Goal: Task Accomplishment & Management: Use online tool/utility

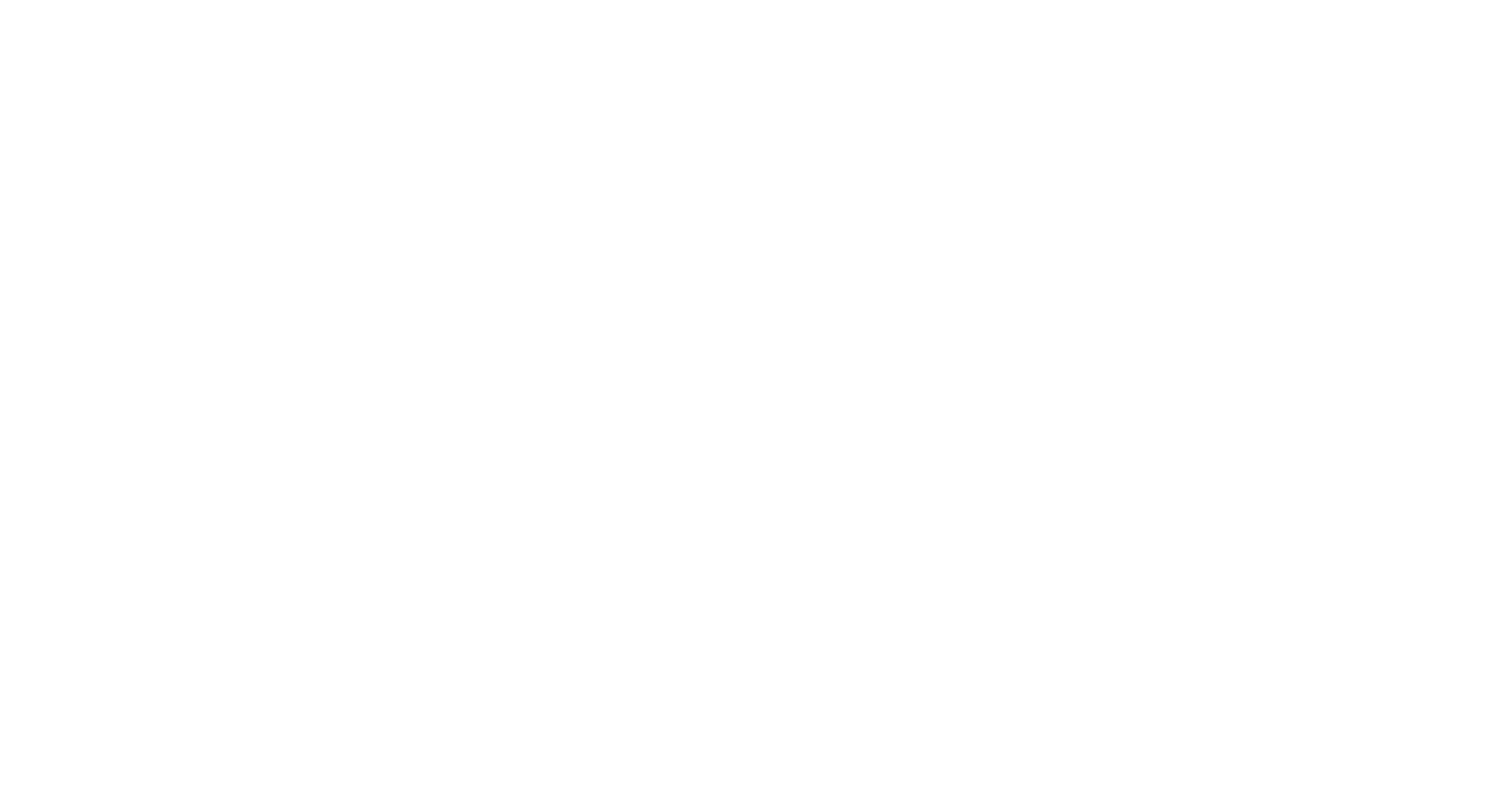
drag, startPoint x: 0, startPoint y: 0, endPoint x: 1494, endPoint y: 130, distance: 1499.6
click at [1494, 130] on div at bounding box center [756, 398] width 1512 height 795
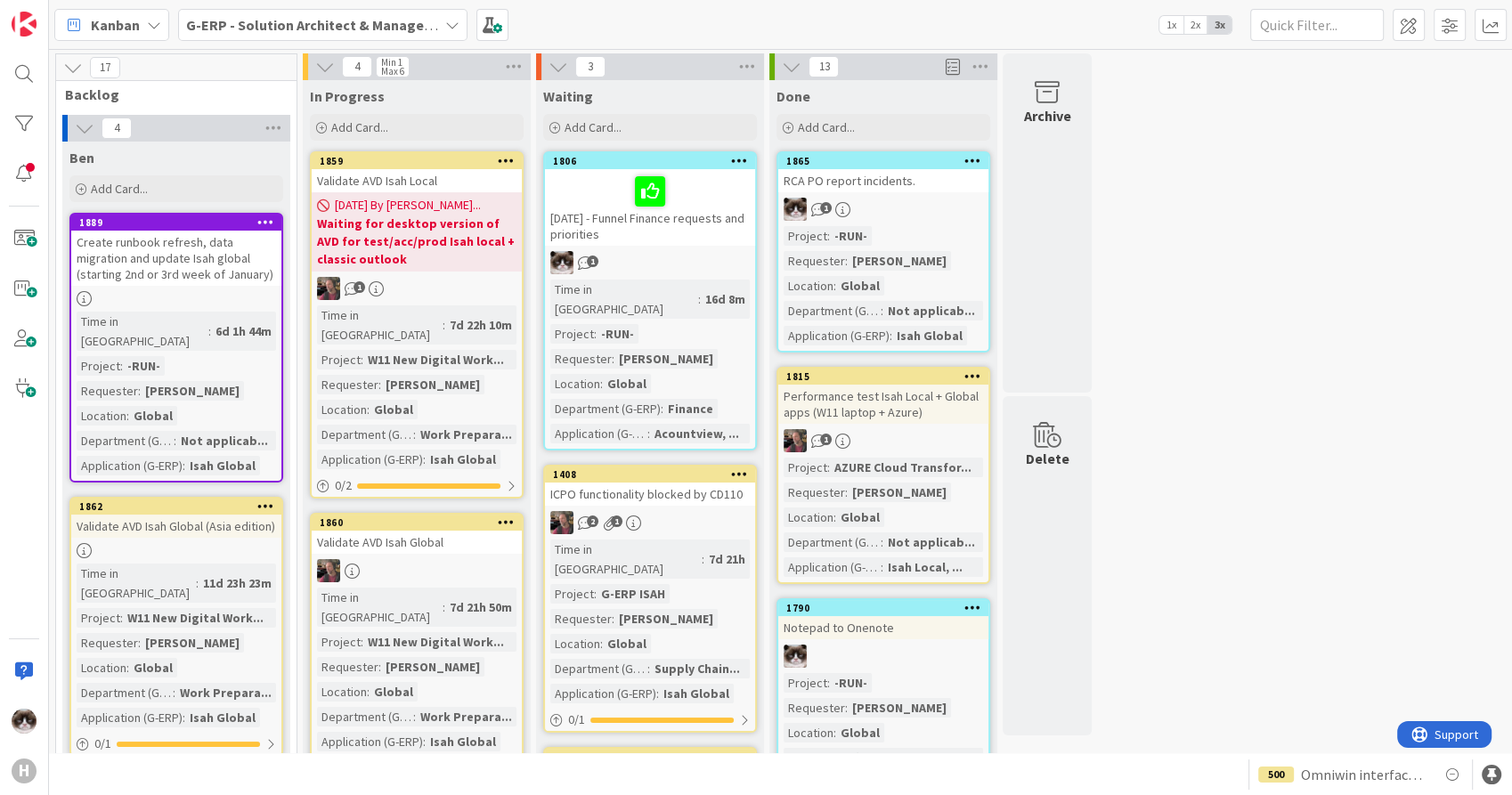
click at [417, 18] on b "G-ERP - Solution Architect & Management" at bounding box center [322, 25] width 273 height 18
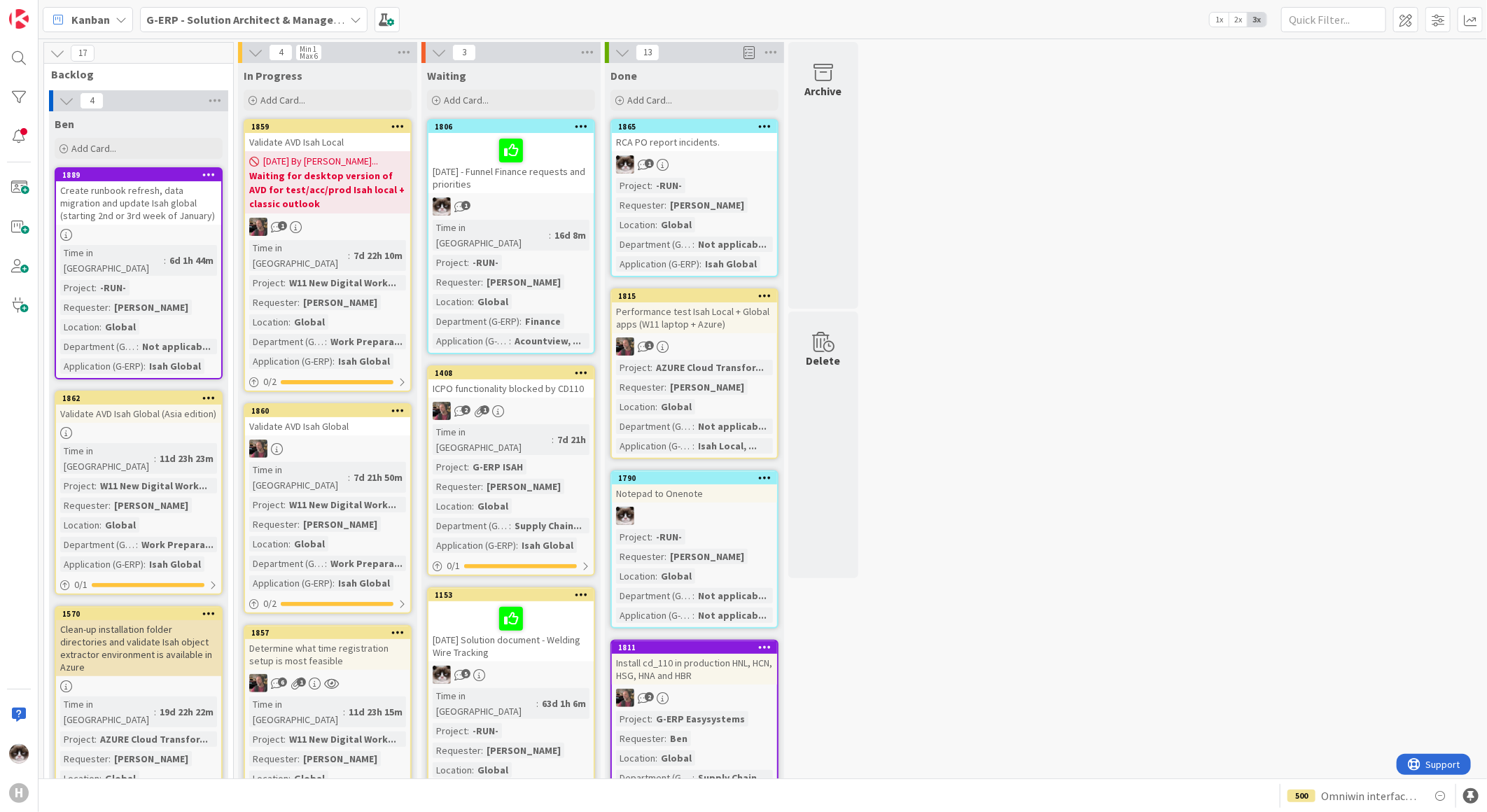
click at [240, 17] on b "G-ERP - Solution Architect & Management" at bounding box center [253, 20] width 214 height 14
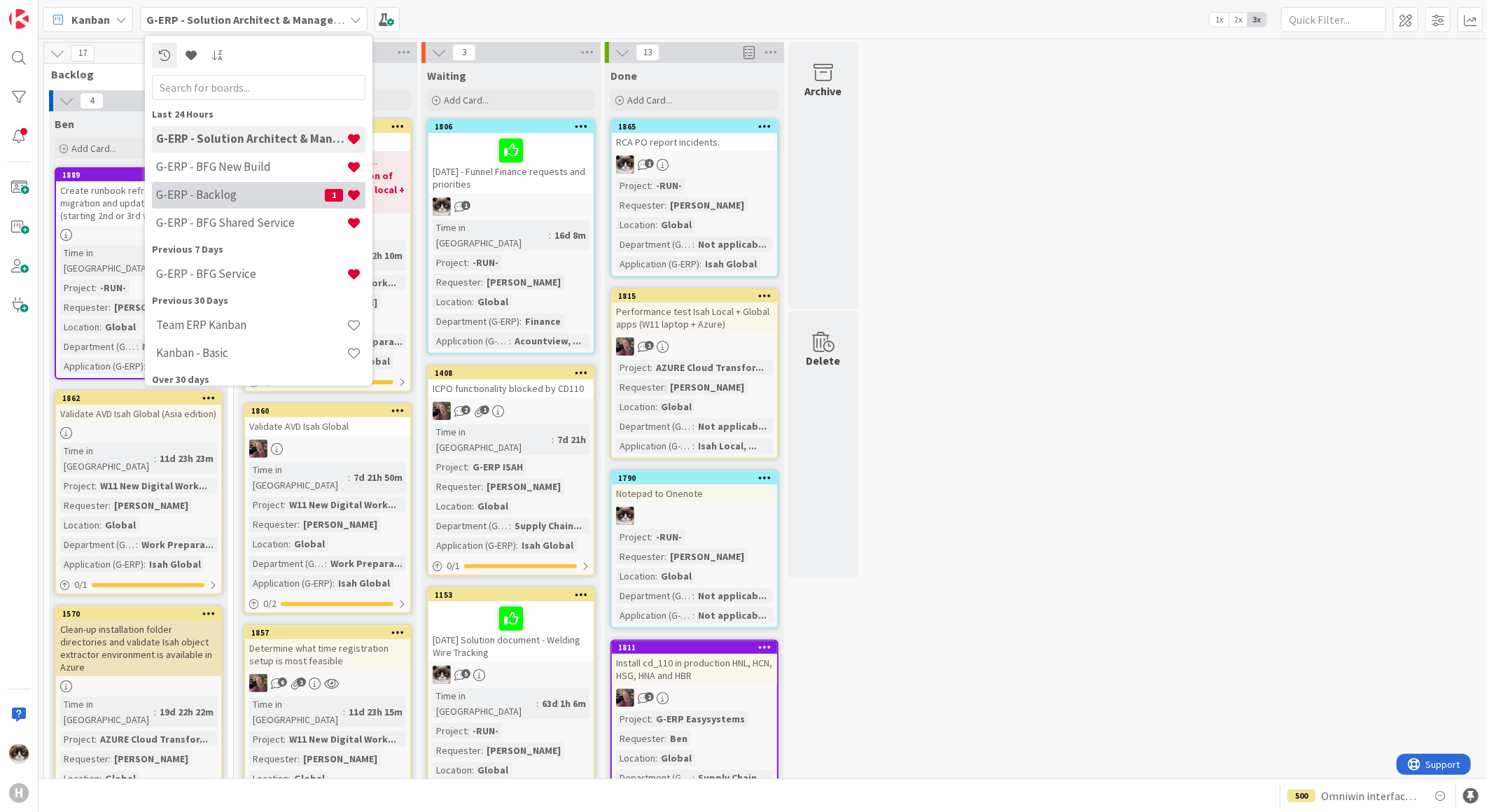
click at [247, 189] on h4 "G-ERP - Backlog" at bounding box center [240, 195] width 169 height 14
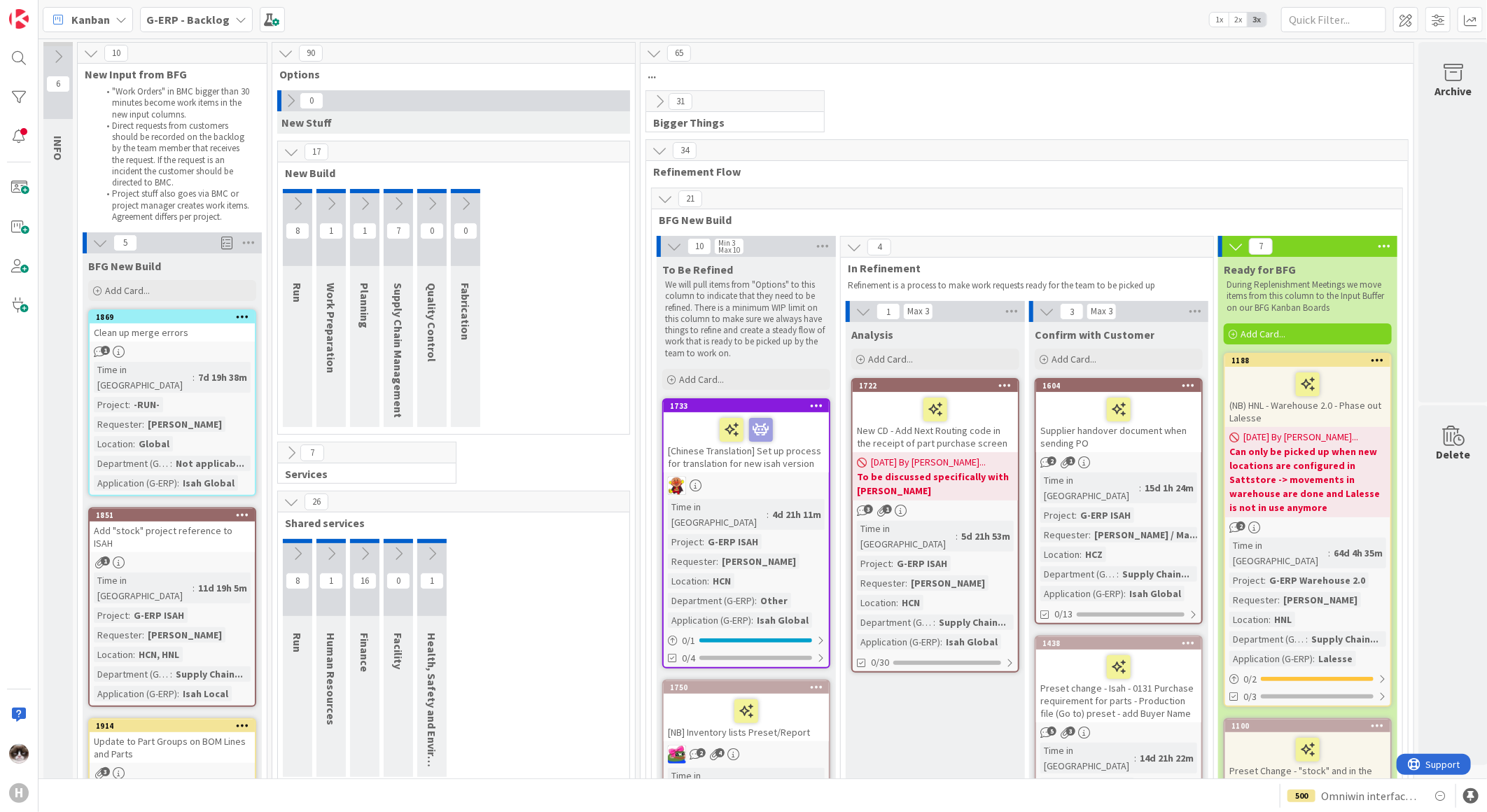
click at [235, 17] on icon at bounding box center [241, 20] width 11 height 11
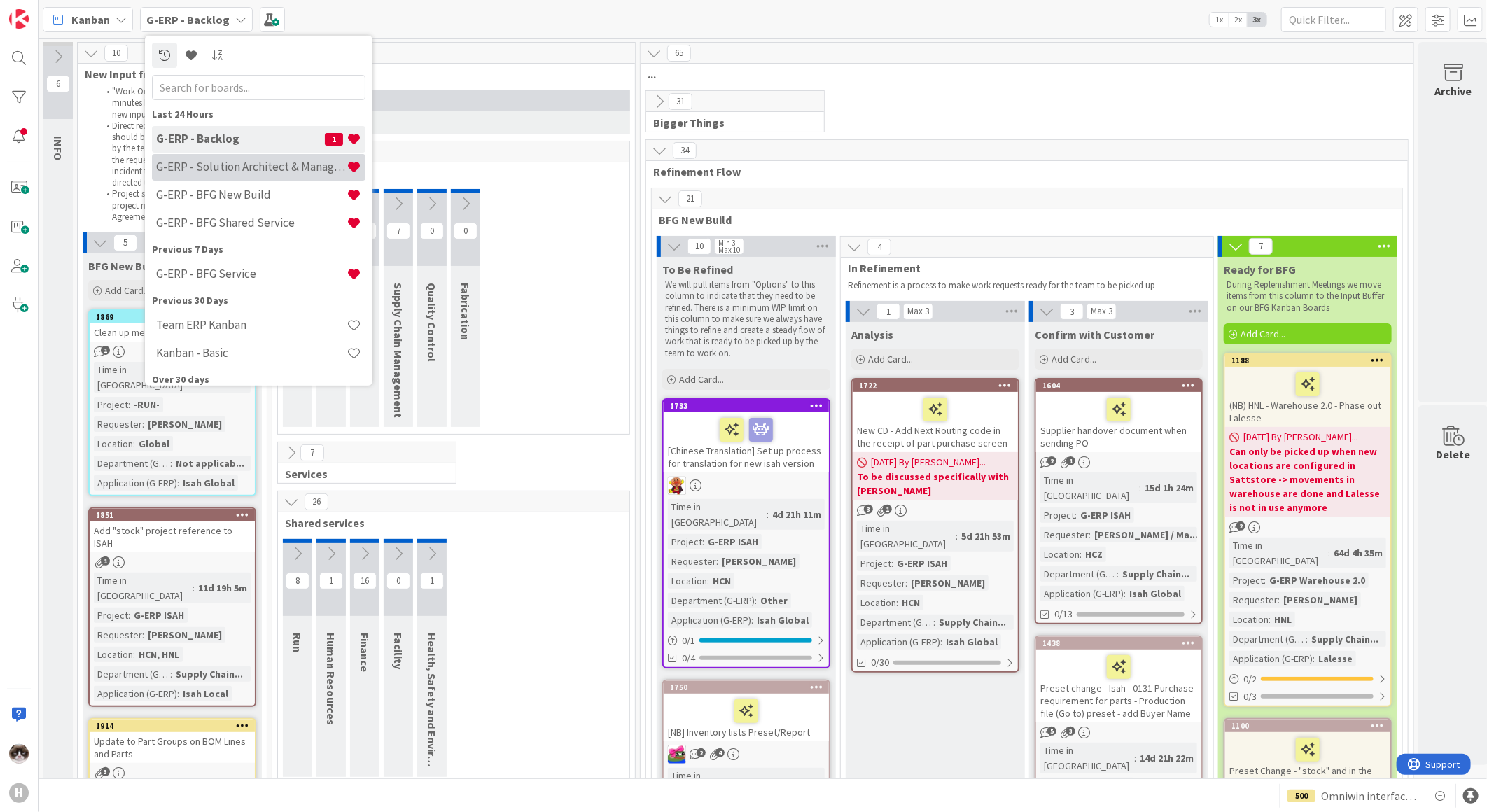
click at [297, 163] on h4 "G-ERP - Solution Architect & Management" at bounding box center [251, 166] width 190 height 14
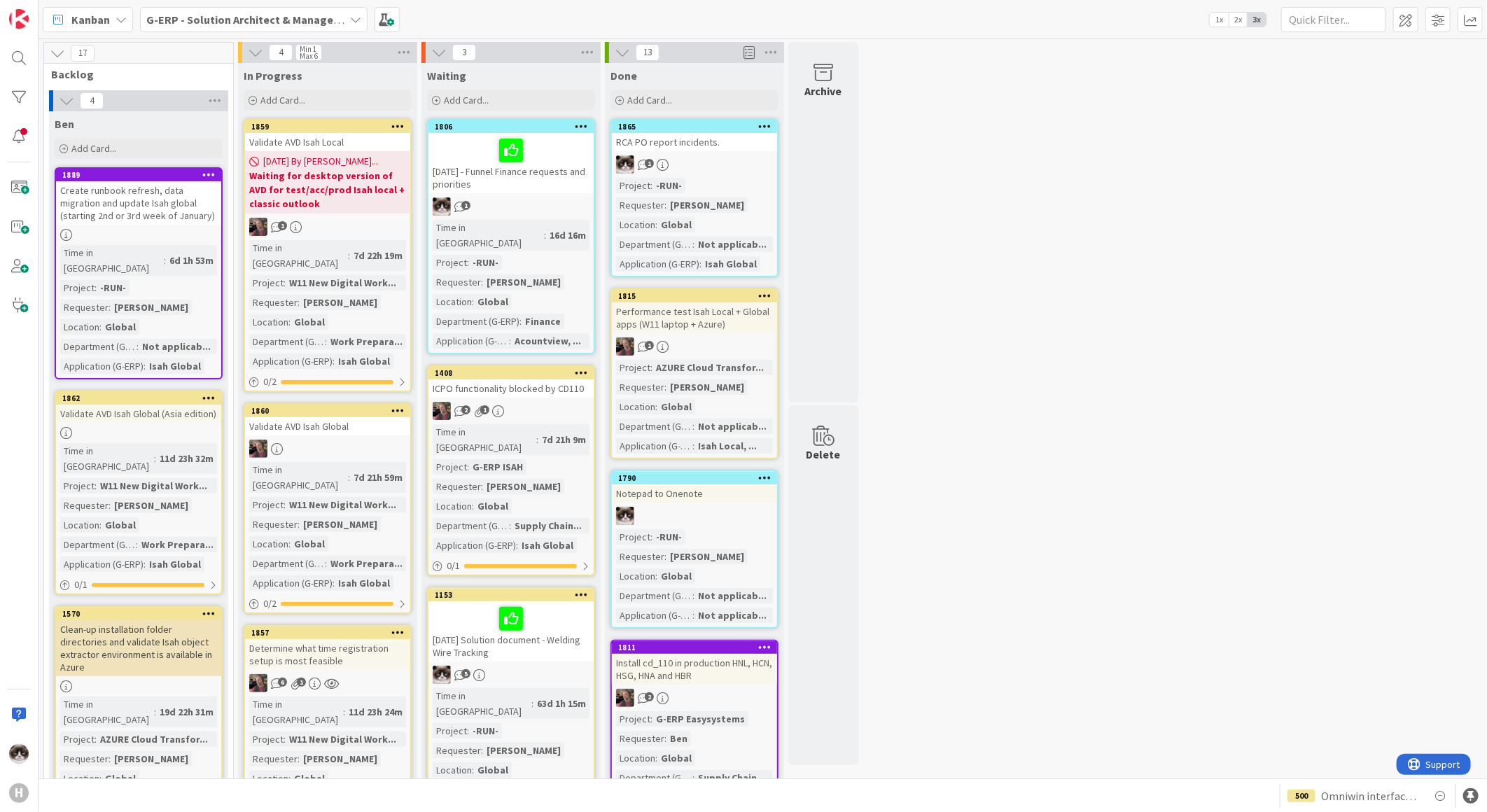
click at [542, 193] on link "1806 16-09-2025 - Funnel Finance requests and priorities 1 Time in Column : 16d…" at bounding box center [511, 236] width 168 height 235
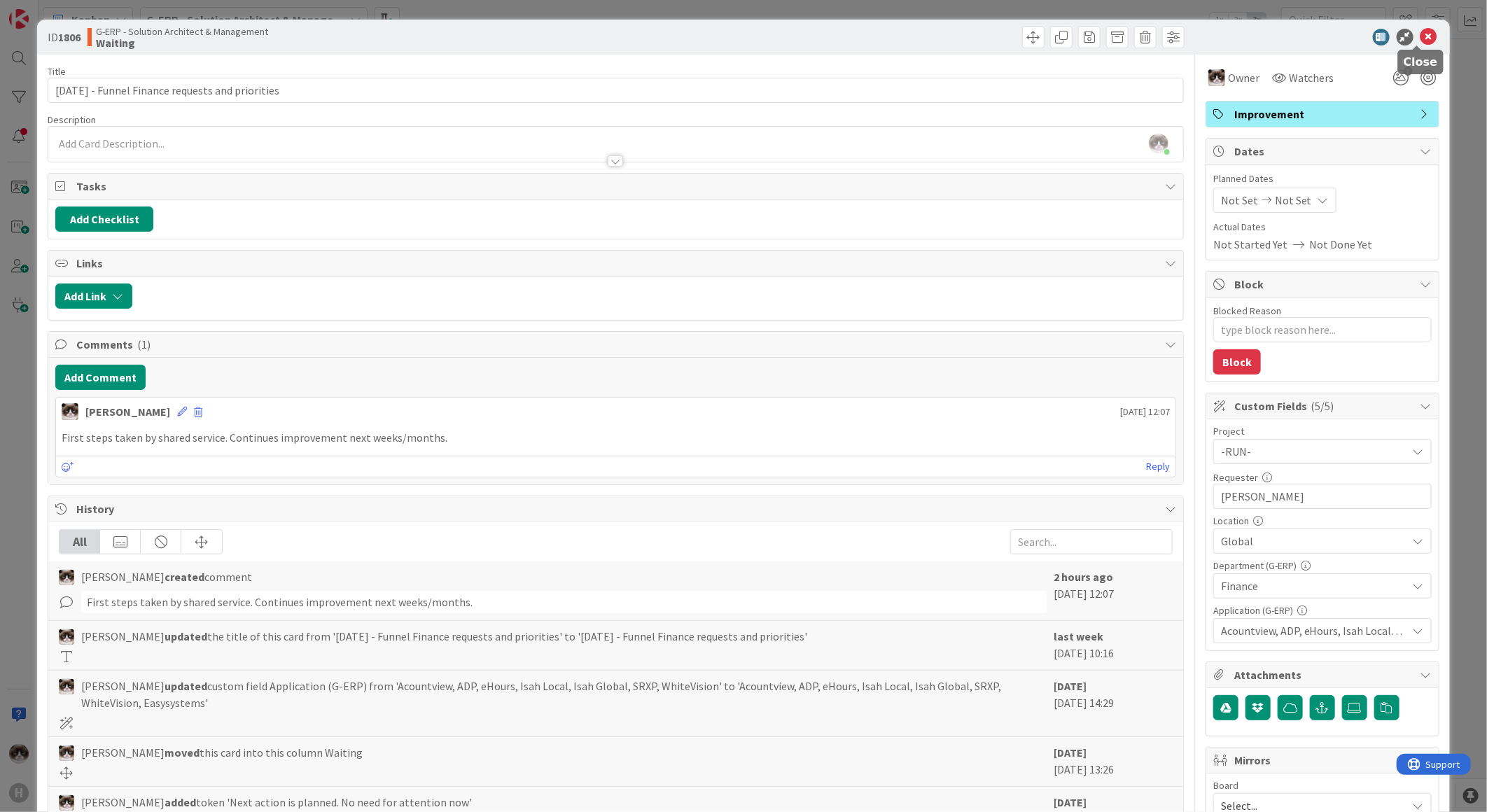
click at [1188, 40] on icon at bounding box center [1429, 37] width 17 height 17
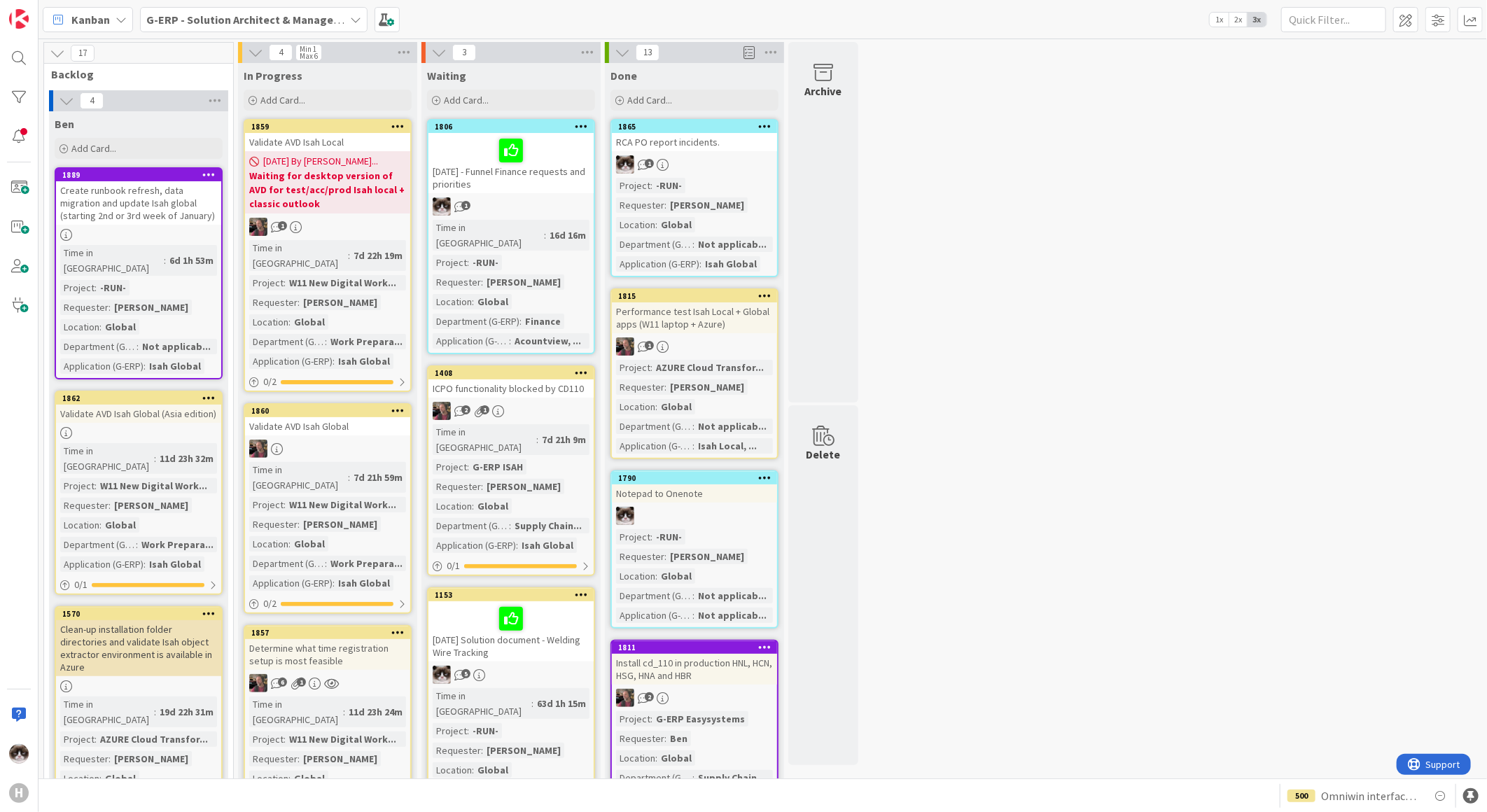
click at [556, 194] on link "1806 16-09-2025 - Funnel Finance requests and priorities 1 Time in Column : 16d…" at bounding box center [511, 236] width 168 height 235
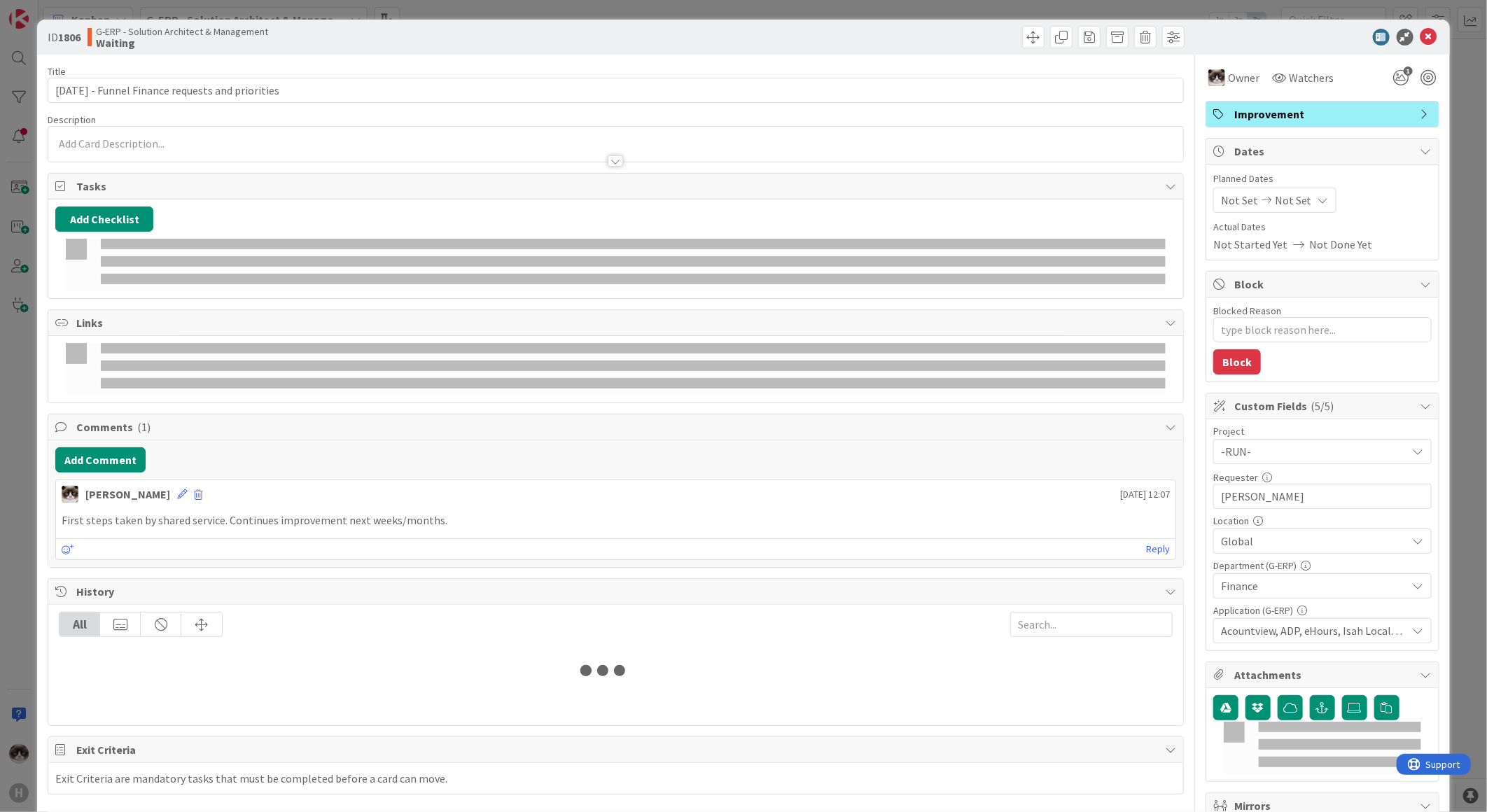
type textarea "x"
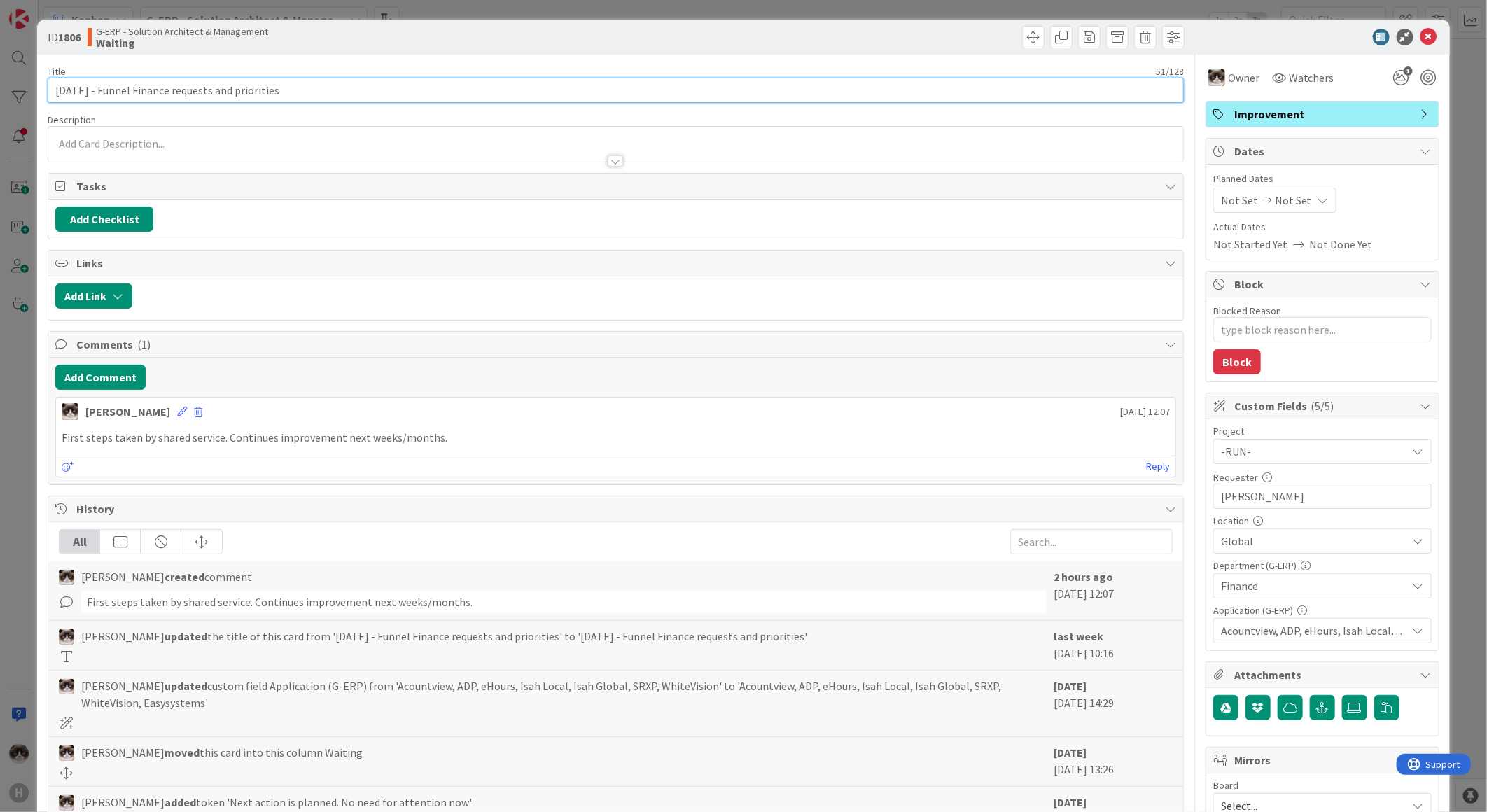
drag, startPoint x: 113, startPoint y: 93, endPoint x: -4, endPoint y: 81, distance: 117.6
click at [0, 81] on html "H Kanban G-ERP - Solution Architect & Management 1x 2x 3x 17 Backlog 4 Ben Add …" at bounding box center [743, 406] width 1487 height 812
type input "Funnel Finance requests and priorities"
type textarea "x"
type input "Funnel Finance requests and priorities"
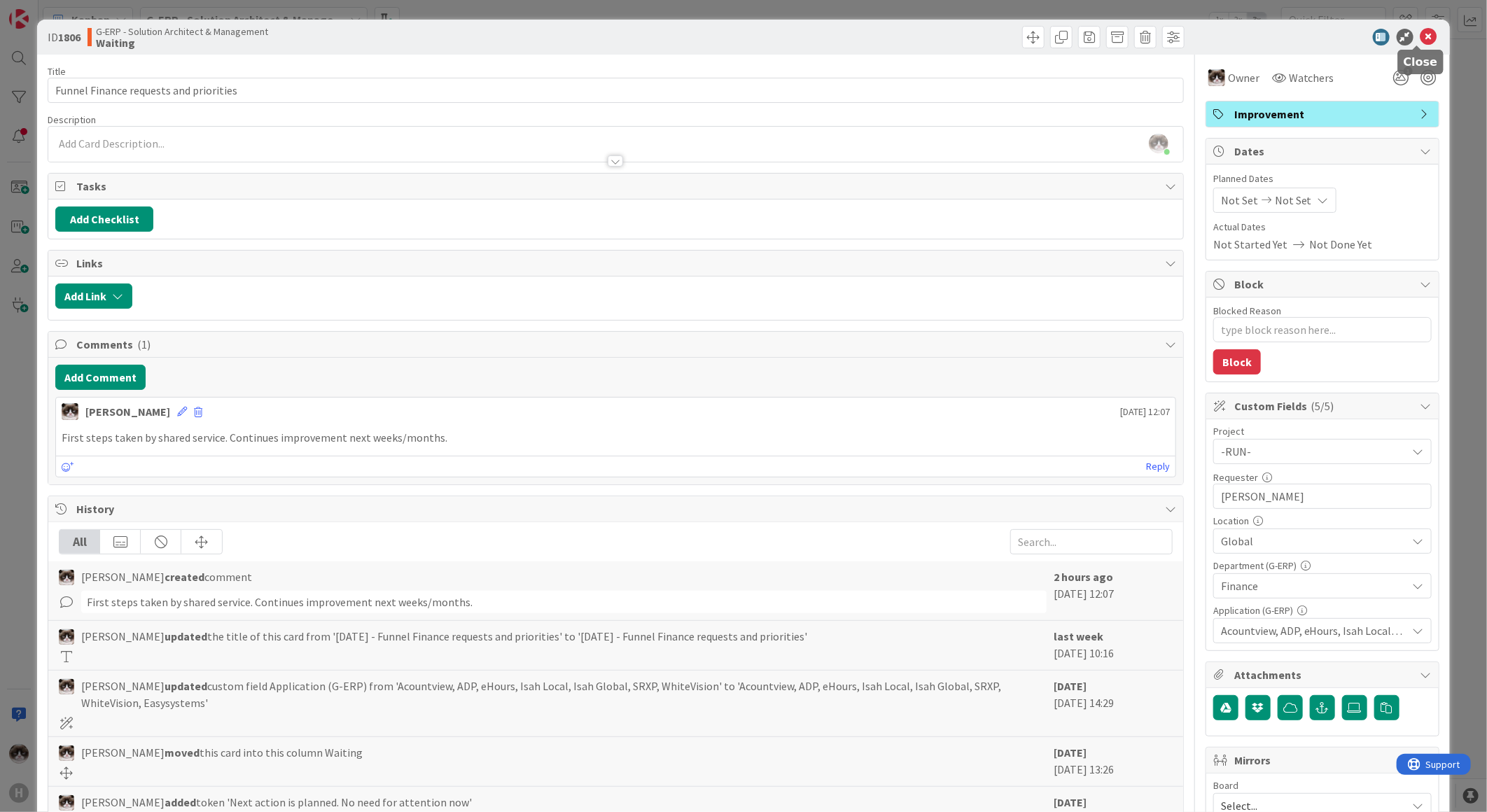
click at [1188, 37] on icon at bounding box center [1429, 37] width 17 height 17
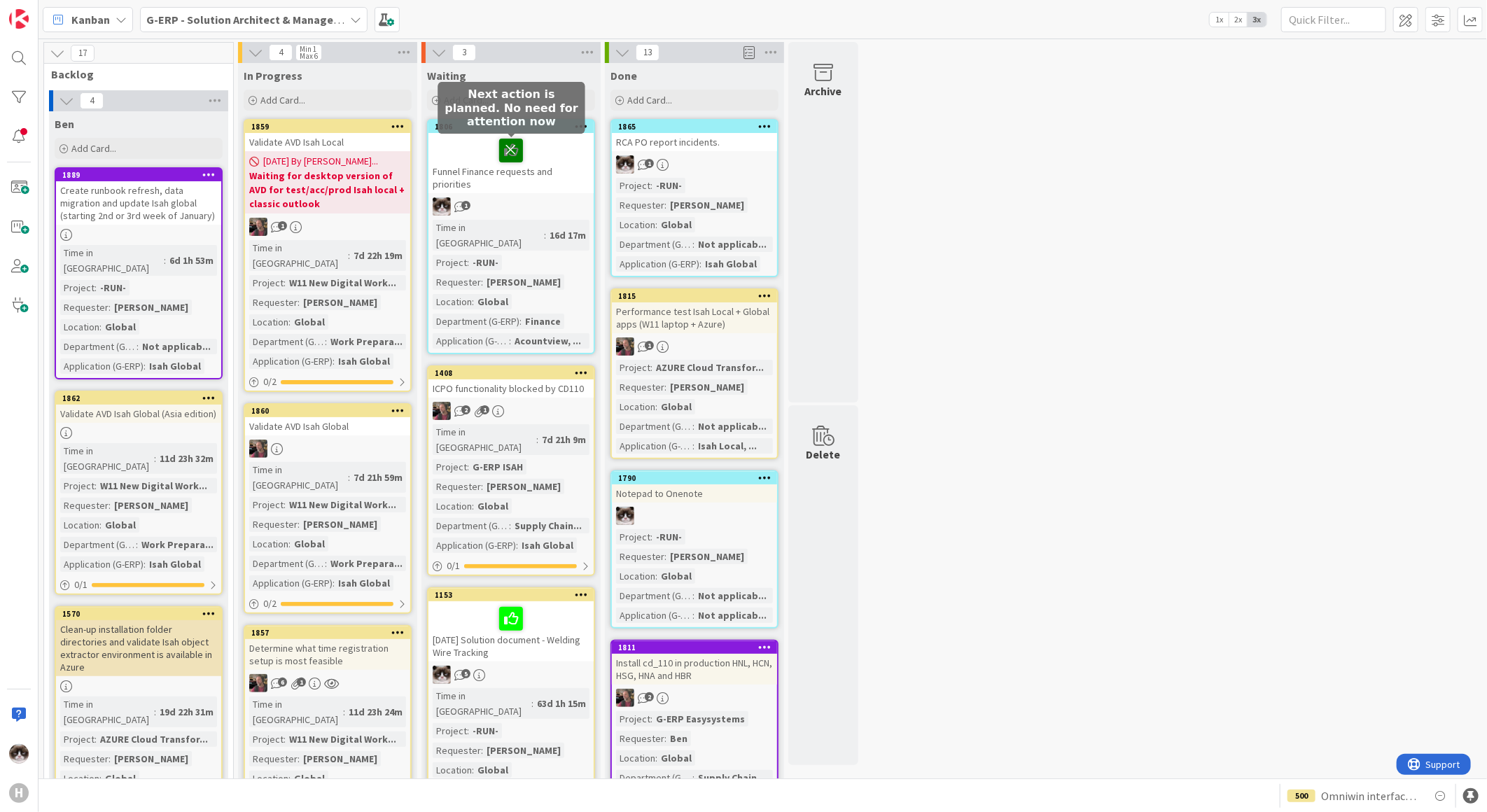
click at [508, 147] on icon at bounding box center [511, 150] width 24 height 22
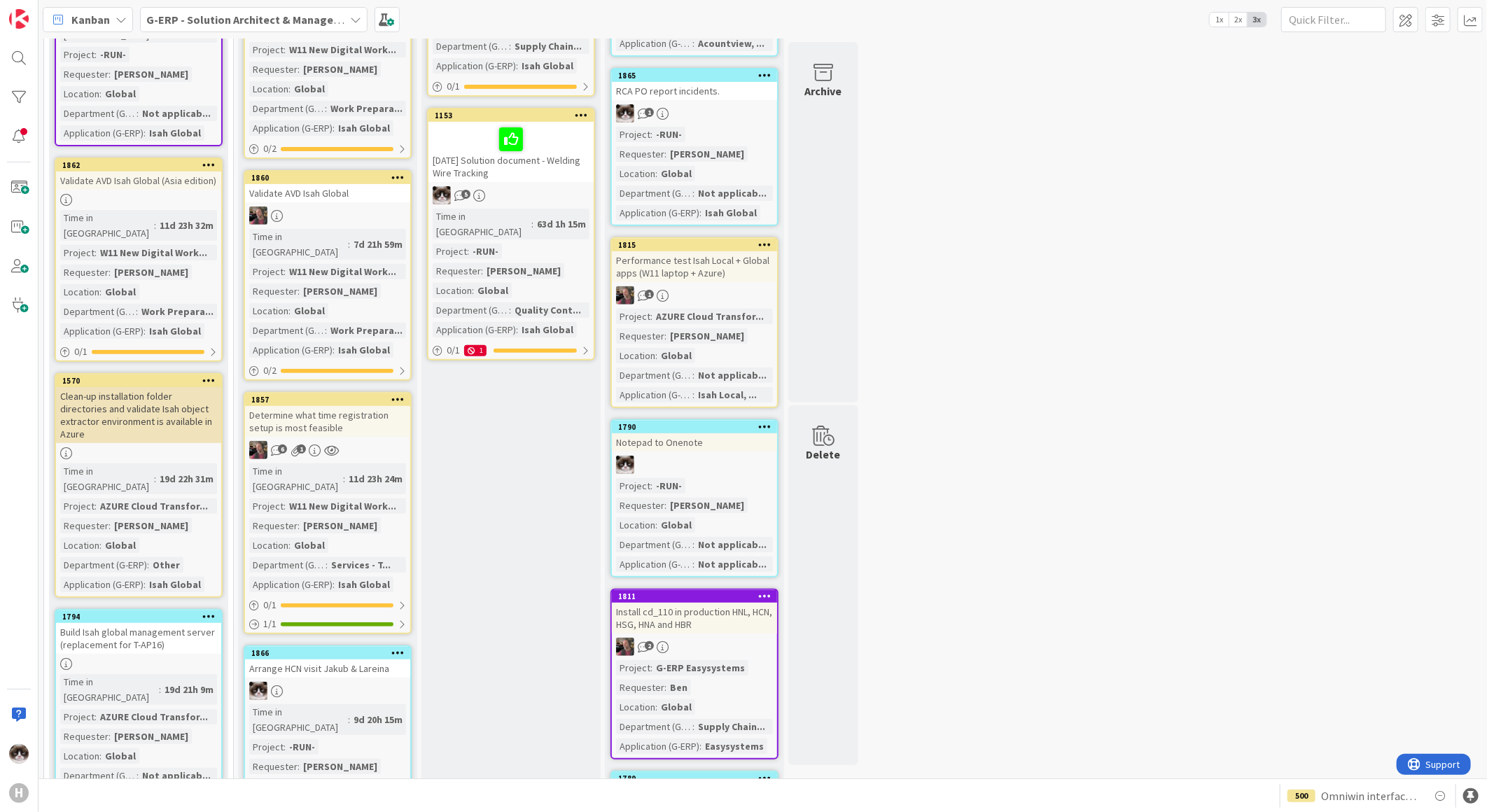
scroll to position [388, 0]
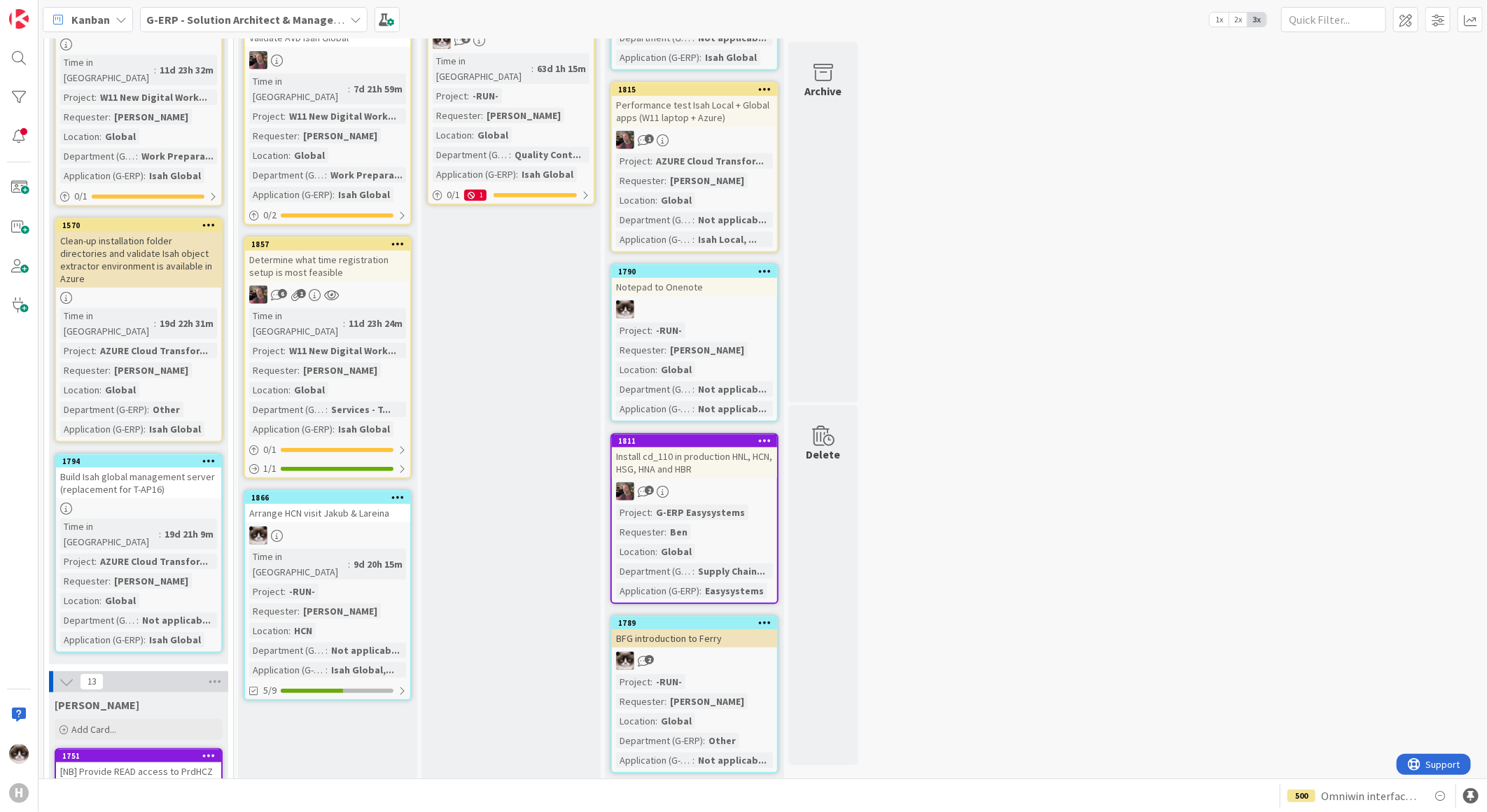
click at [365, 526] on div at bounding box center [327, 535] width 165 height 18
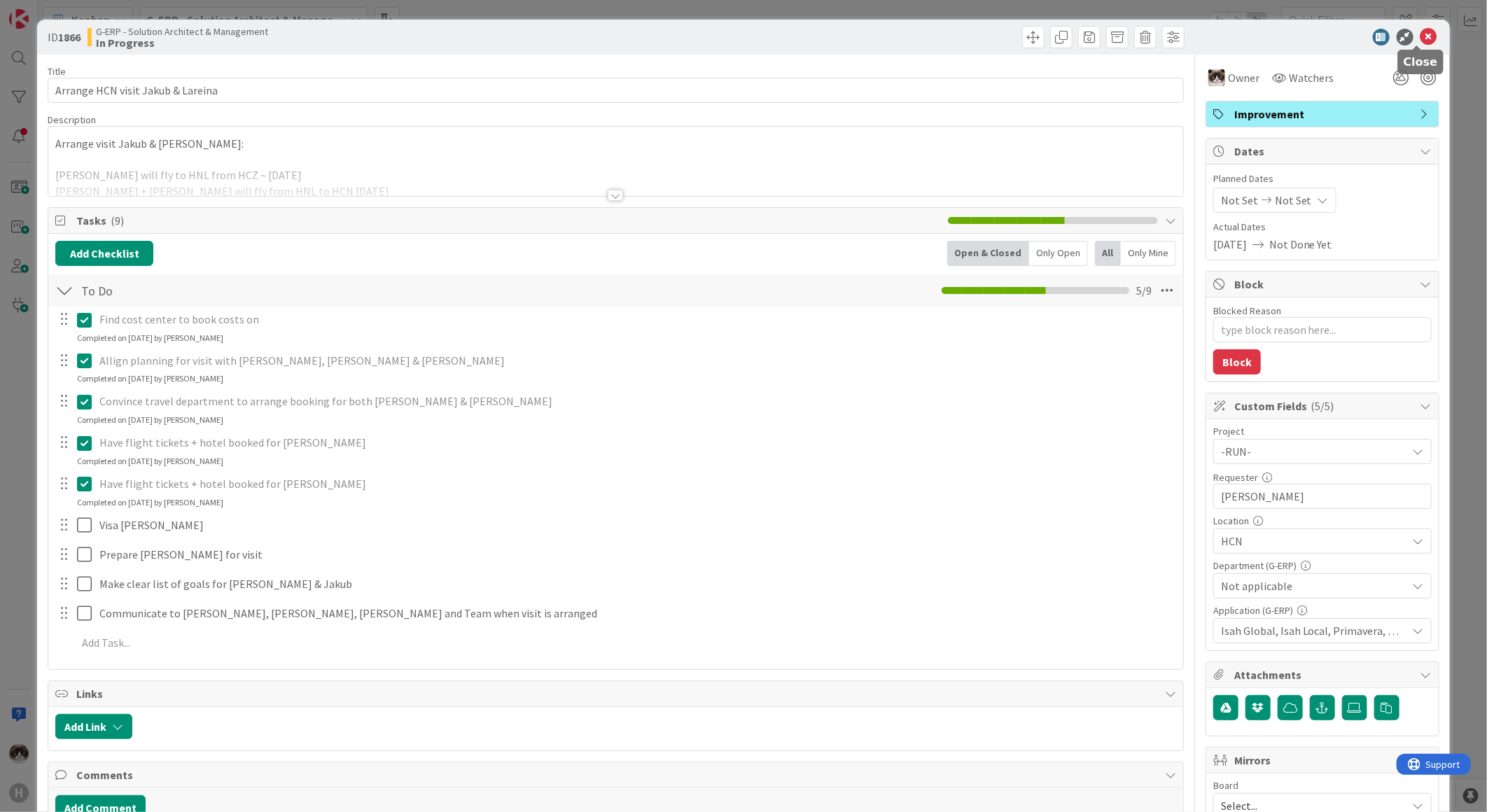
drag, startPoint x: 1415, startPoint y: 39, endPoint x: 1184, endPoint y: 93, distance: 237.2
click at [1188, 39] on icon at bounding box center [1429, 37] width 17 height 17
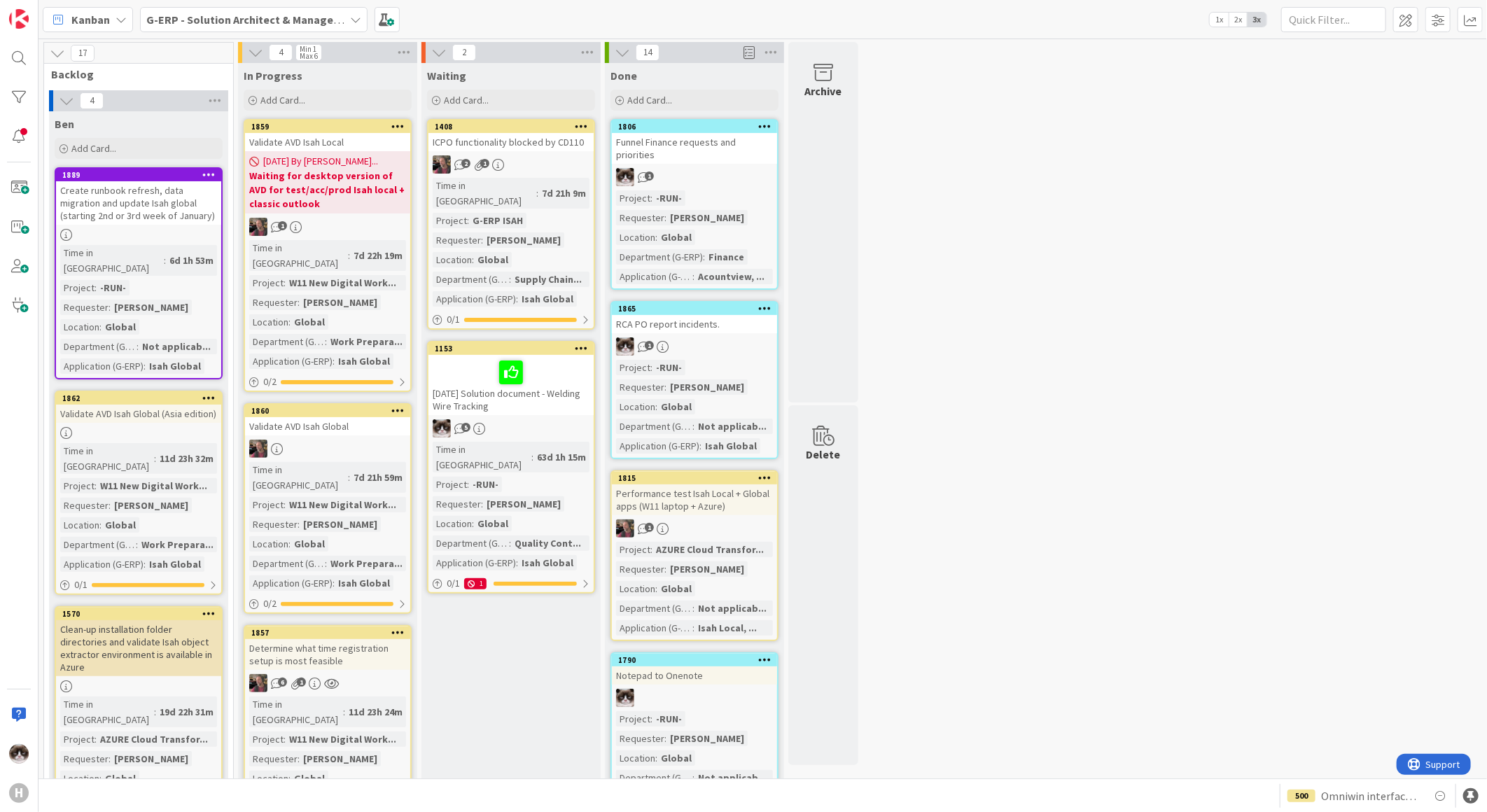
scroll to position [388, 0]
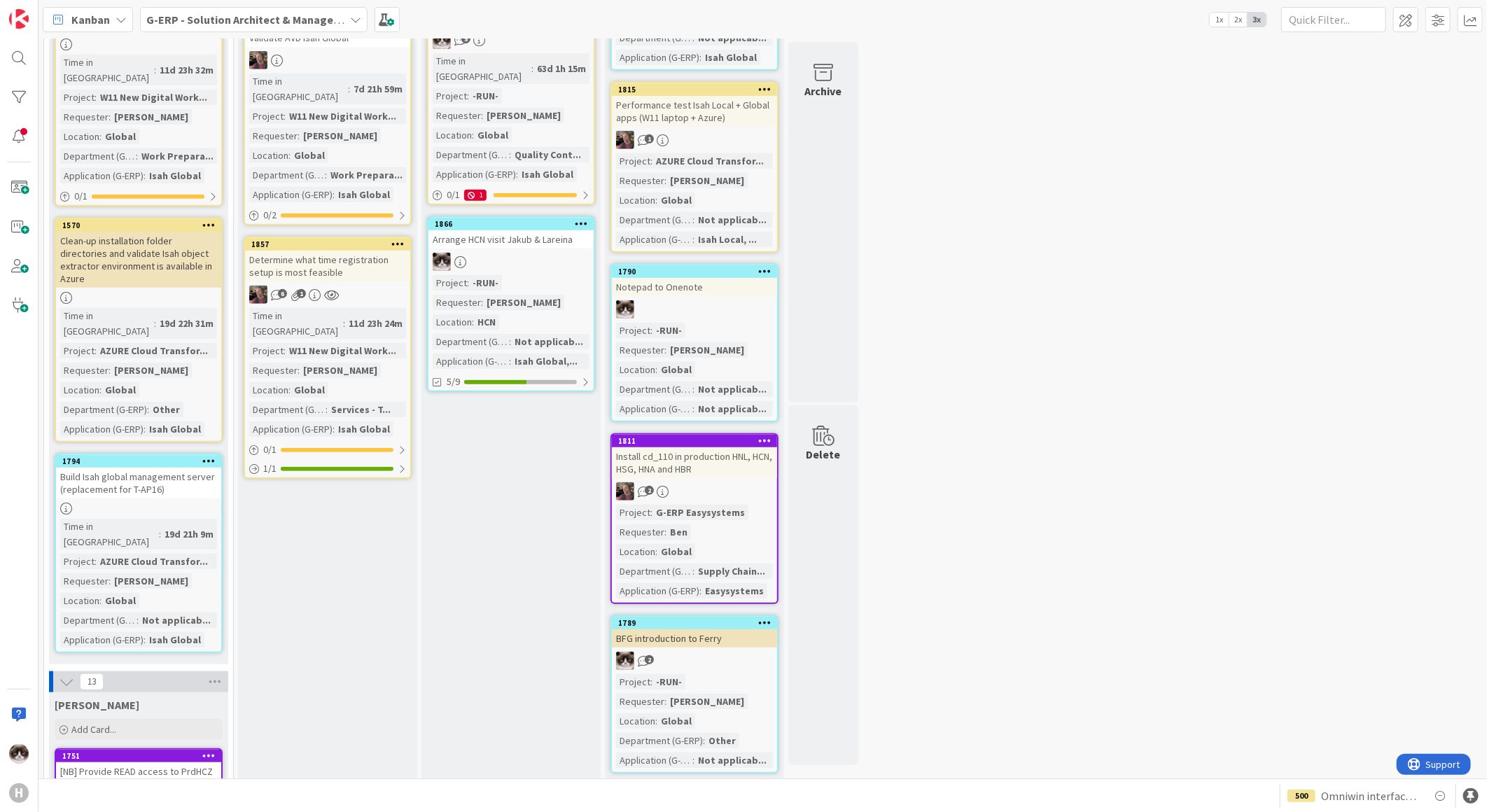
click at [551, 275] on div "Project : -RUN- Requester : Kevin van Dijk Location : HCN Department (G-ERP) : …" at bounding box center [511, 322] width 157 height 94
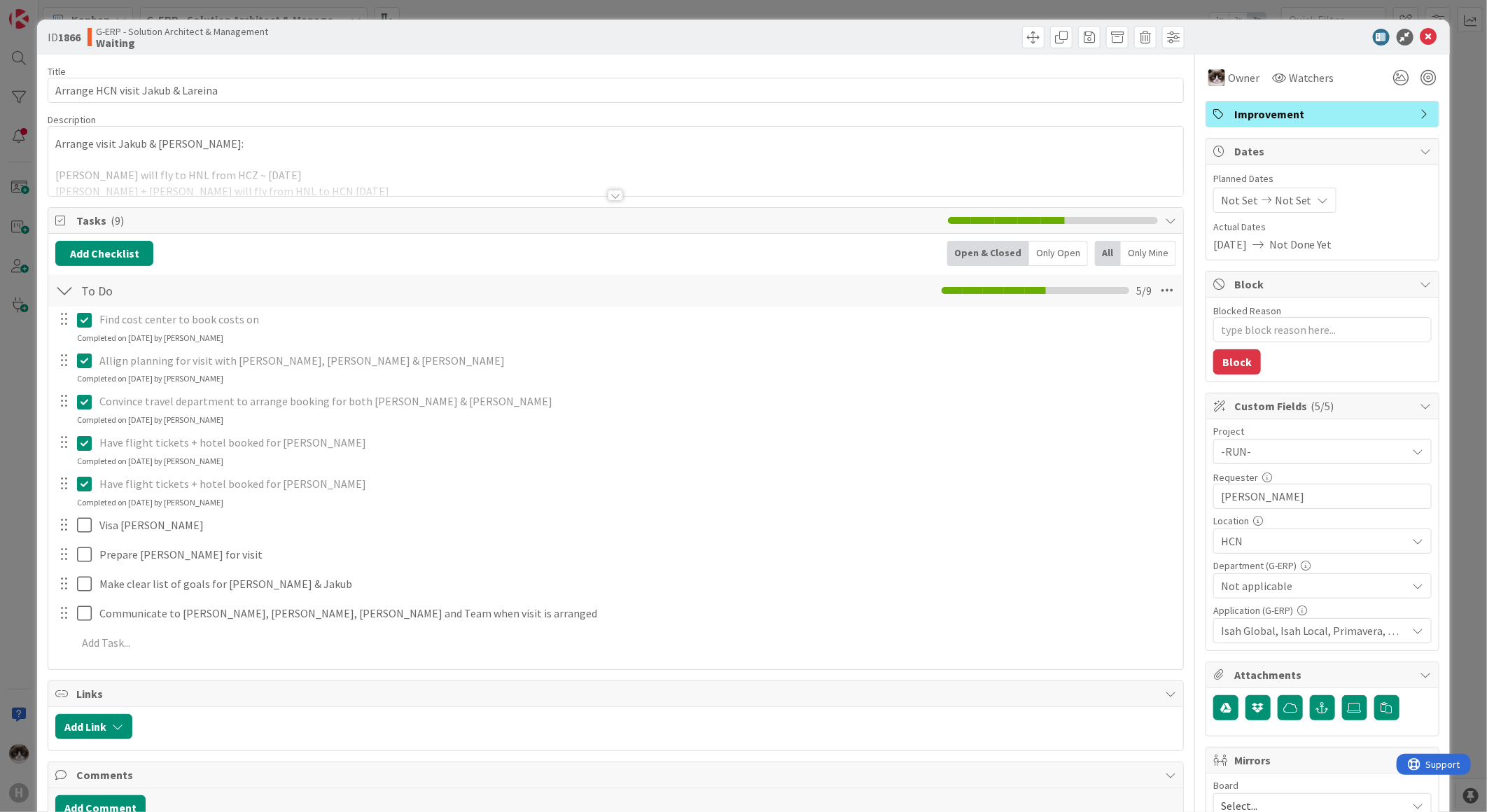
type textarea "x"
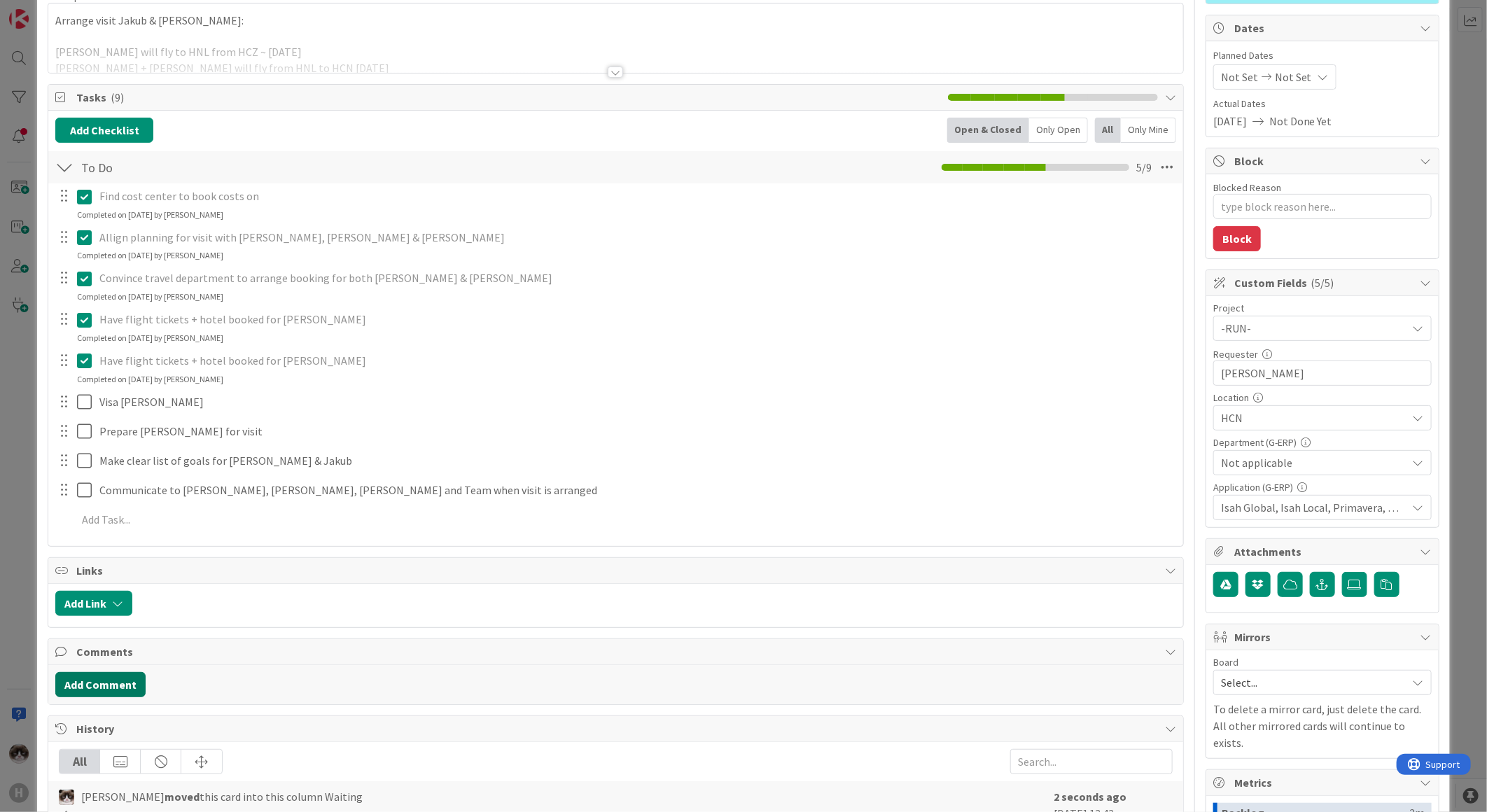
scroll to position [233, 0]
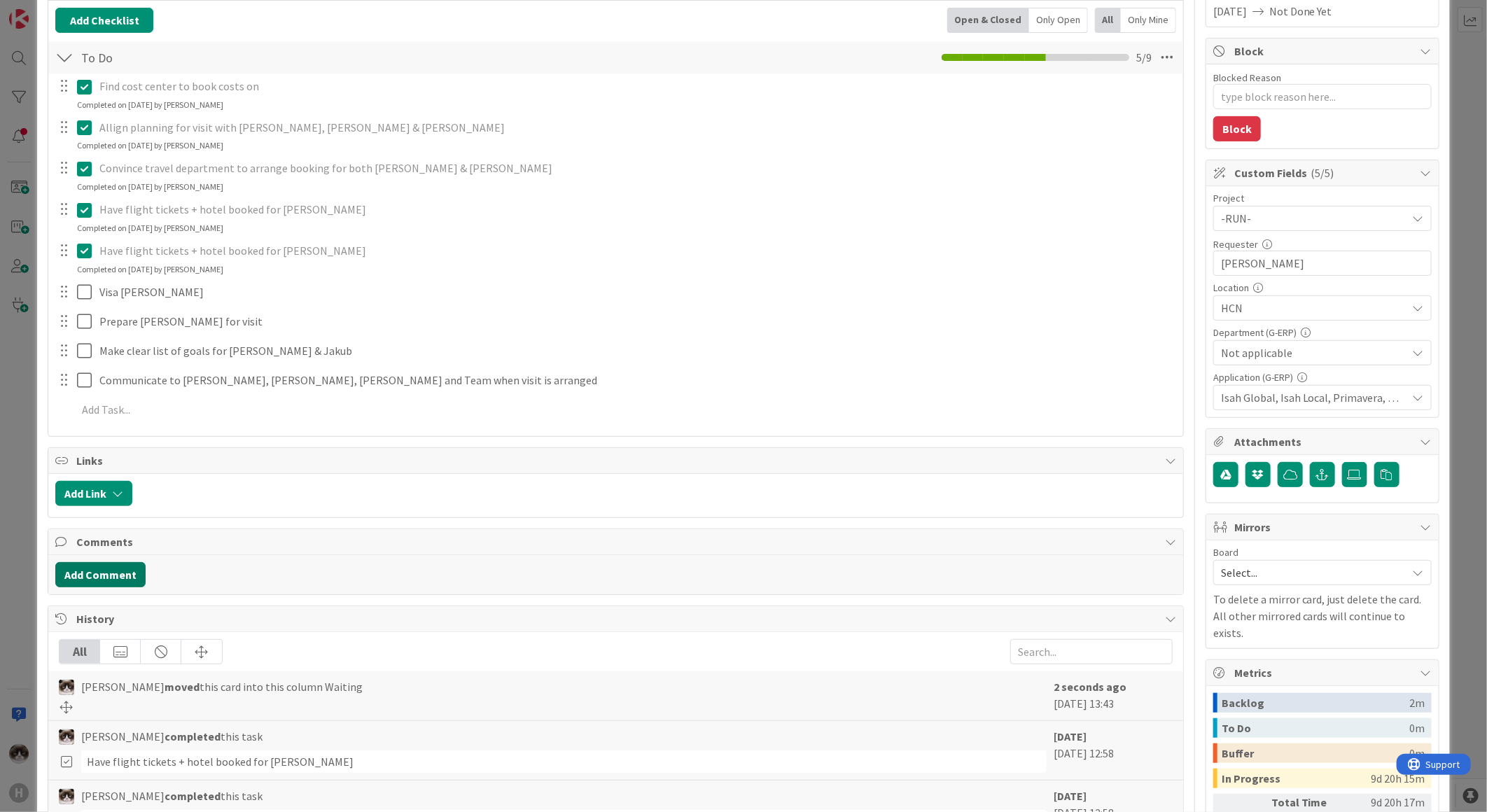
click at [108, 577] on button "Add Comment" at bounding box center [100, 575] width 91 height 25
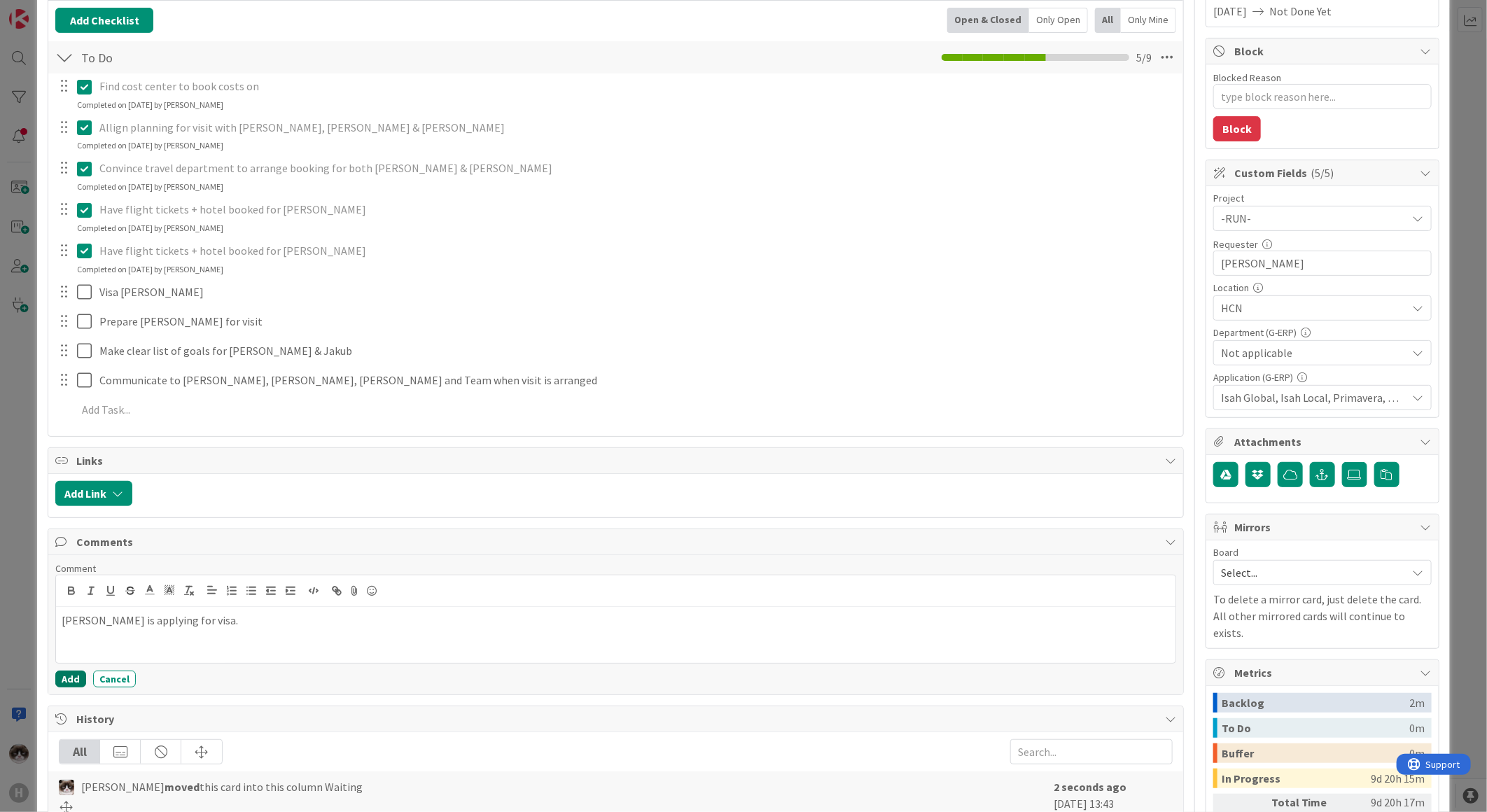
click at [59, 624] on button "Add" at bounding box center [71, 679] width 31 height 17
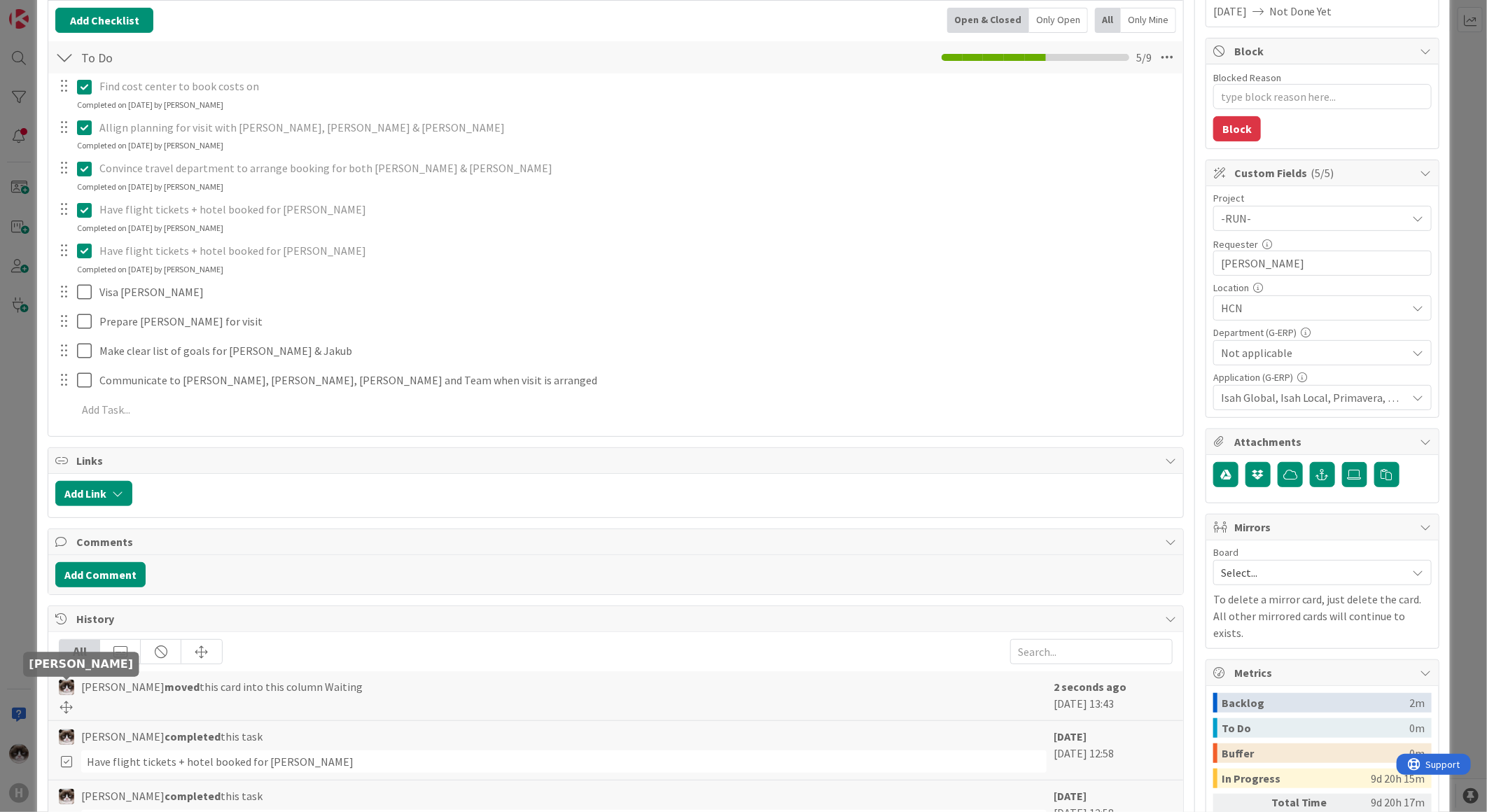
type textarea "x"
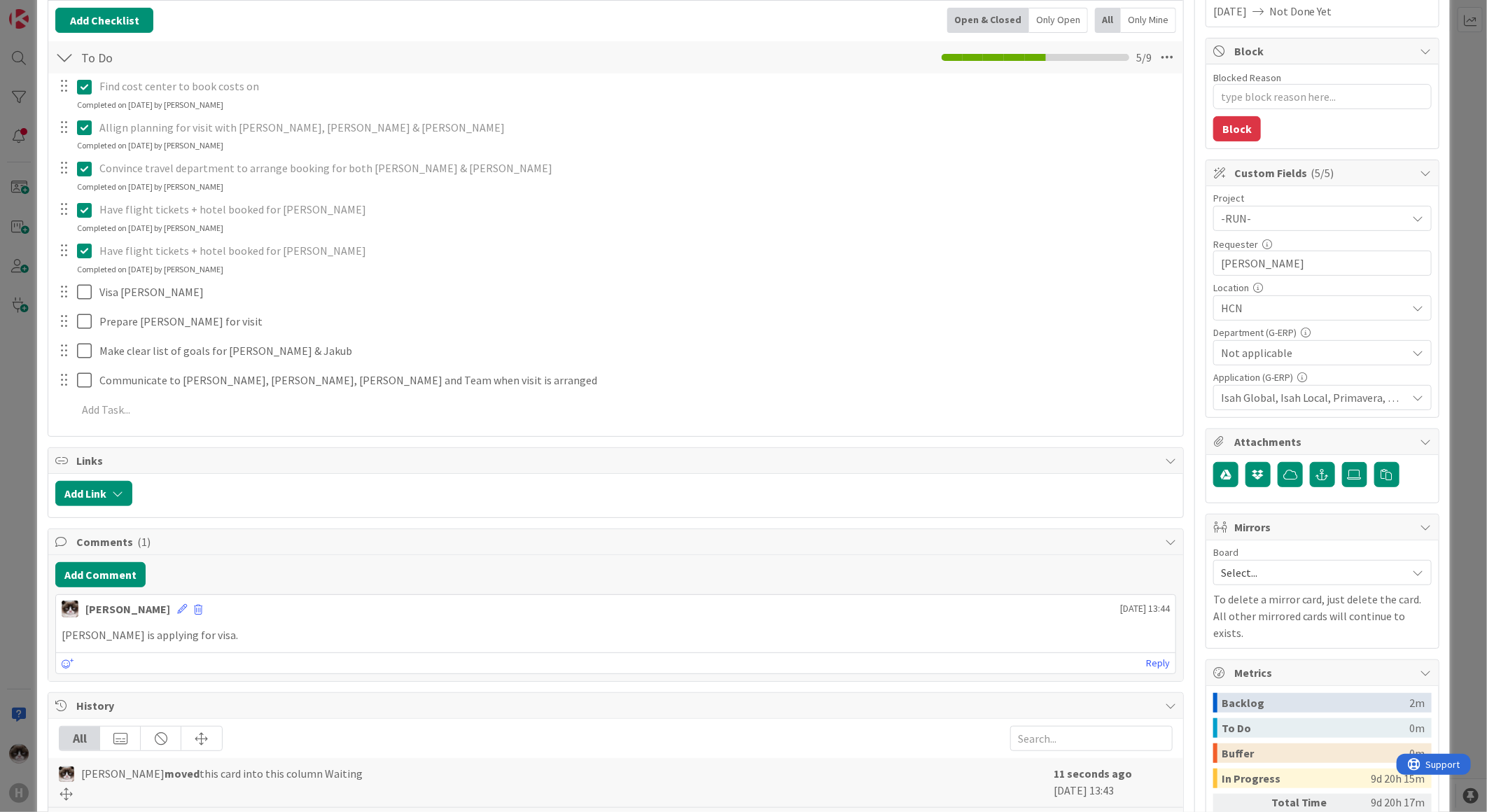
scroll to position [0, 0]
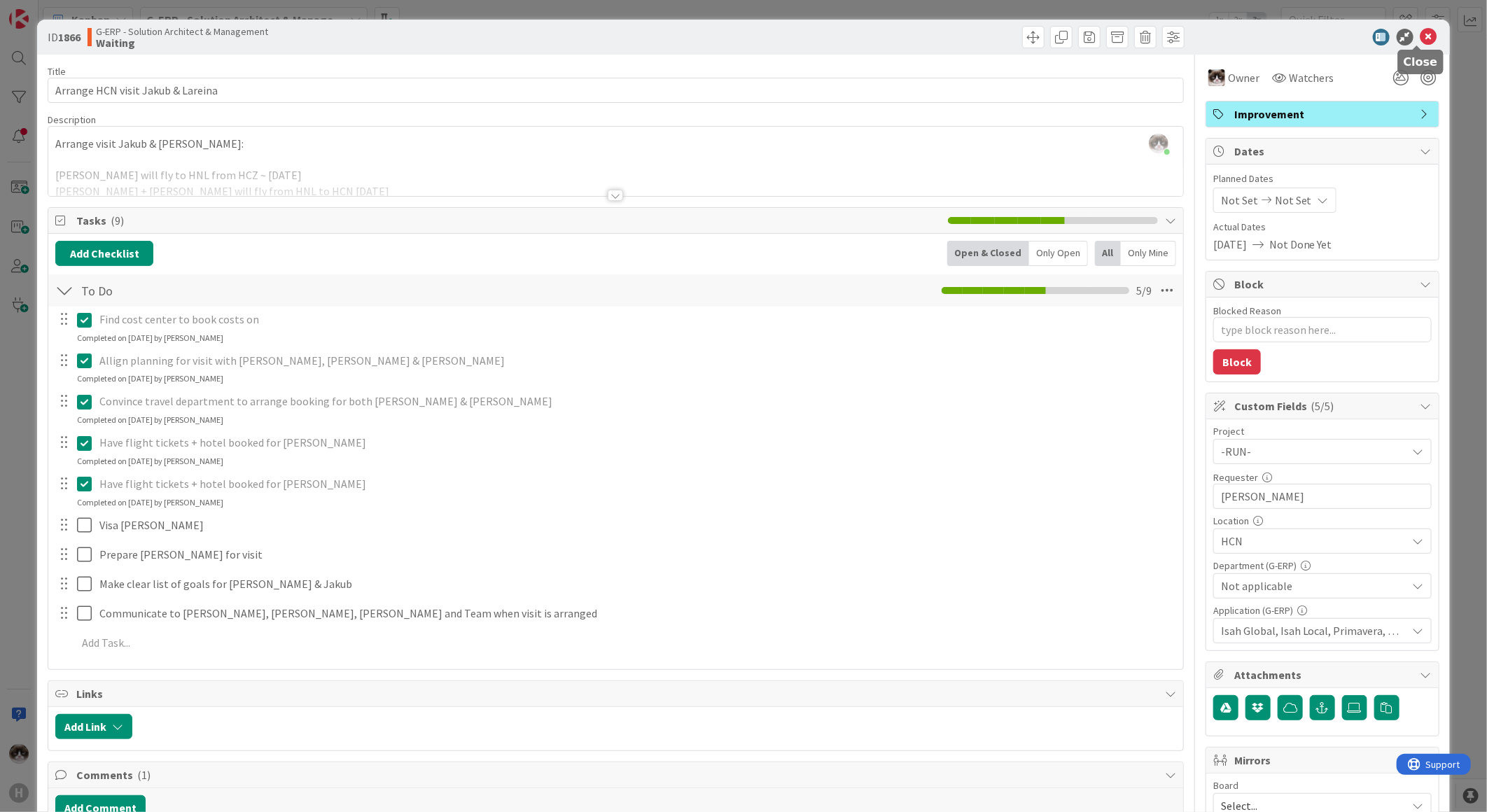
click at [1188, 41] on icon at bounding box center [1429, 37] width 17 height 17
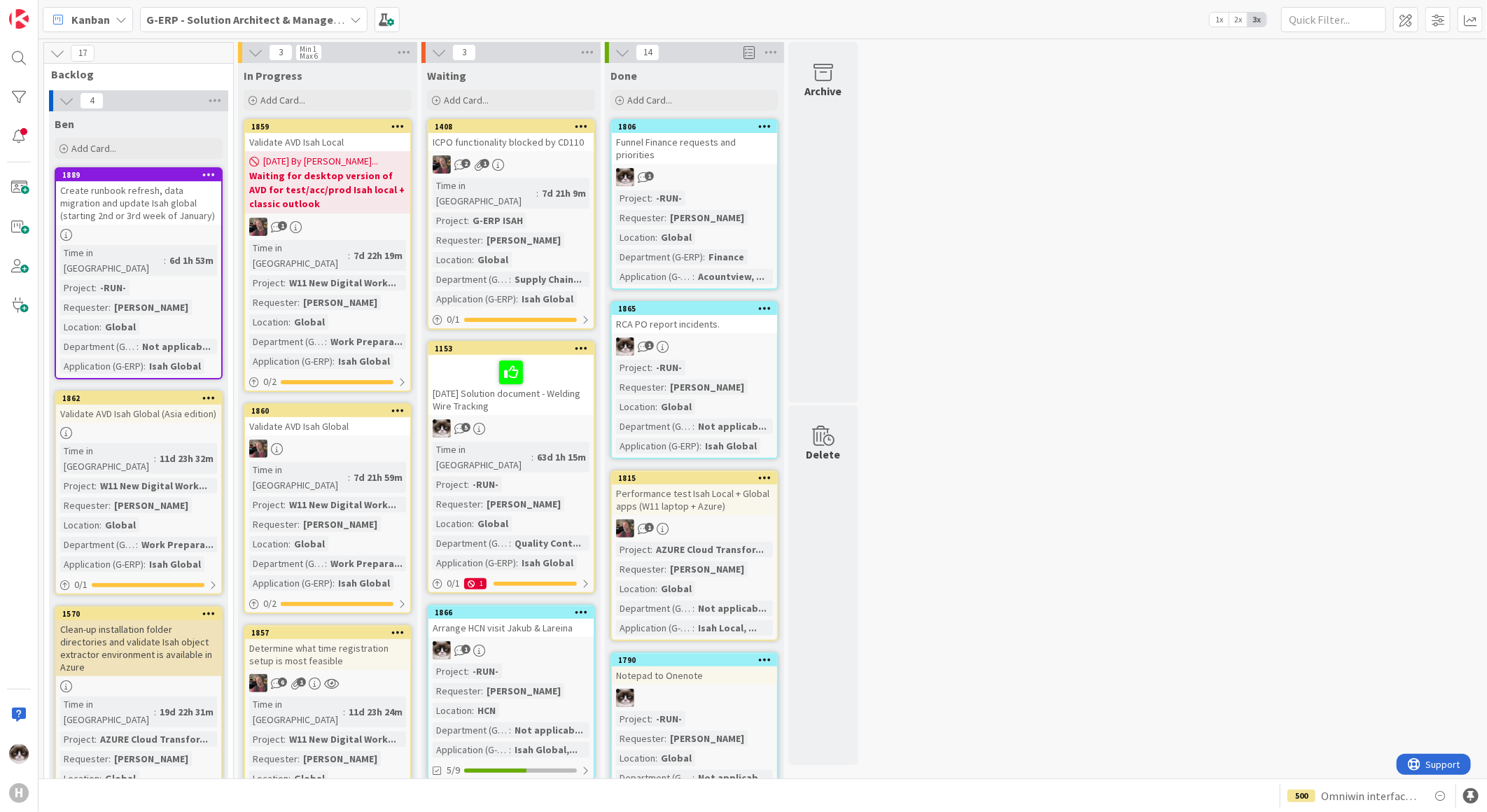
drag, startPoint x: 289, startPoint y: 23, endPoint x: 284, endPoint y: 32, distance: 10.3
click at [289, 23] on b "G-ERP - Solution Architect & Management" at bounding box center [253, 20] width 214 height 14
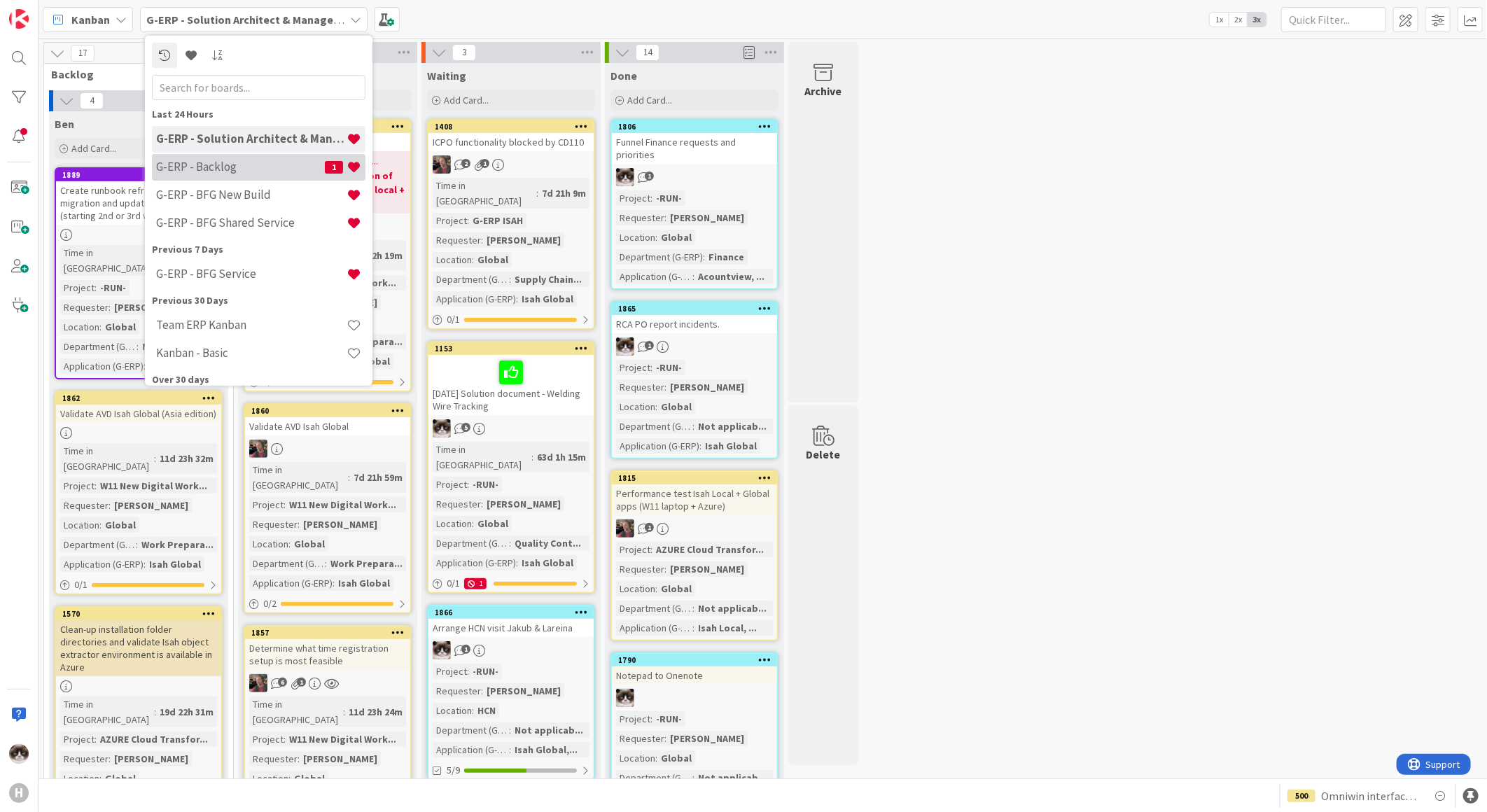
click at [232, 159] on h4 "G-ERP - Backlog" at bounding box center [240, 166] width 169 height 14
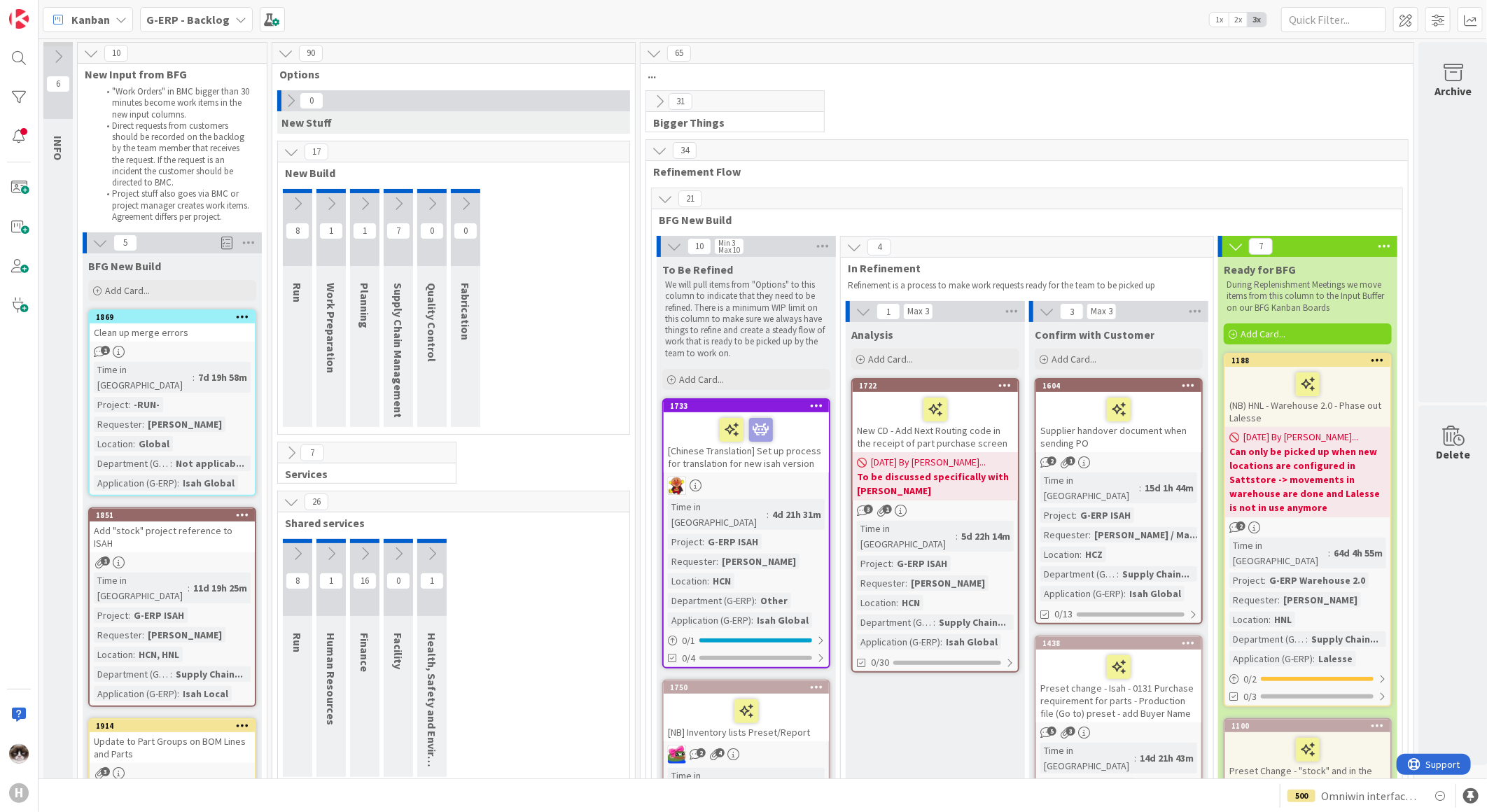
click at [279, 96] on div at bounding box center [280, 101] width 4 height 21
click at [289, 97] on icon at bounding box center [291, 101] width 15 height 15
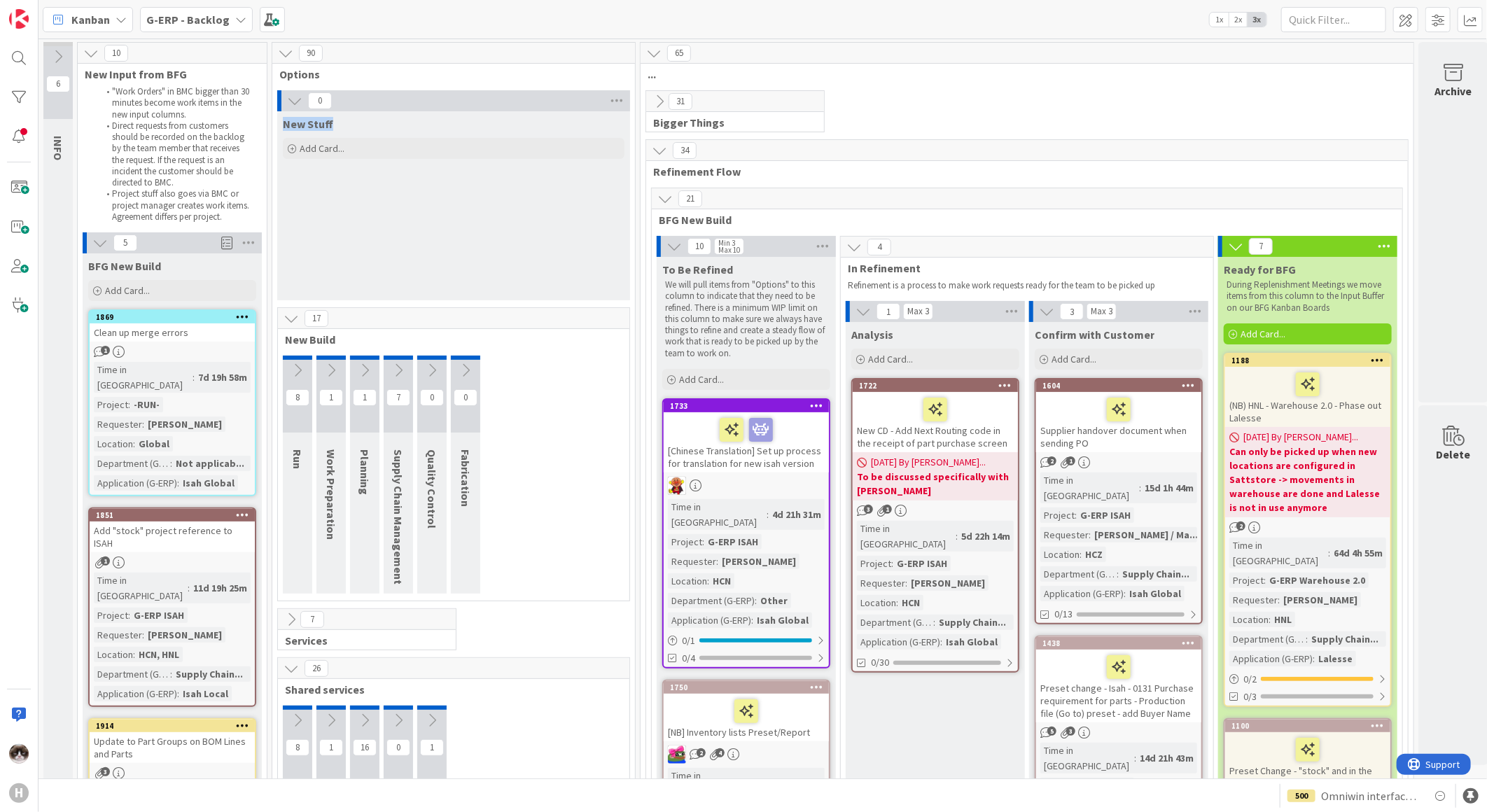
drag, startPoint x: 337, startPoint y: 124, endPoint x: 277, endPoint y: 128, distance: 60.1
click at [277, 128] on div "New Stuff" at bounding box center [454, 121] width 353 height 20
drag, startPoint x: 277, startPoint y: 128, endPoint x: 487, endPoint y: 75, distance: 216.6
click at [487, 75] on span "Options" at bounding box center [448, 74] width 338 height 14
drag, startPoint x: 195, startPoint y: 25, endPoint x: 199, endPoint y: 38, distance: 13.6
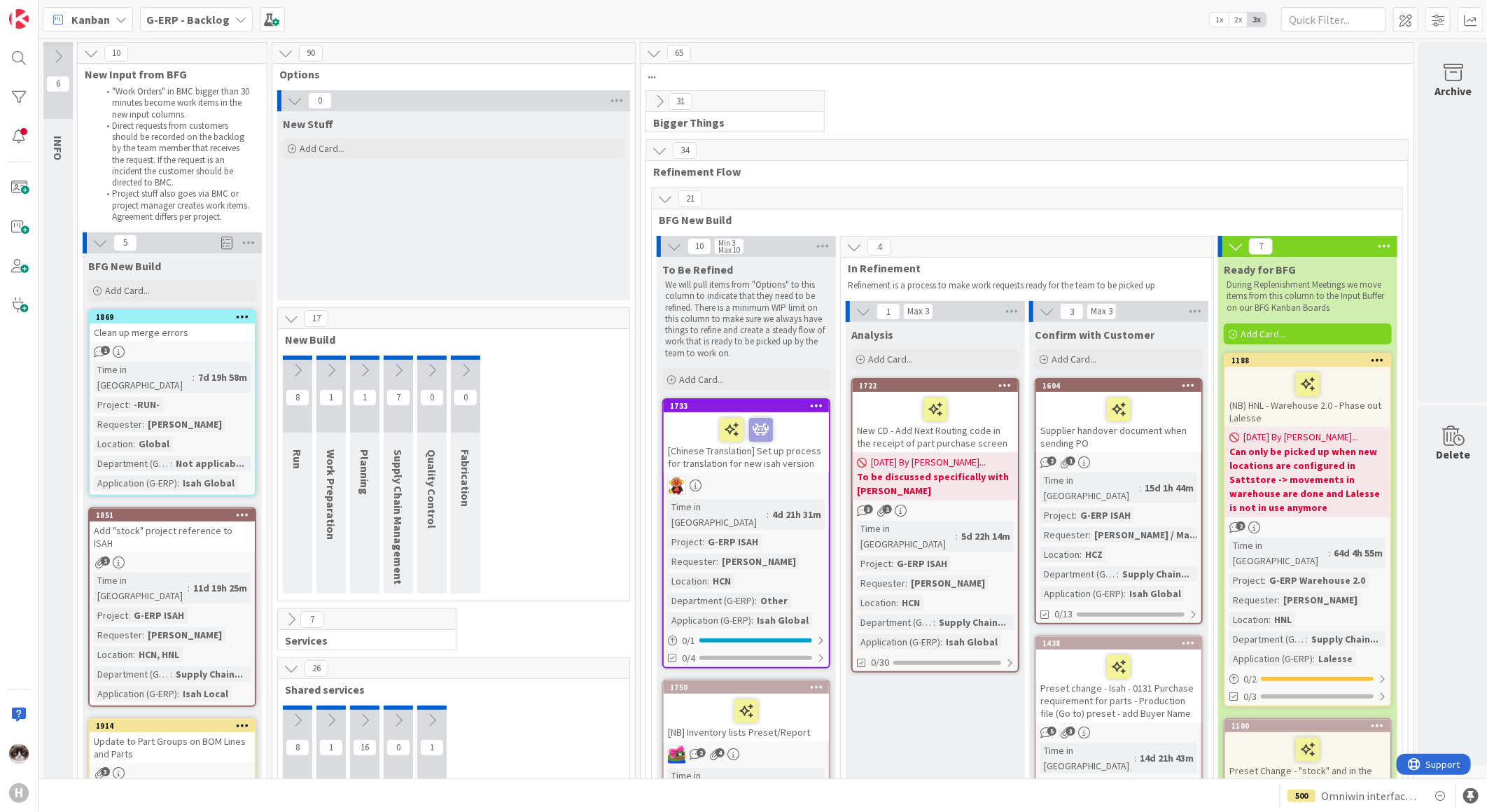
click at [195, 25] on span "G-ERP - Backlog" at bounding box center [188, 20] width 84 height 17
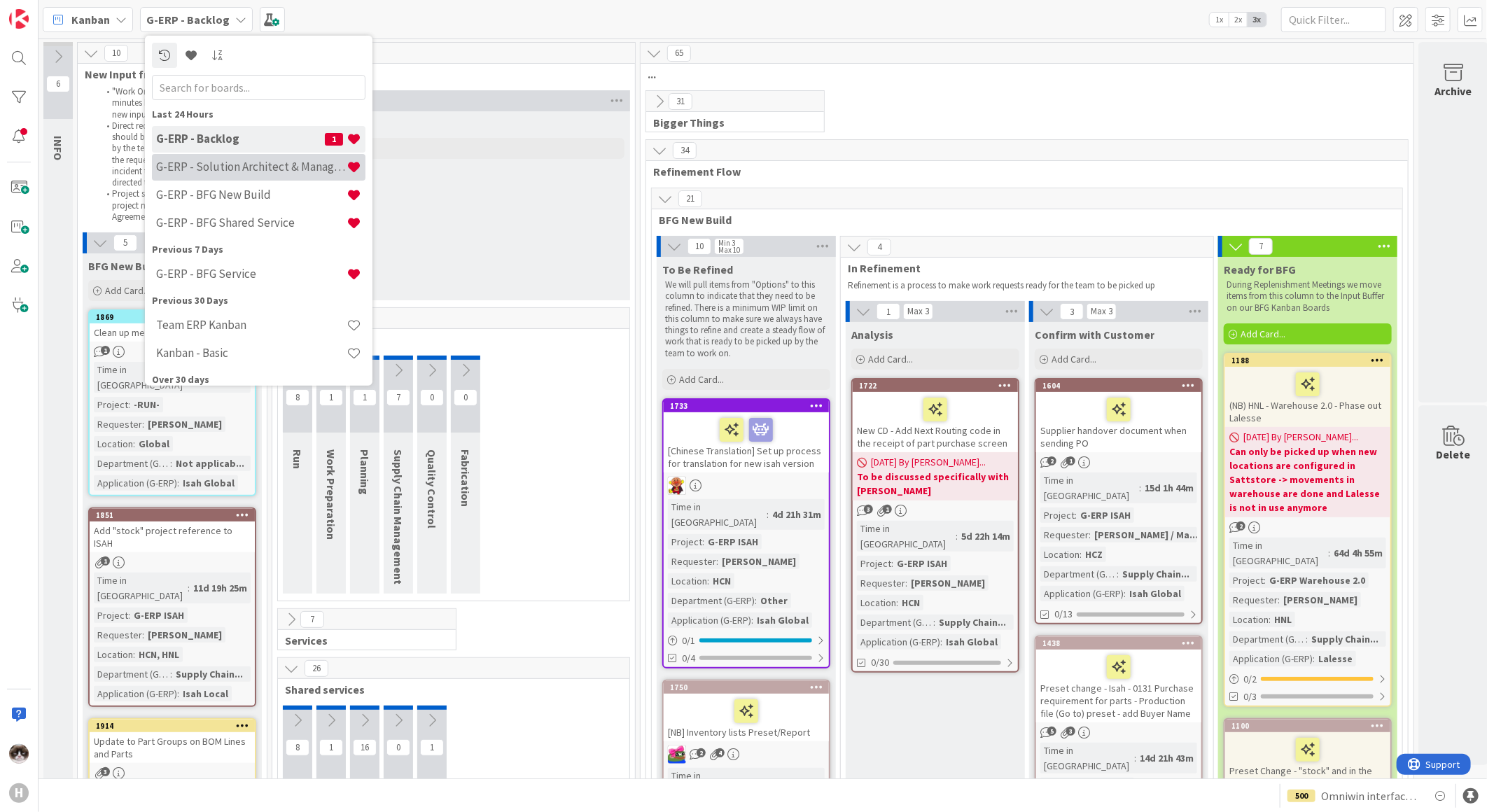
click at [242, 156] on div "G-ERP - Solution Architect & Management" at bounding box center [258, 166] width 214 height 27
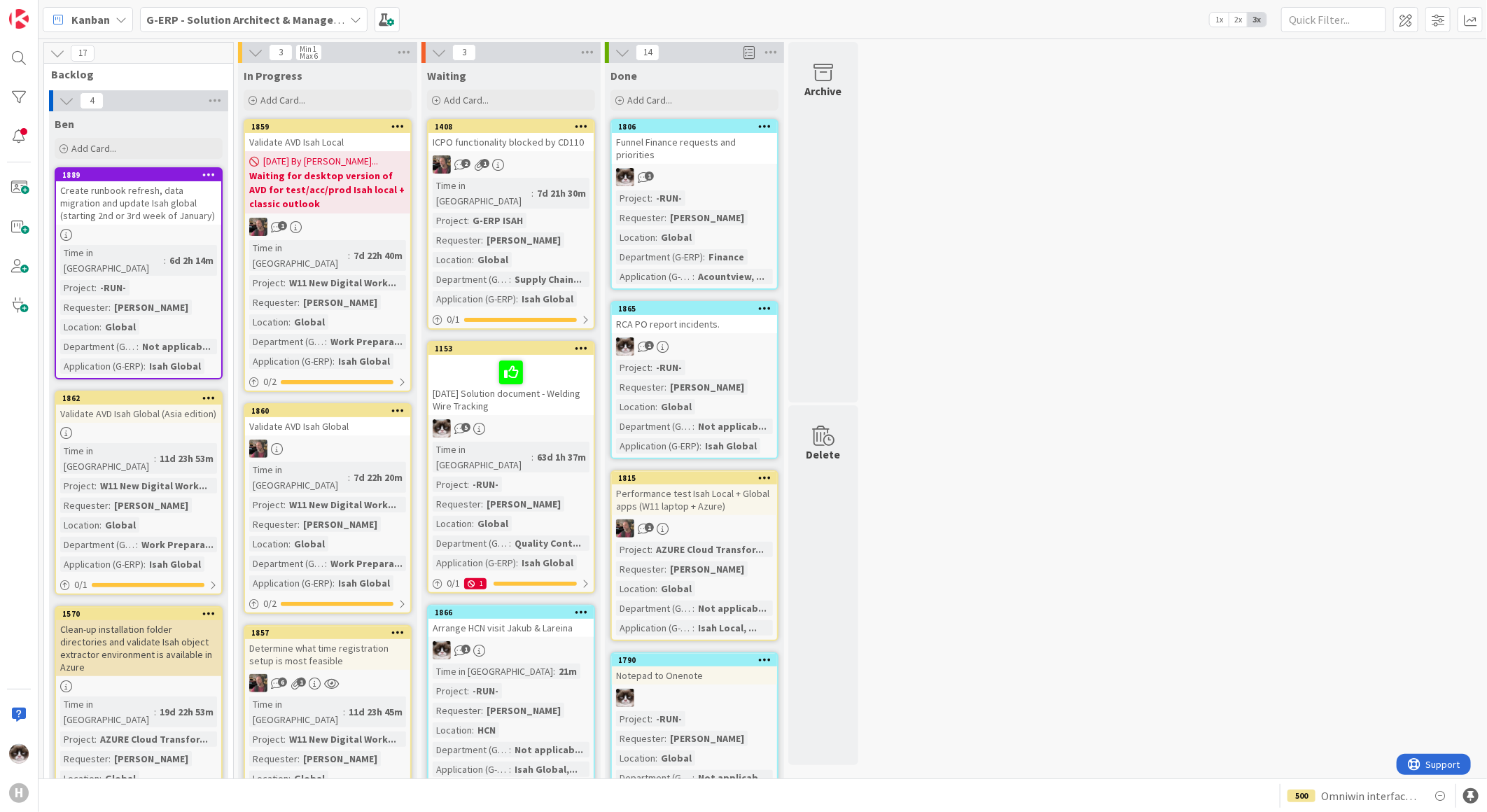
click at [178, 17] on b "G-ERP - Solution Architect & Management" at bounding box center [253, 20] width 214 height 14
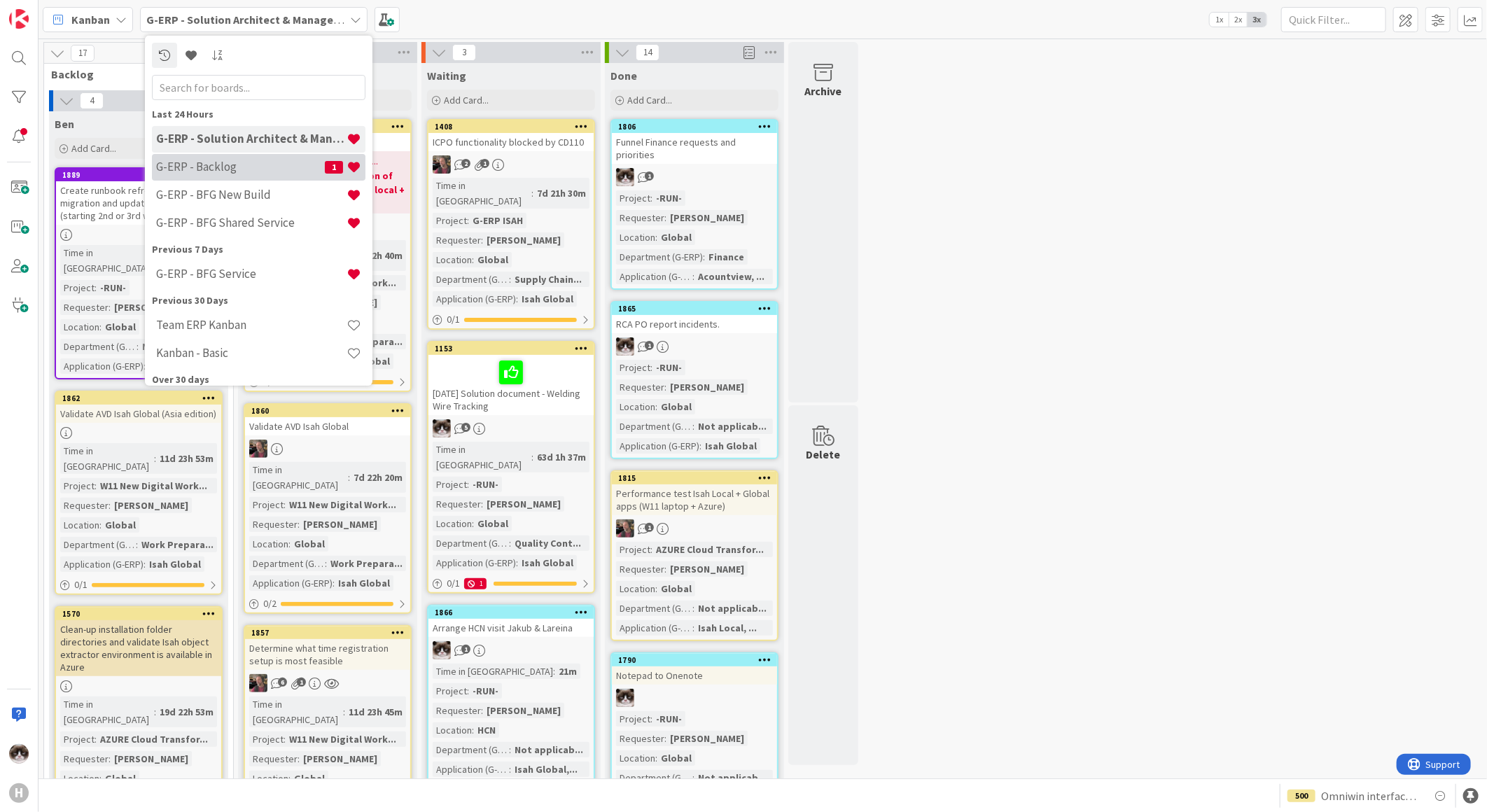
click at [222, 163] on h4 "G-ERP - Backlog" at bounding box center [240, 166] width 169 height 14
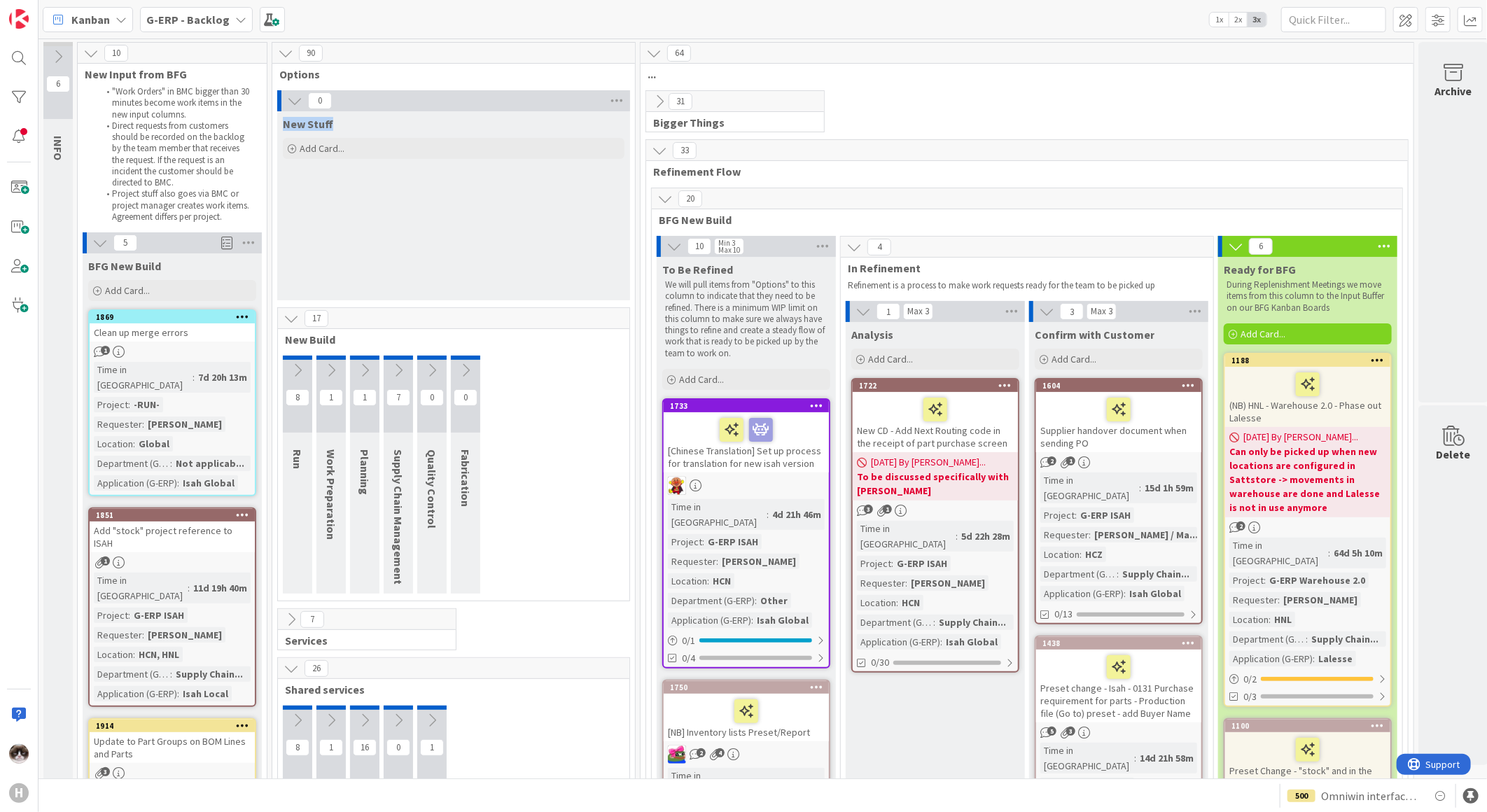
drag, startPoint x: 340, startPoint y: 114, endPoint x: 284, endPoint y: 120, distance: 56.3
click at [284, 120] on div "New Stuff" at bounding box center [454, 121] width 353 height 20
click at [336, 465] on span "Work Preparation" at bounding box center [331, 495] width 14 height 91
drag, startPoint x: 338, startPoint y: 470, endPoint x: 532, endPoint y: 414, distance: 201.9
click at [532, 414] on div "8 Run 1 Work Preparation 1 Planning 7 Supply Chain Management 0 Quality Control…" at bounding box center [454, 478] width 346 height 245
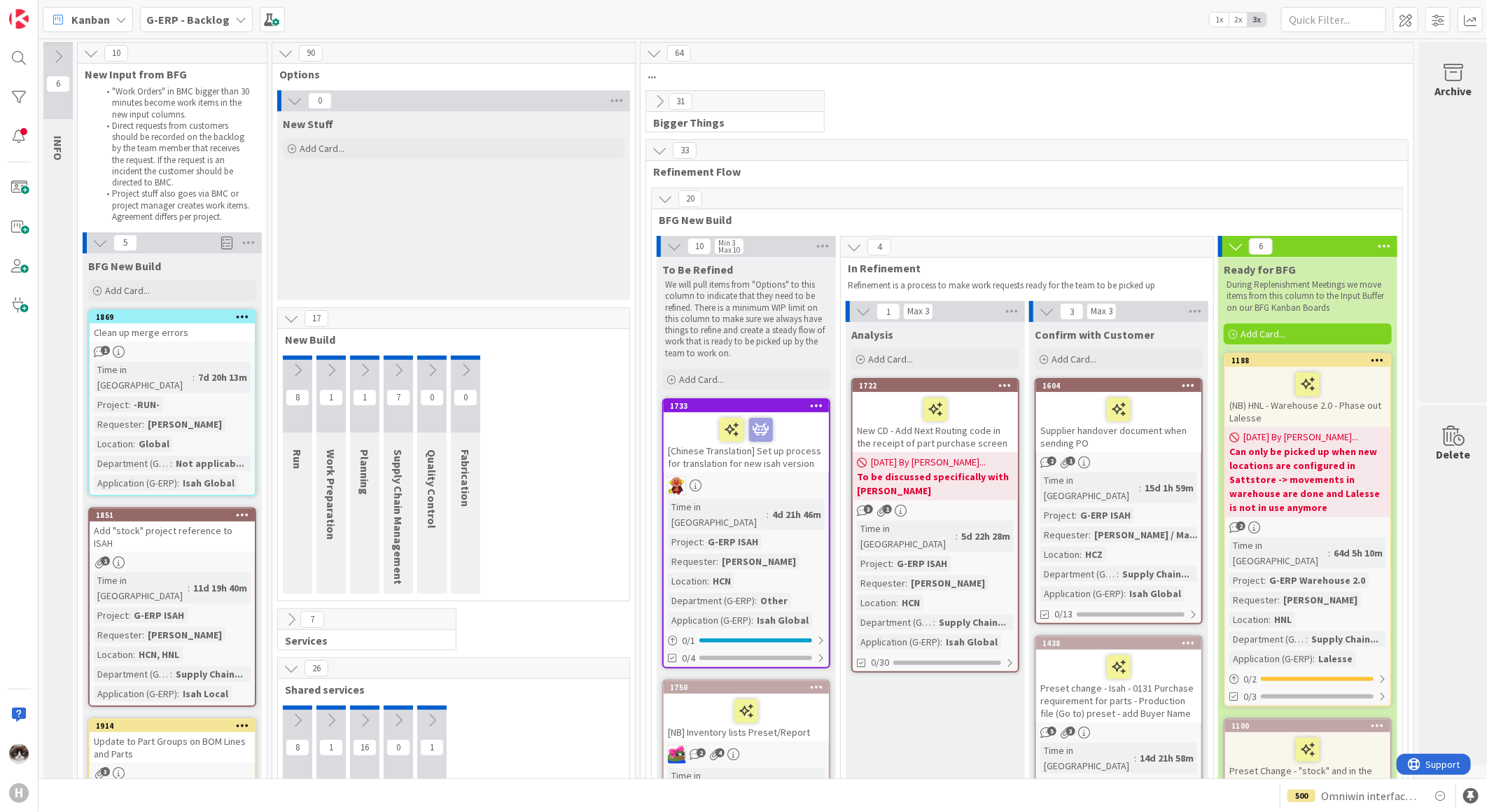
click at [93, 15] on span "Kanban" at bounding box center [91, 20] width 39 height 17
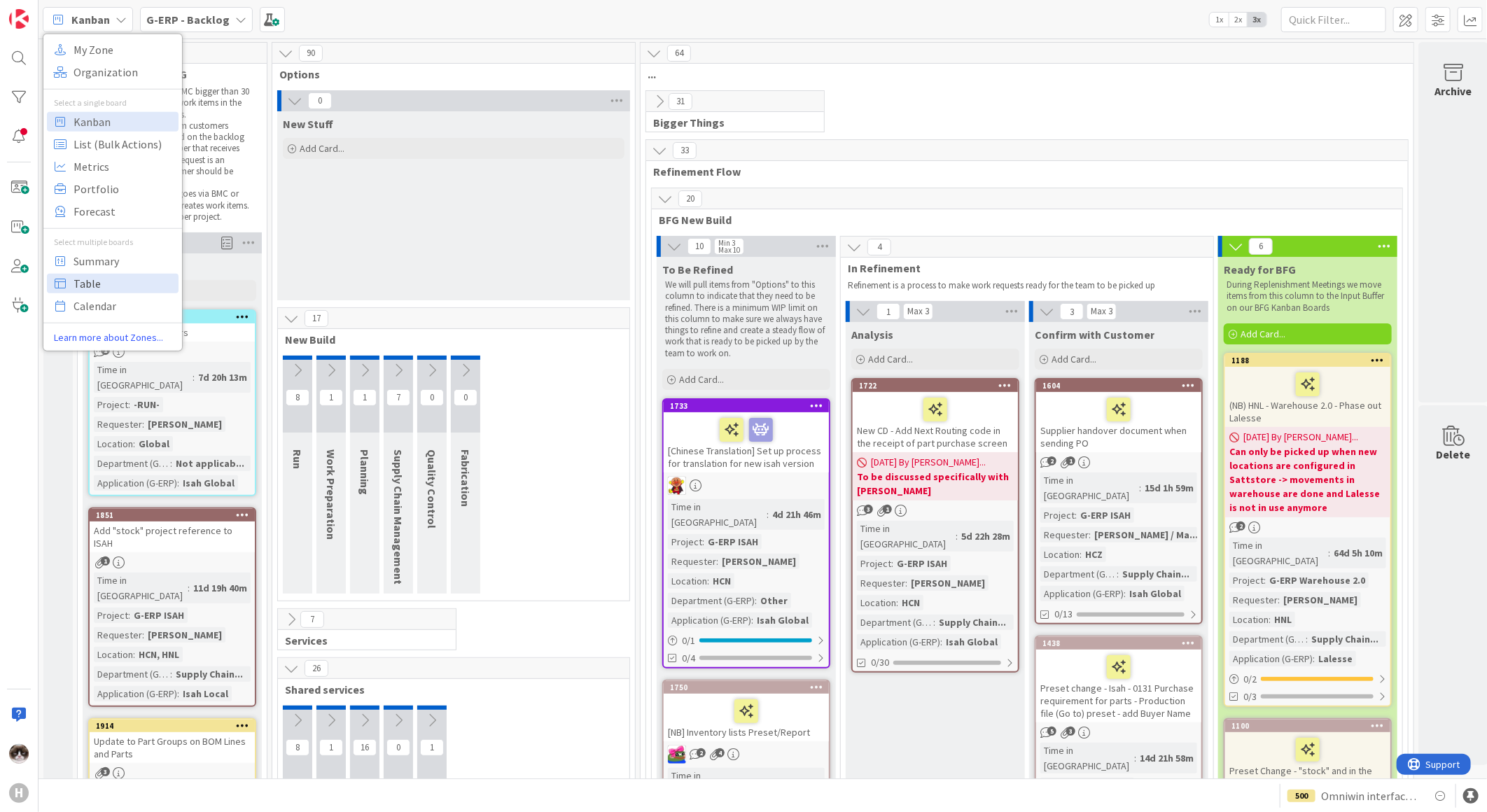
click at [109, 281] on span "Table" at bounding box center [124, 283] width 100 height 21
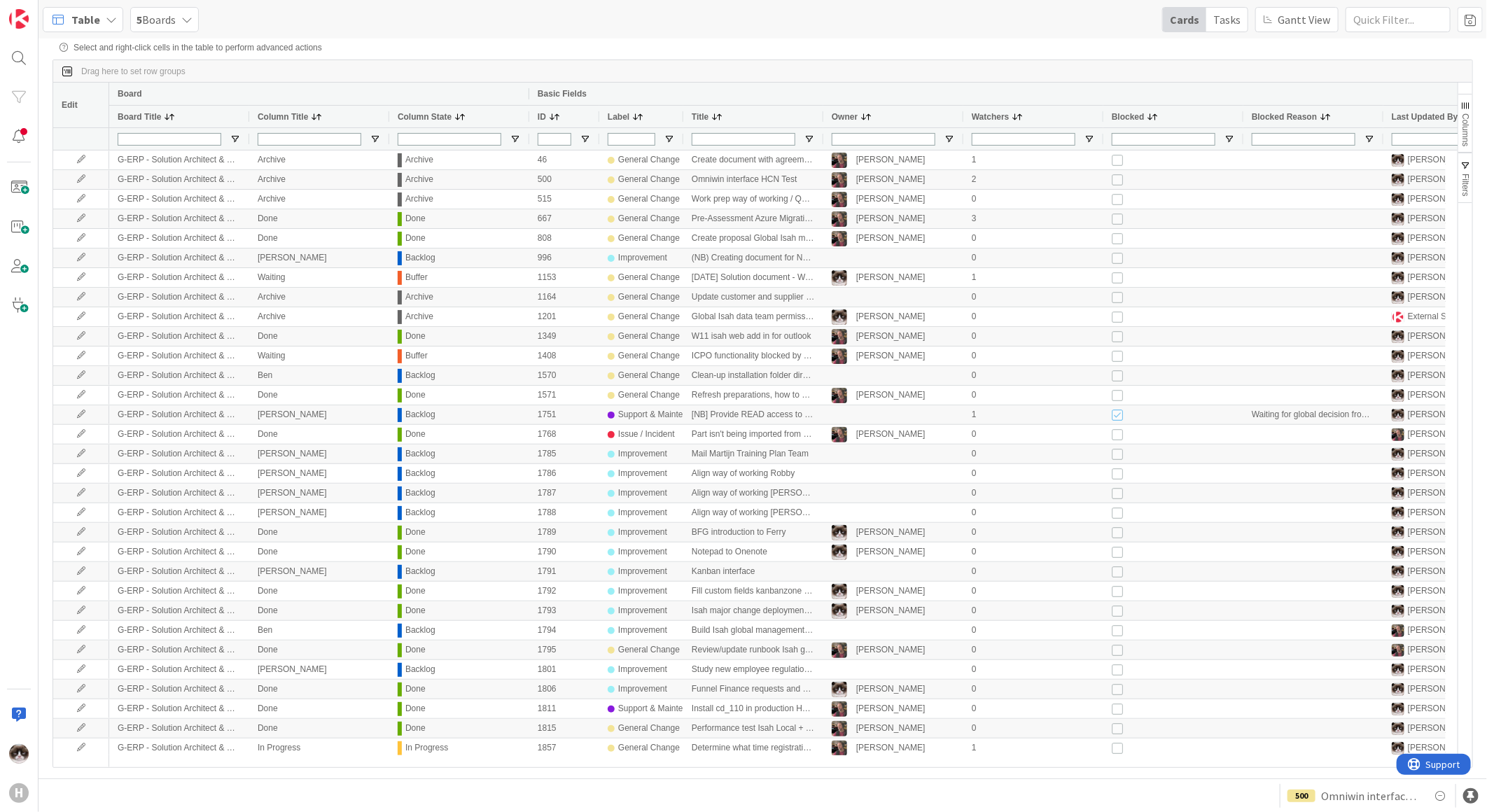
click at [1188, 120] on span "Columns" at bounding box center [1465, 129] width 10 height 33
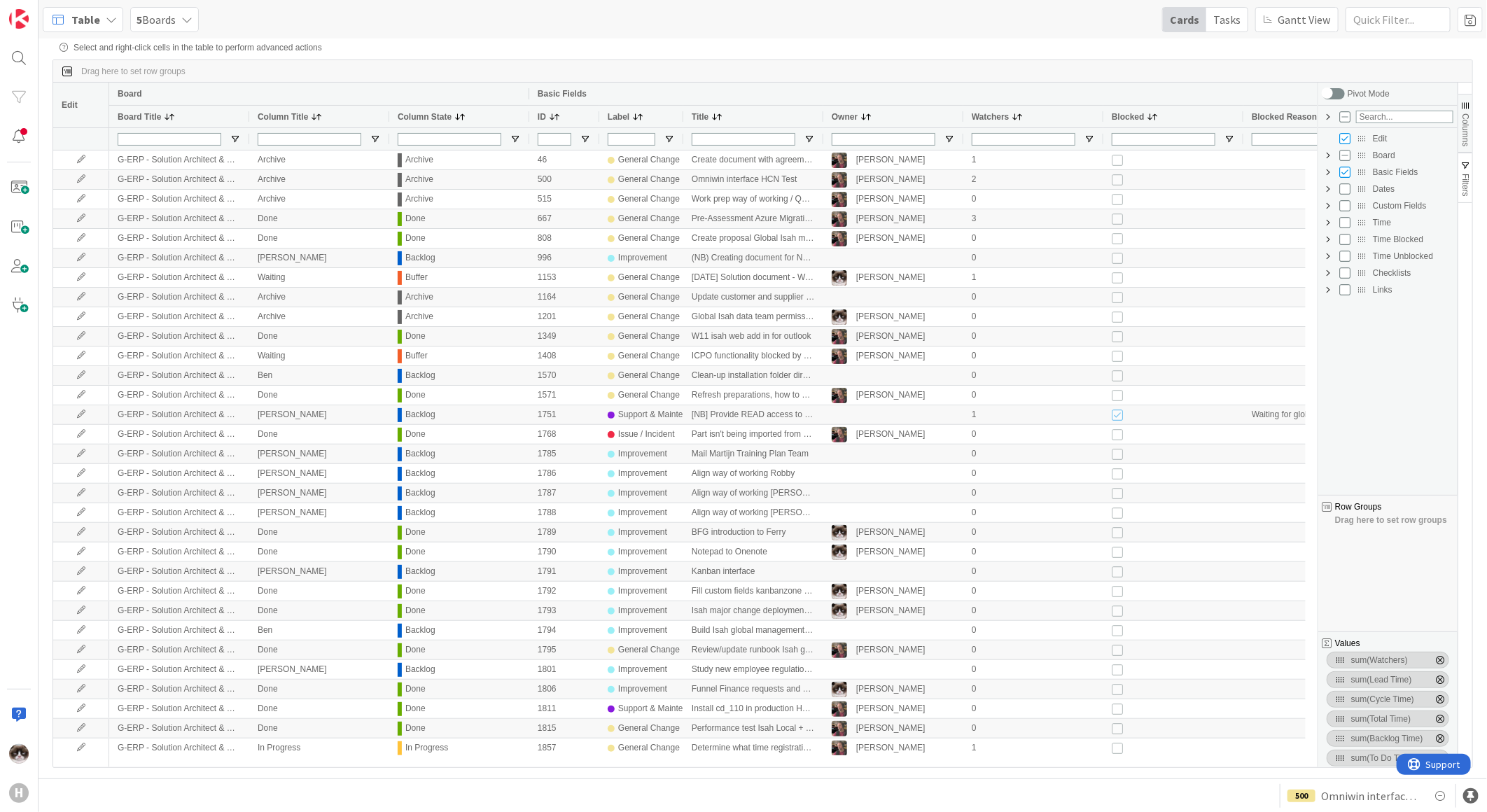
click at [1188, 209] on span "Custom Fields Column Group" at bounding box center [1328, 206] width 11 height 11
click at [1188, 257] on input "Press SPACE to toggle visibility (hidden)" at bounding box center [1358, 256] width 11 height 11
checkbox input "true"
checkbox input "false"
click at [1188, 97] on div "Basic Fields" at bounding box center [1026, 94] width 977 height 17
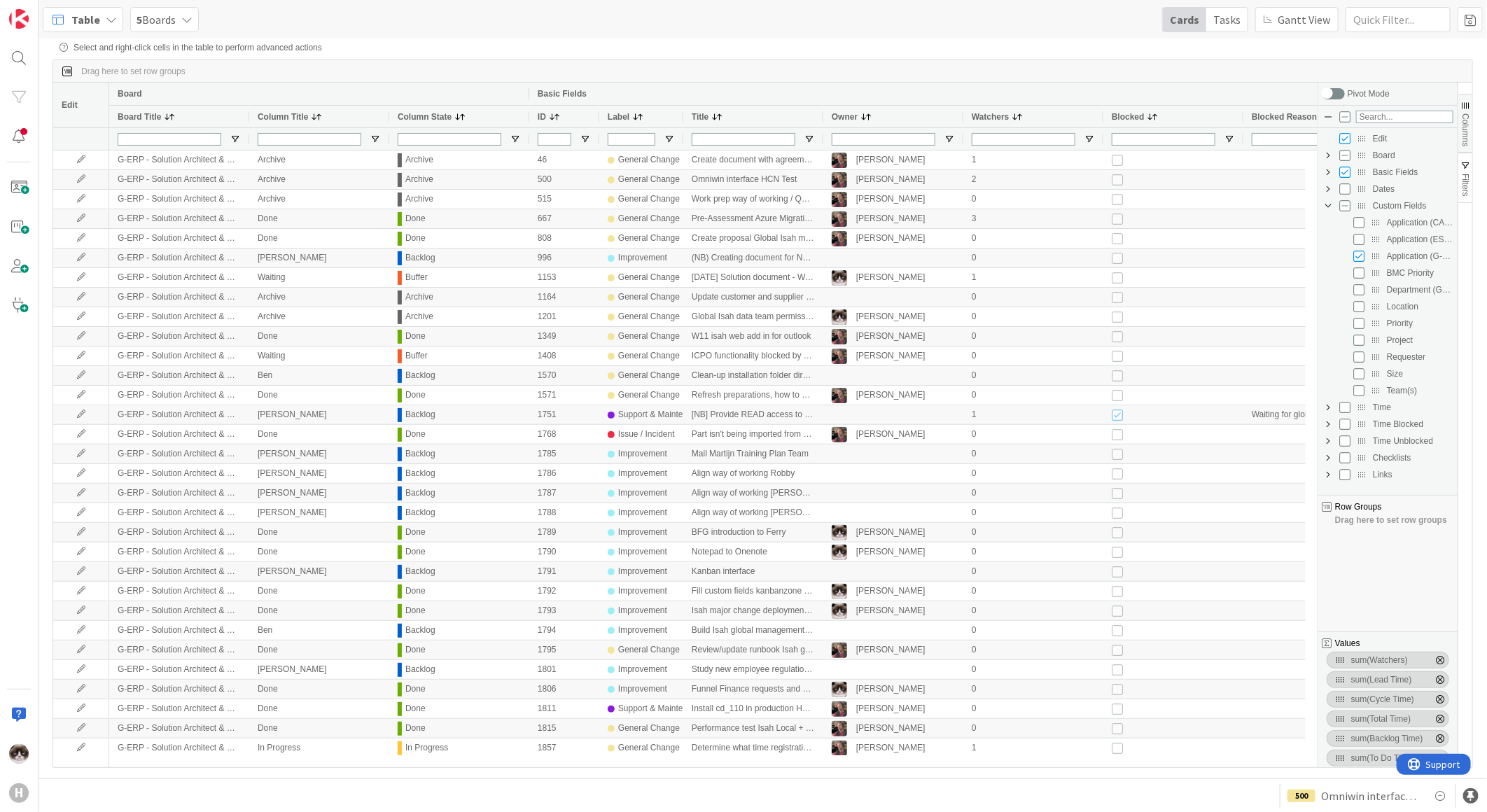
click at [1188, 131] on span "Columns" at bounding box center [1465, 129] width 10 height 33
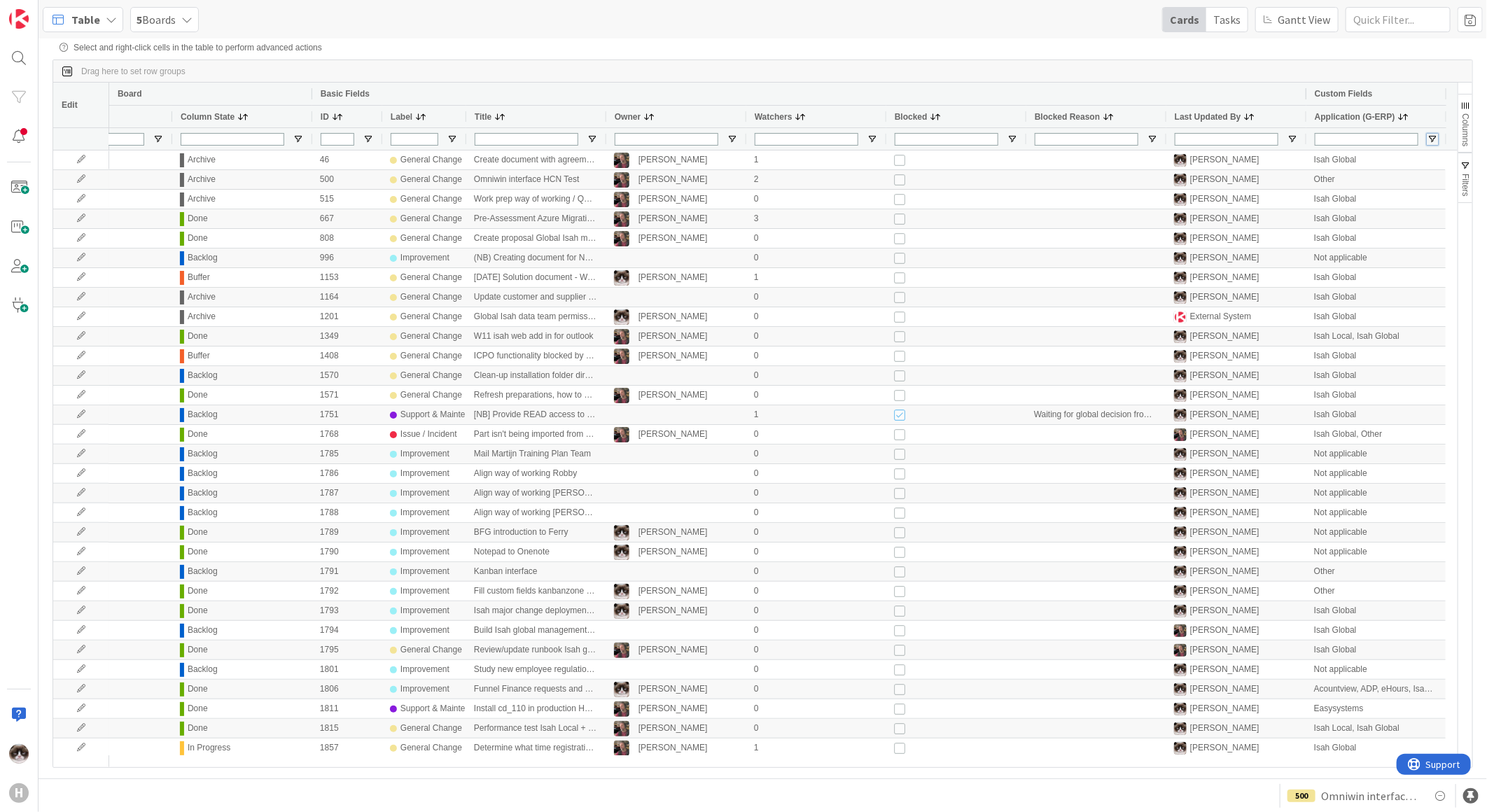
click at [1188, 142] on span "Open Filter Menu" at bounding box center [1432, 139] width 11 height 11
click at [1188, 220] on input "Filter List" at bounding box center [1339, 214] width 11 height 11
checkbox input "false"
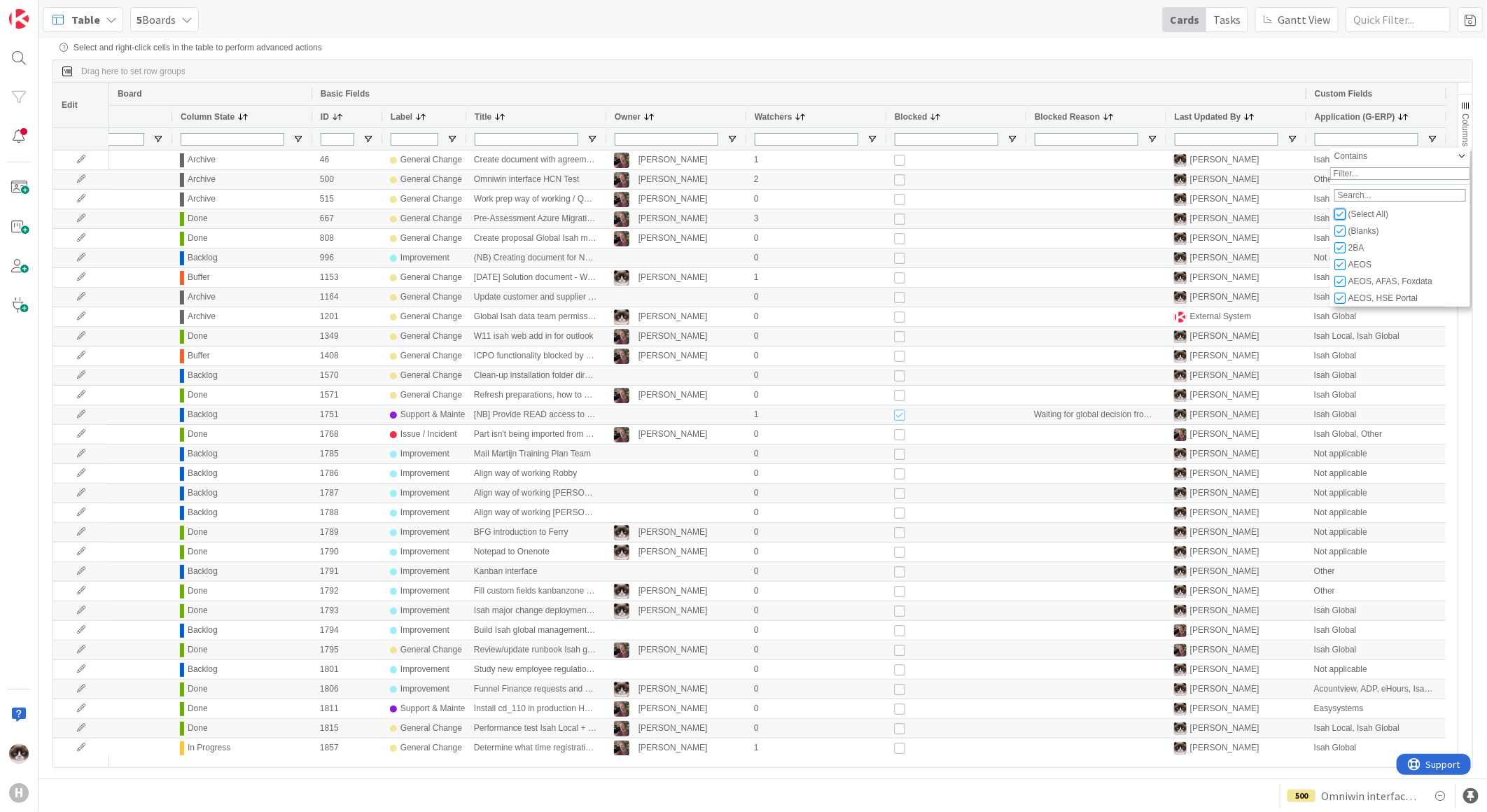
checkbox input "false"
type input "(0)"
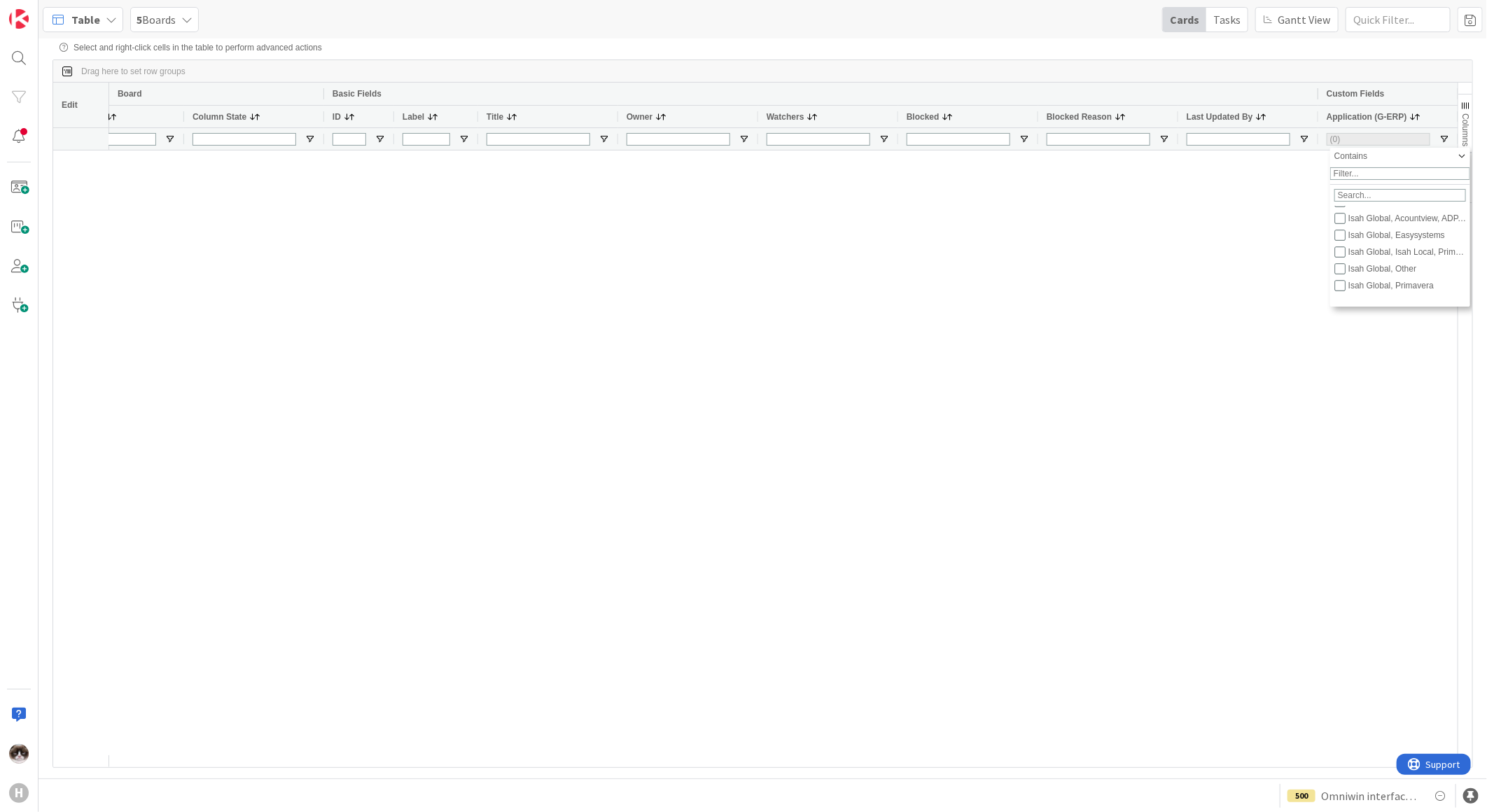
scroll to position [388, 0]
click at [1188, 285] on input "Filter List" at bounding box center [1339, 280] width 11 height 11
checkbox input "true"
type input "(1) Isah Global"
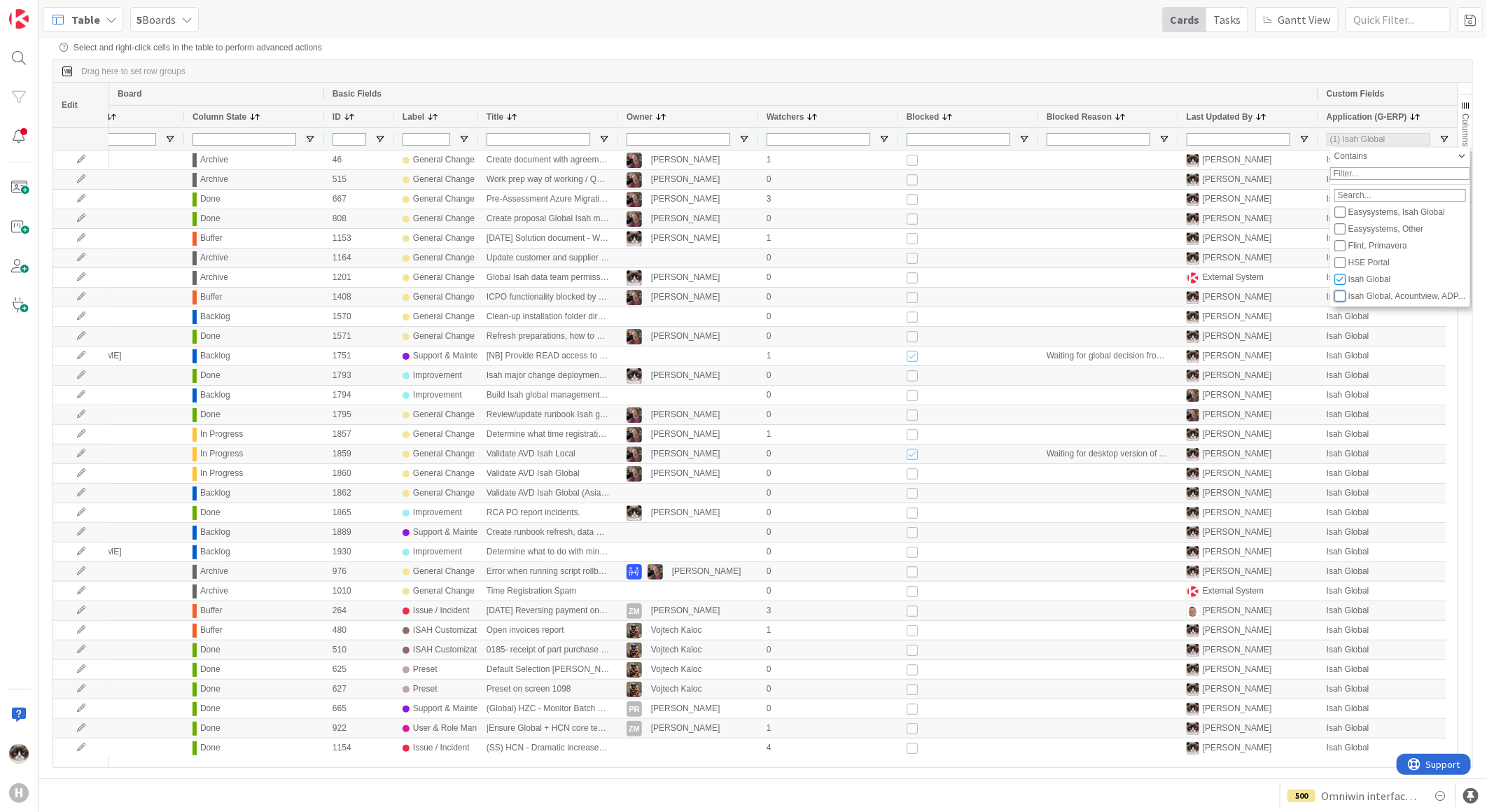
click at [1188, 302] on input "Filter List" at bounding box center [1339, 296] width 11 height 11
checkbox input "true"
type input "(2) Isah Global,Isah Global, Acountview, ADP, AEOS, AFAS, Certificate Explorer,…"
click at [1188, 241] on input "Filter List" at bounding box center [1339, 235] width 11 height 11
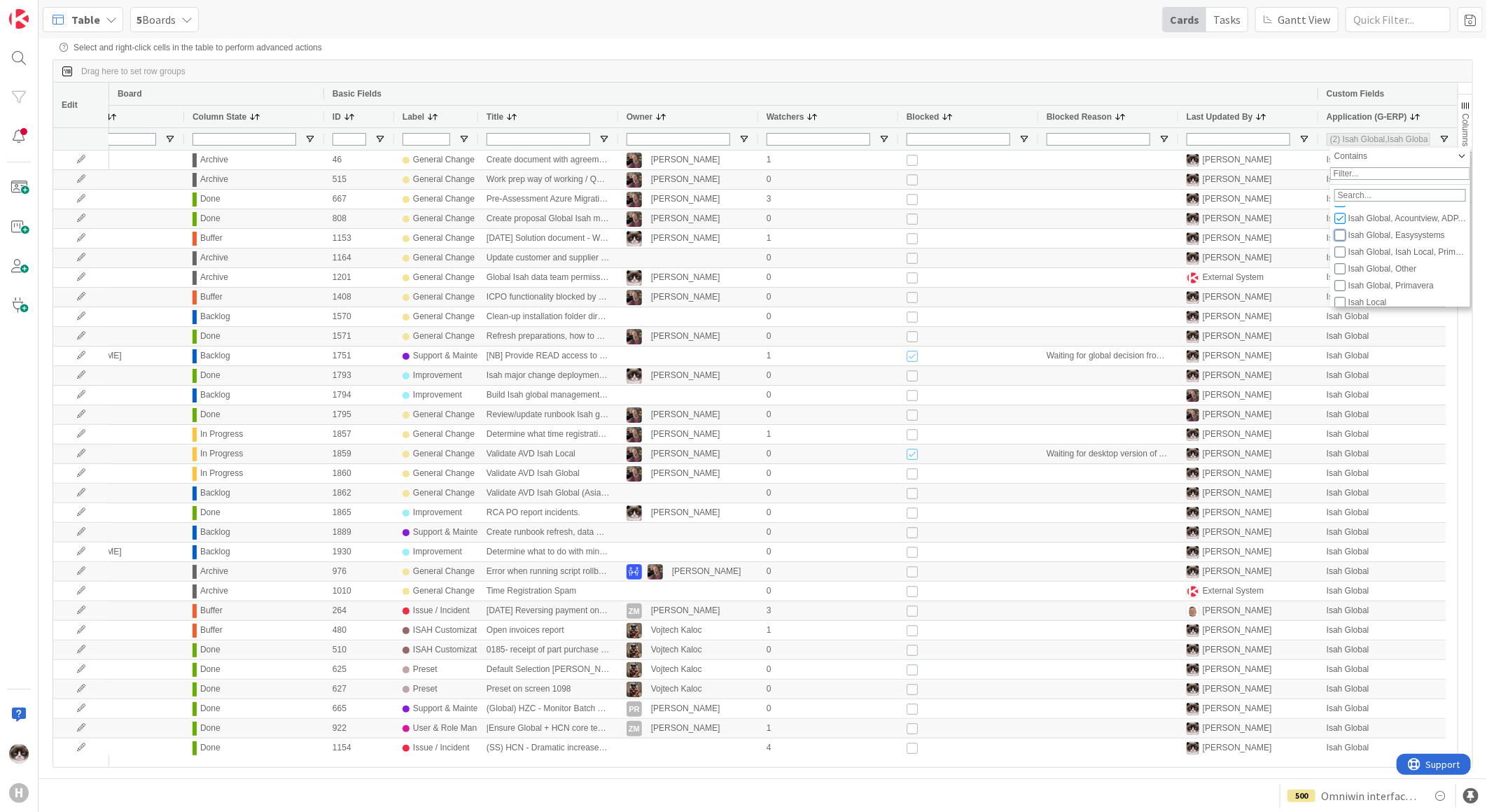
checkbox input "true"
type input "(3) Isah Global,Isah Global, Acountview, ADP, AEOS, AFAS, Certificate Explorer,…"
click at [1188, 258] on input "Filter List" at bounding box center [1339, 252] width 11 height 11
checkbox input "true"
type input "(4) Isah Global,Isah Global, Acountview, ADP, AEOS, AFAS, Certificate Explorer,…"
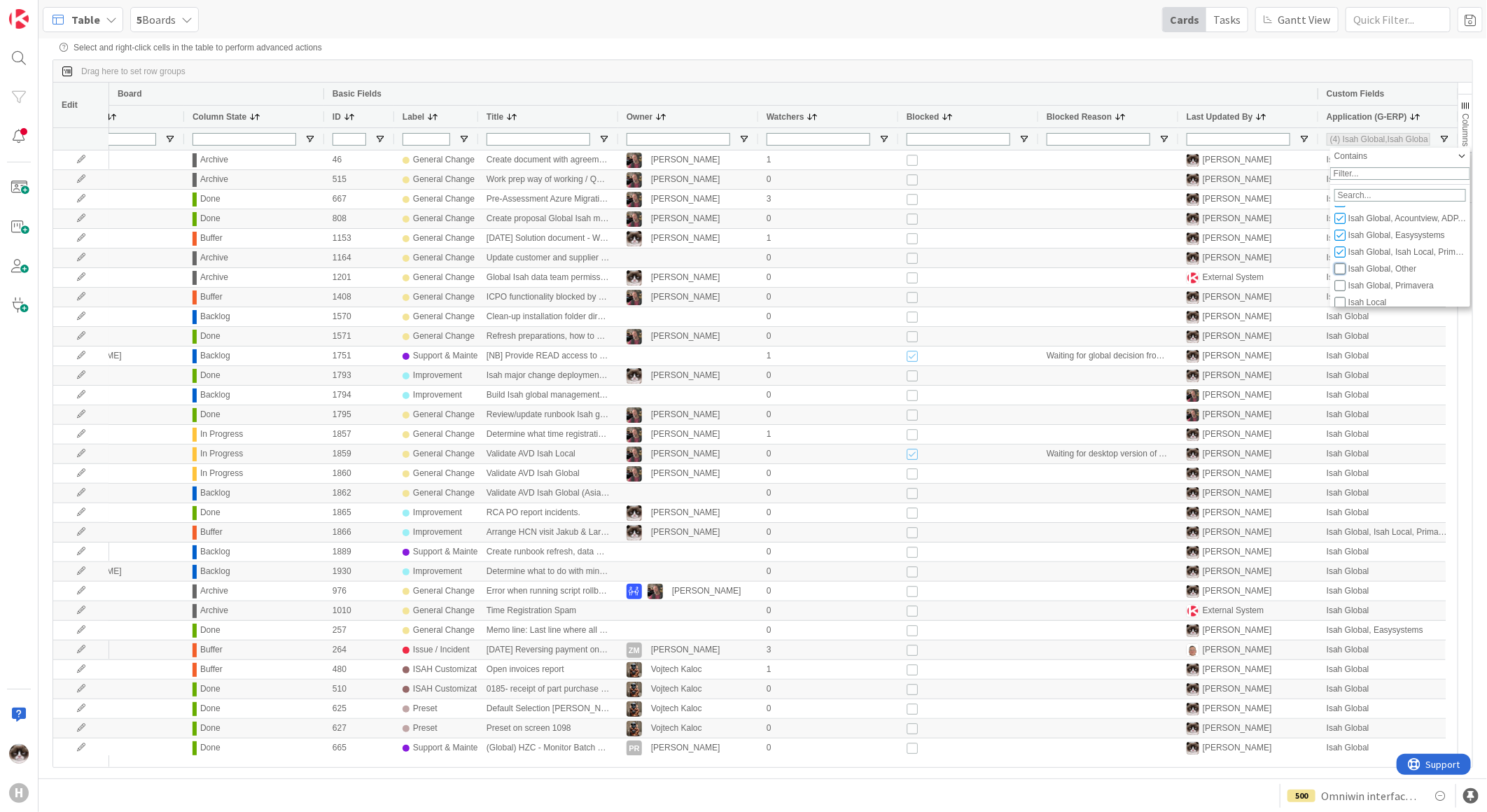
click at [1188, 275] on input "Filter List" at bounding box center [1339, 269] width 11 height 11
checkbox input "true"
type input "(5) Isah Global,Isah Global, Acountview, ADP, AEOS, AFAS, Certificate Explorer,…"
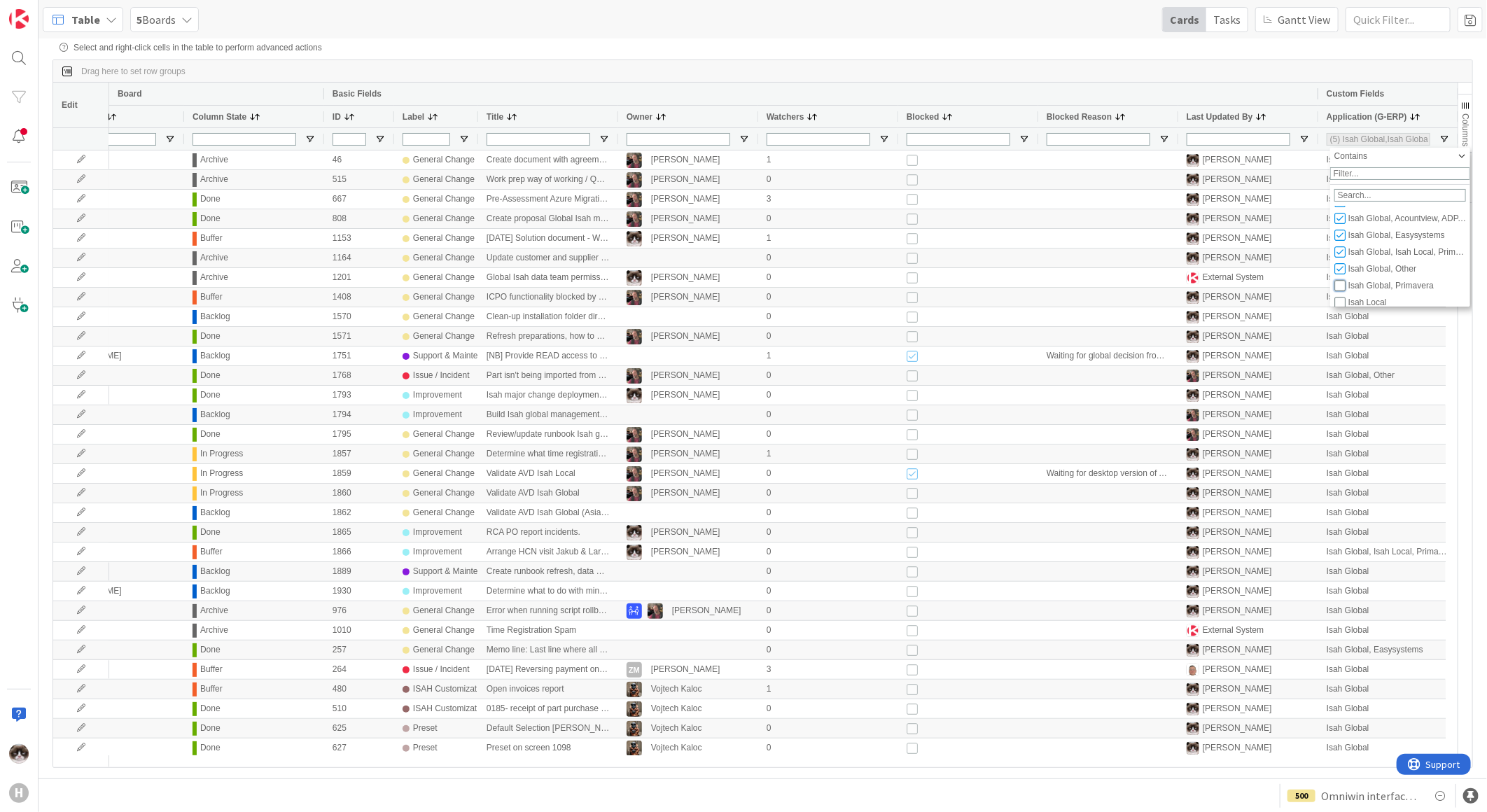
click at [1188, 292] on input "Filter List" at bounding box center [1339, 286] width 11 height 11
checkbox input "true"
type input "(6) Isah Global,Isah Global, Acountview, ADP, AEOS, AFAS, Certificate Explorer,…"
click at [1178, 79] on div "Drag here to set row groups" at bounding box center [763, 72] width 1419 height 22
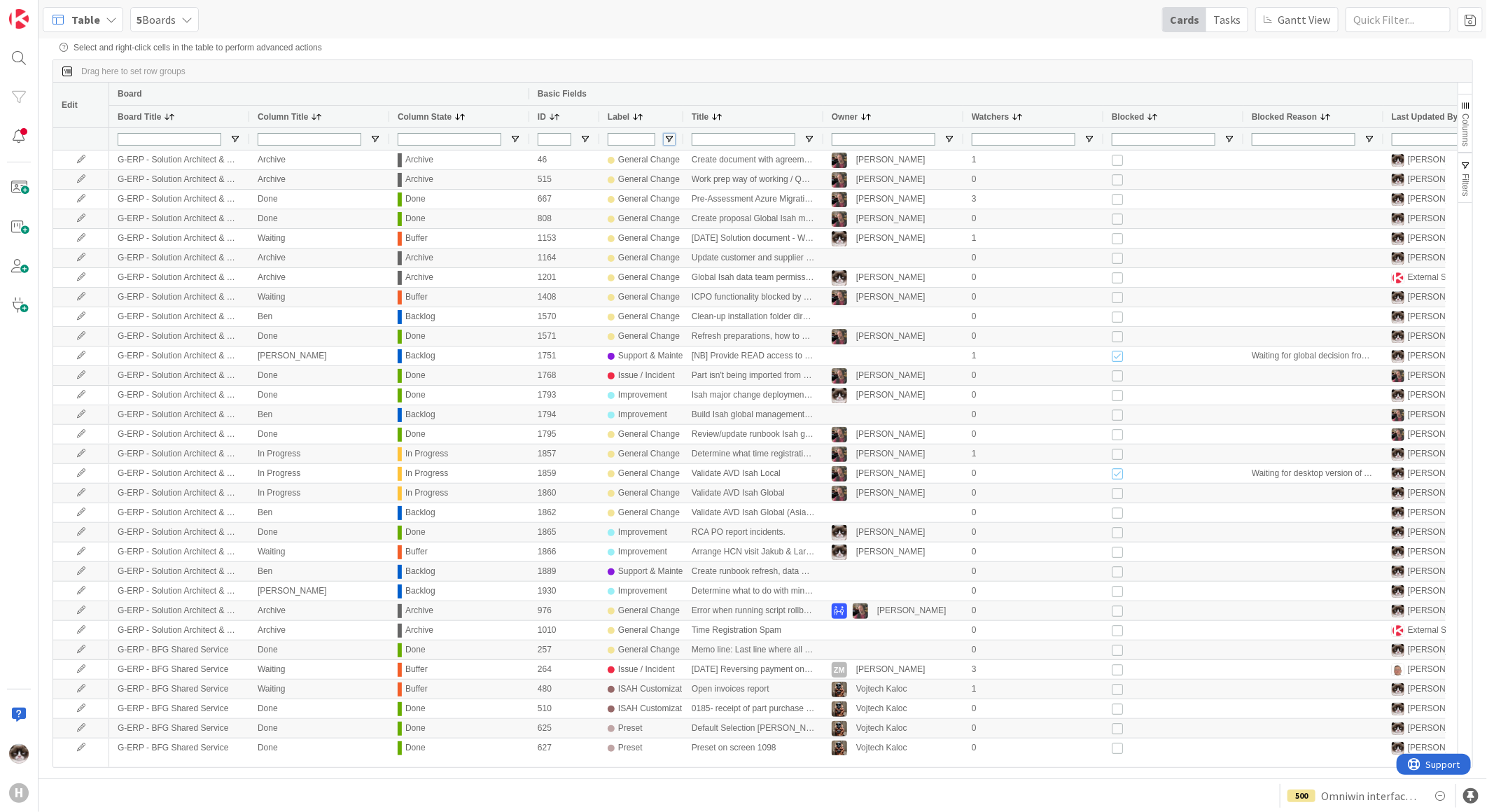
click at [673, 144] on span "Open Filter Menu" at bounding box center [669, 139] width 11 height 11
click at [673, 220] on input "Filter List" at bounding box center [671, 214] width 11 height 11
checkbox input "false"
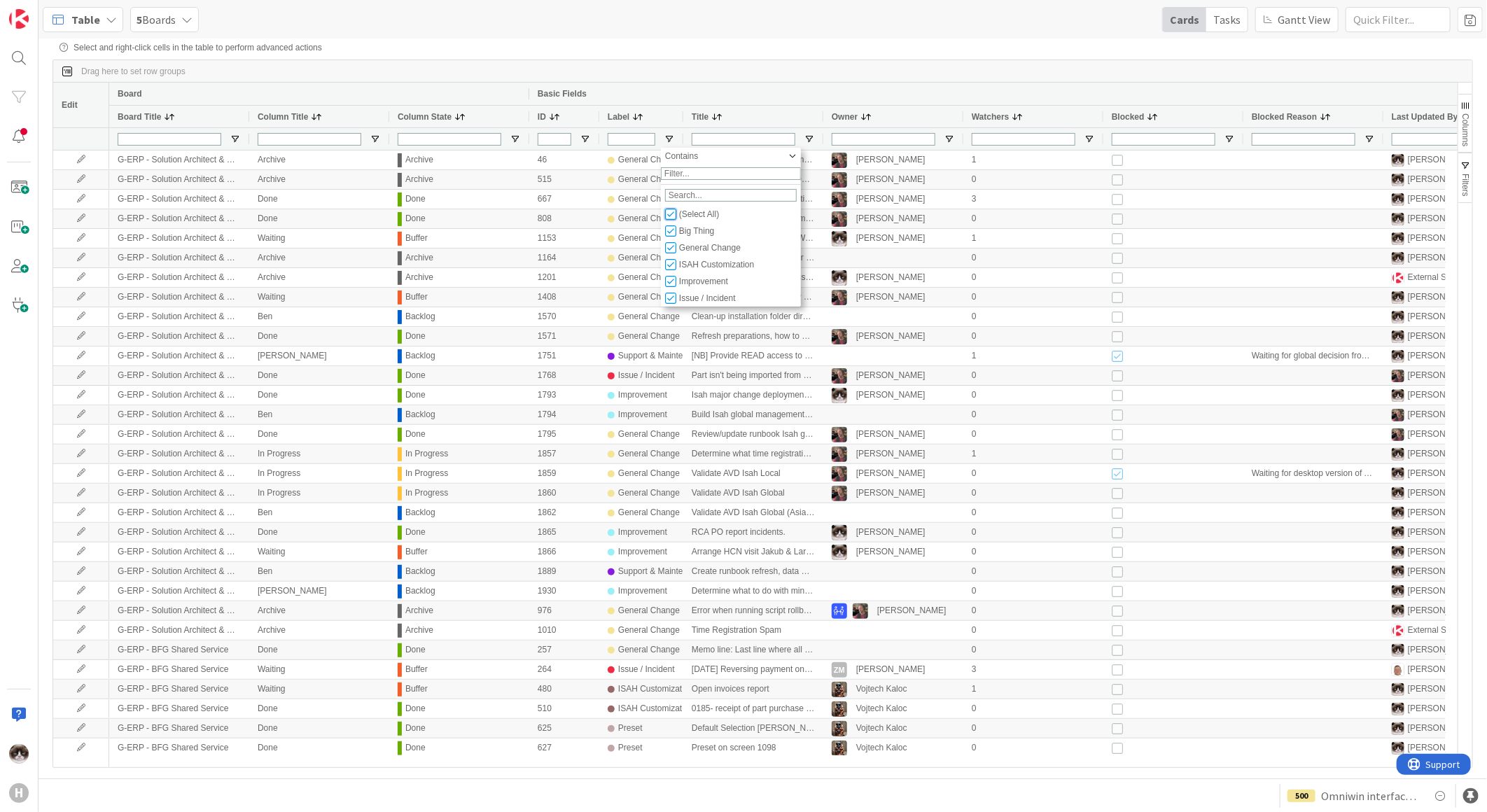
checkbox input "false"
type input "(0)"
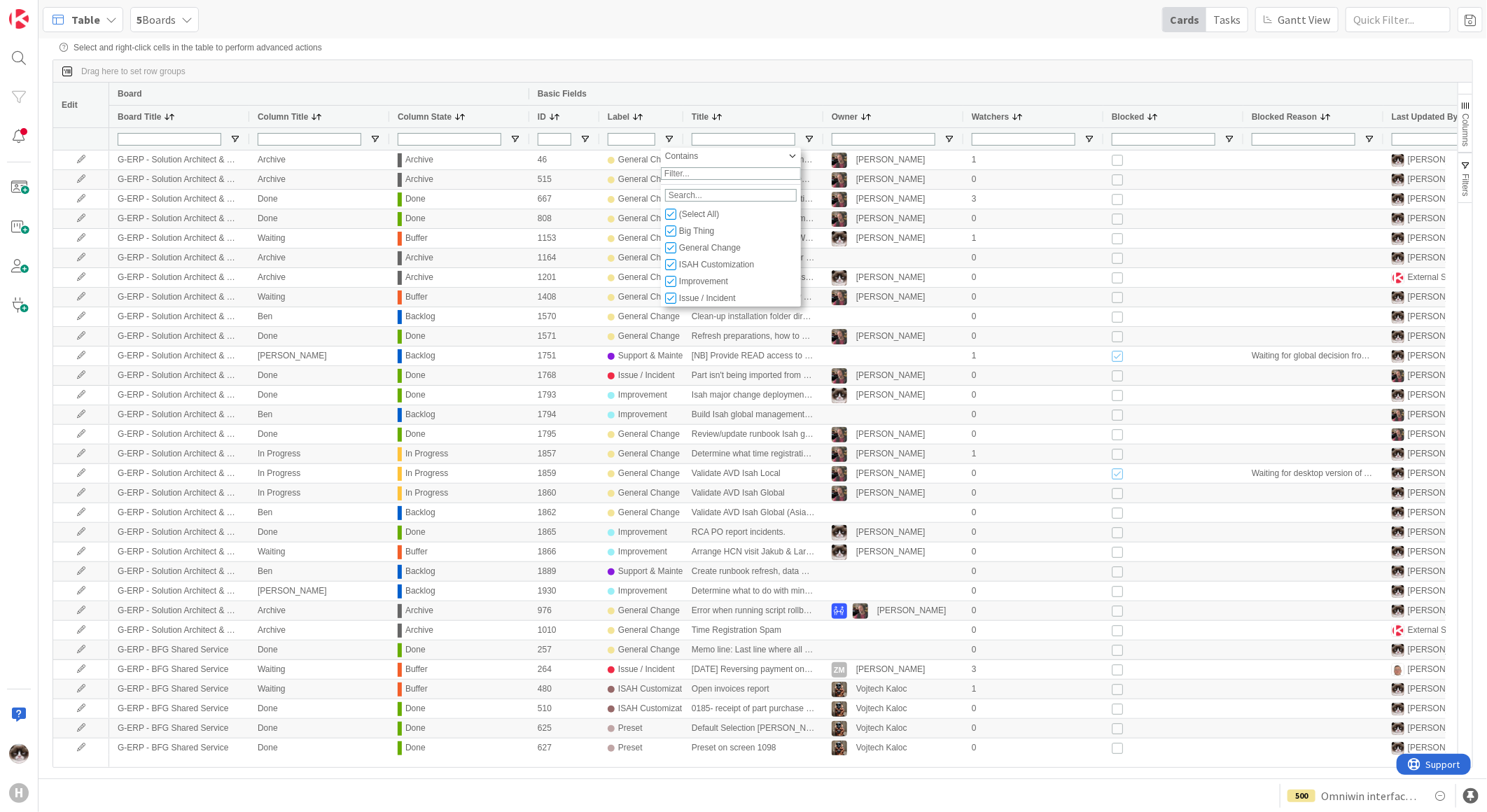
type input "(0)"
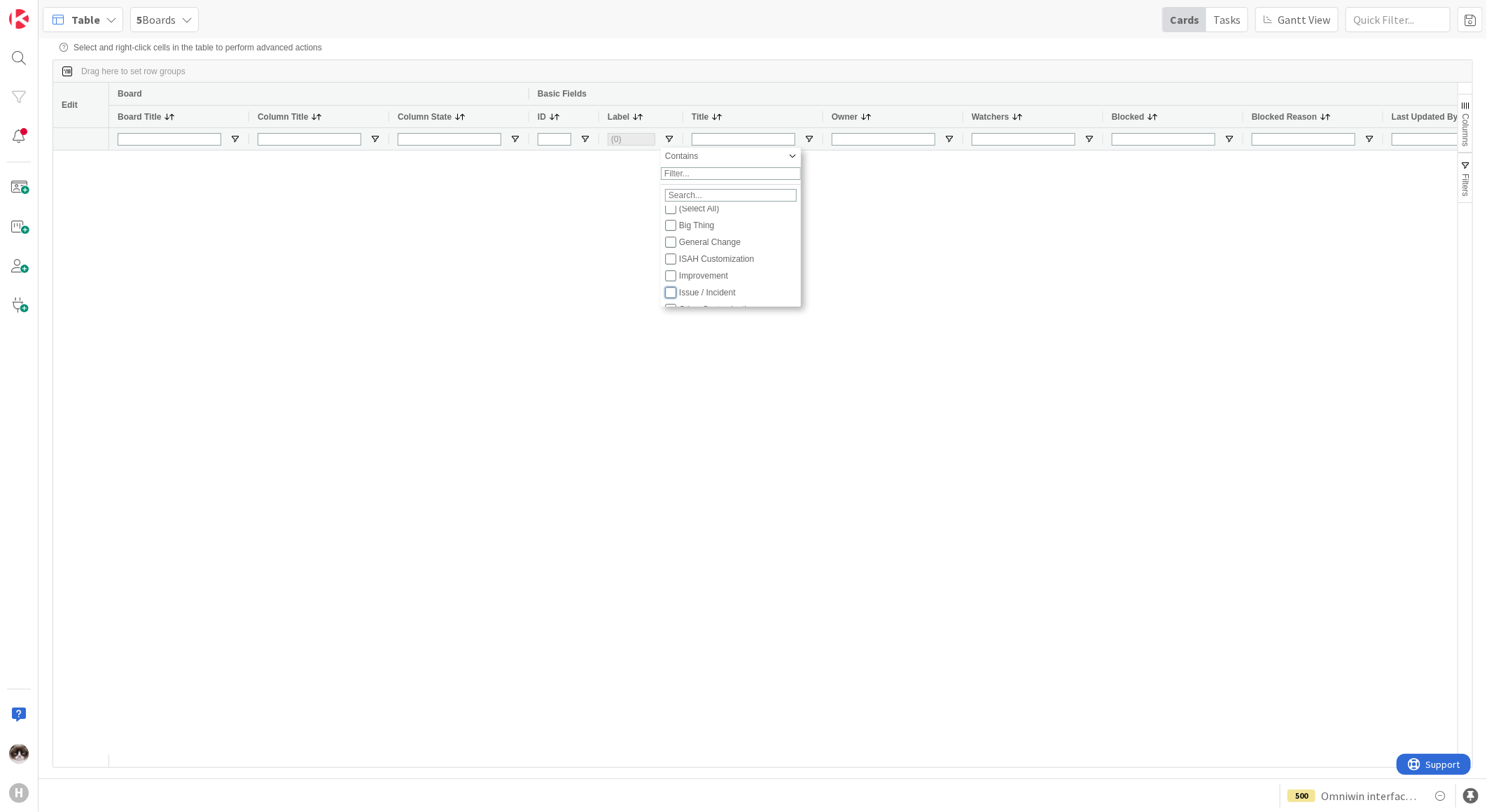
click at [670, 299] on input "Filter List" at bounding box center [671, 293] width 11 height 11
checkbox input "true"
checkbox input "false"
type input "(1) Issue / Incident"
type input "(3) Isah Global,Isah Global, Other,Isah Global, Primavera"
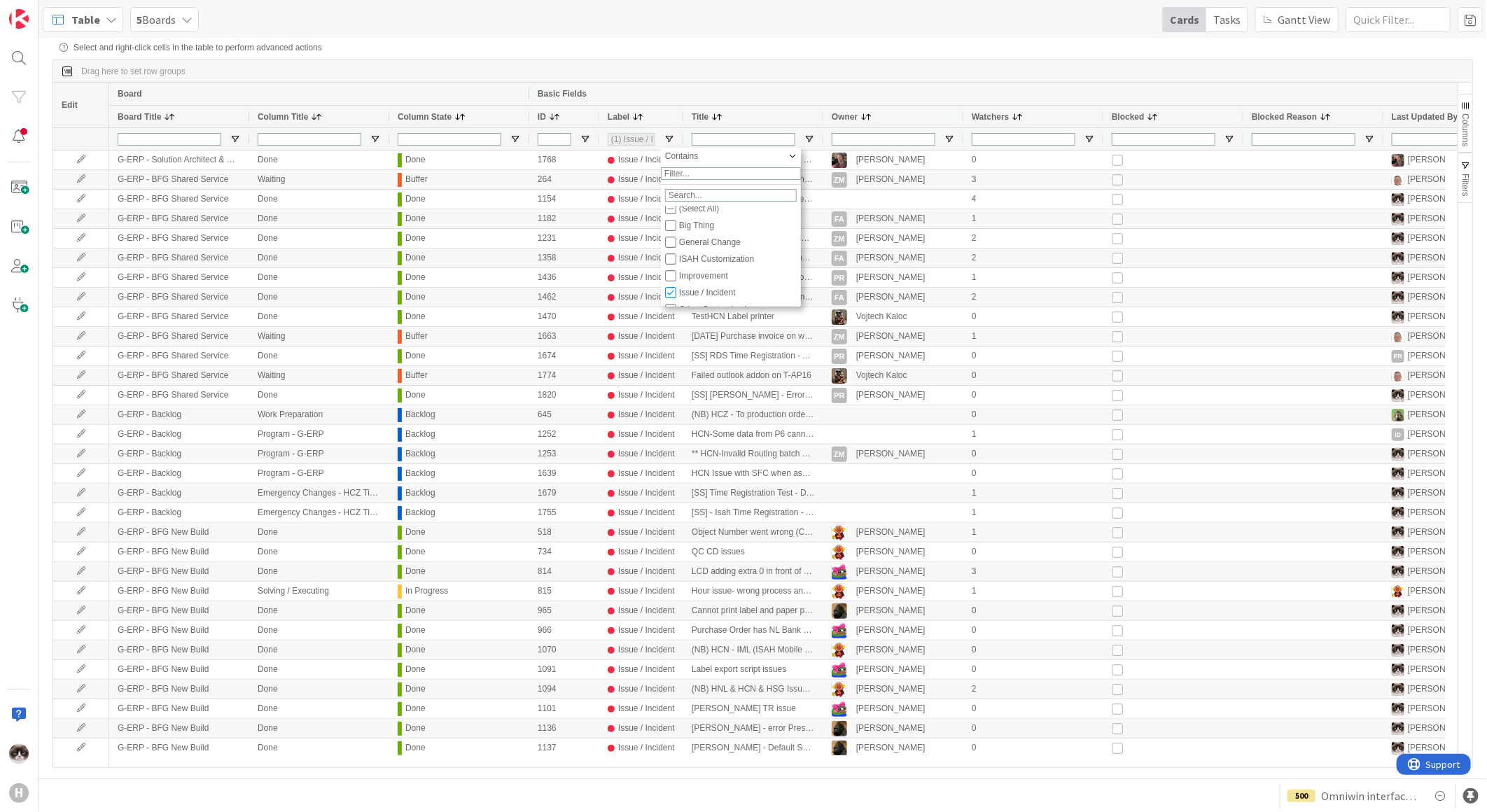
click at [956, 100] on div "Basic Fields" at bounding box center [1026, 94] width 977 height 17
click at [162, 16] on span "5 Boards" at bounding box center [156, 20] width 39 height 17
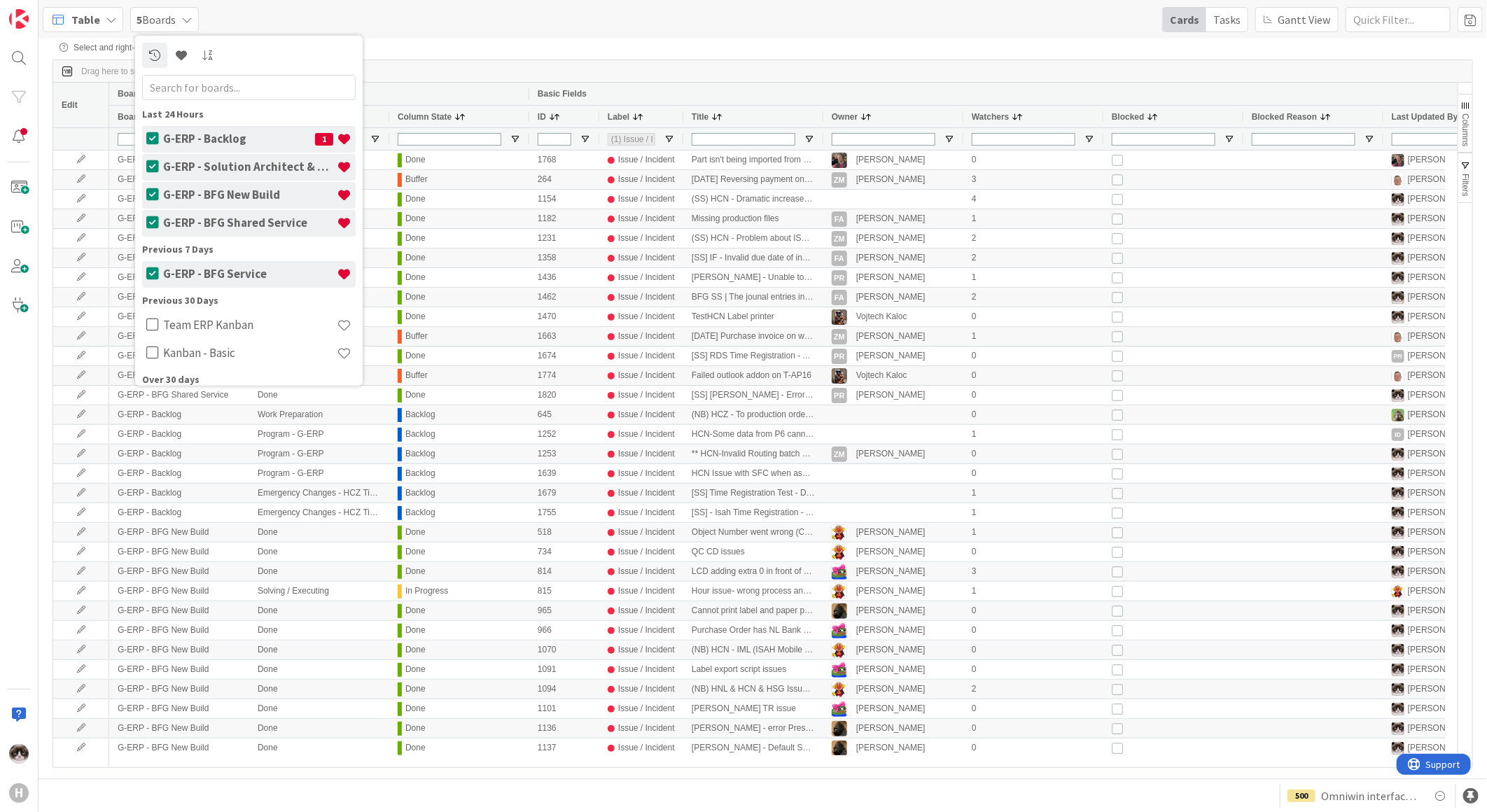
click at [96, 8] on div "Table" at bounding box center [83, 20] width 81 height 25
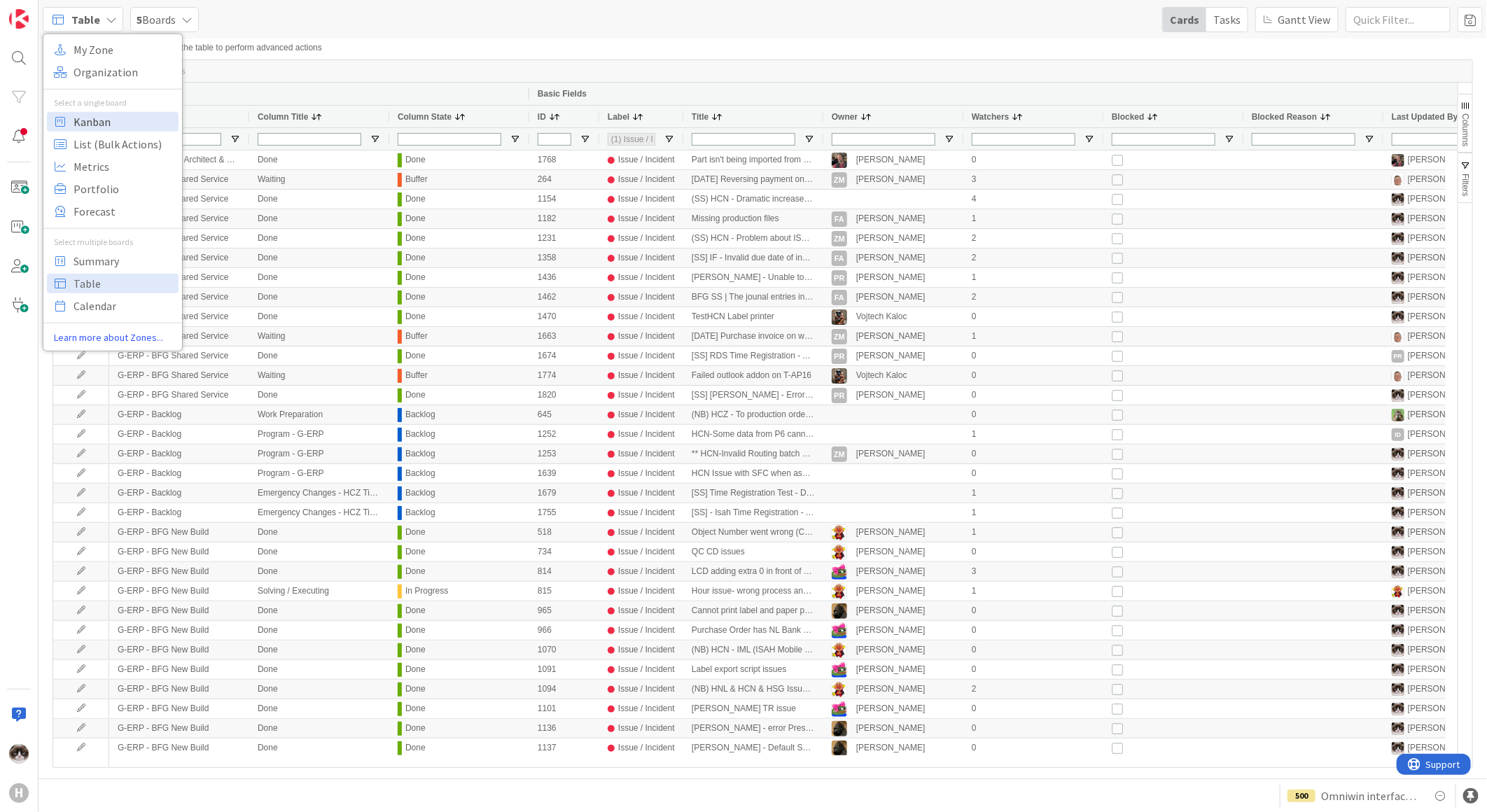
click at [107, 112] on span "Kanban" at bounding box center [124, 121] width 100 height 21
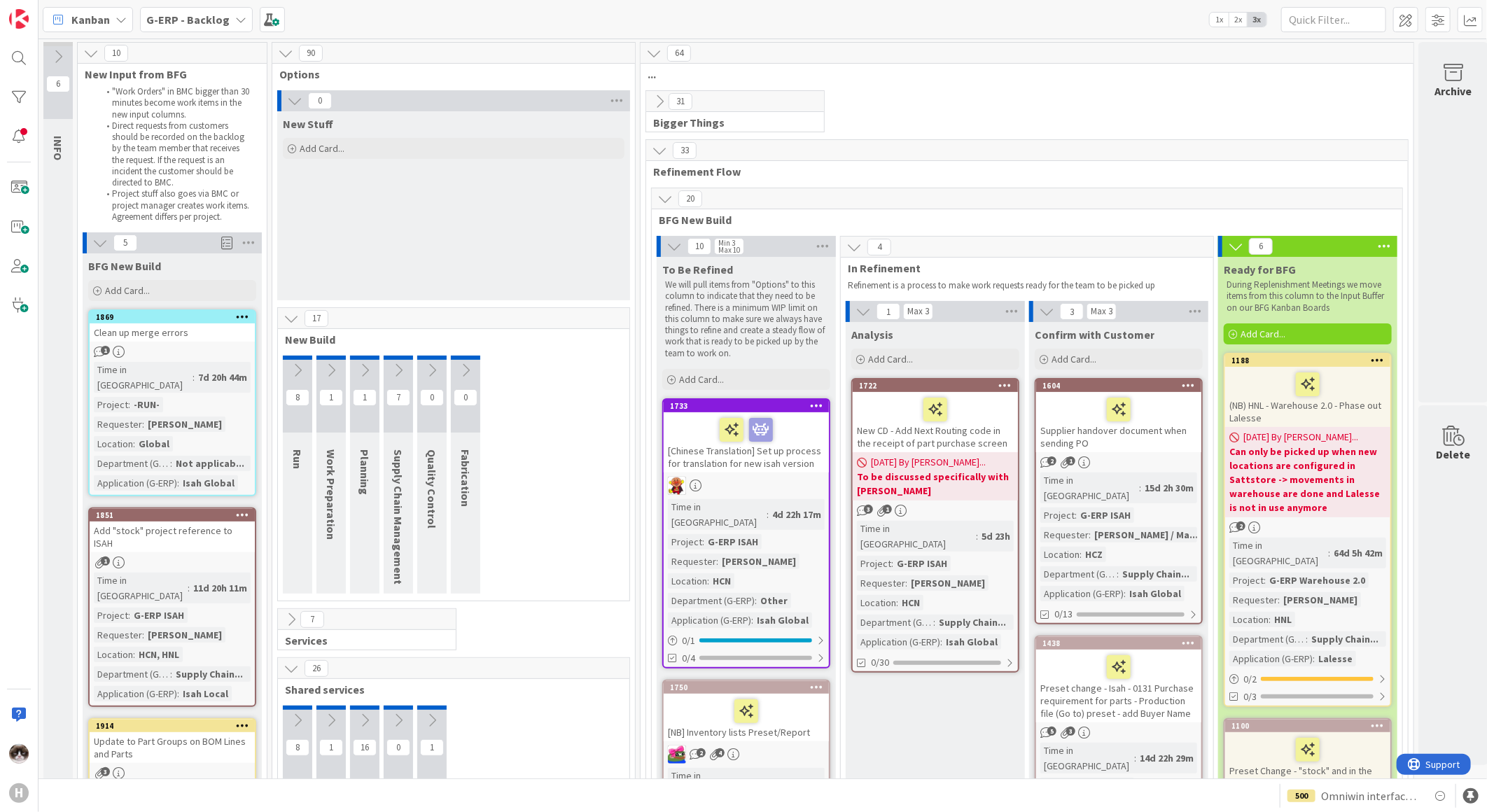
click at [216, 13] on b "G-ERP - Backlog" at bounding box center [188, 20] width 84 height 14
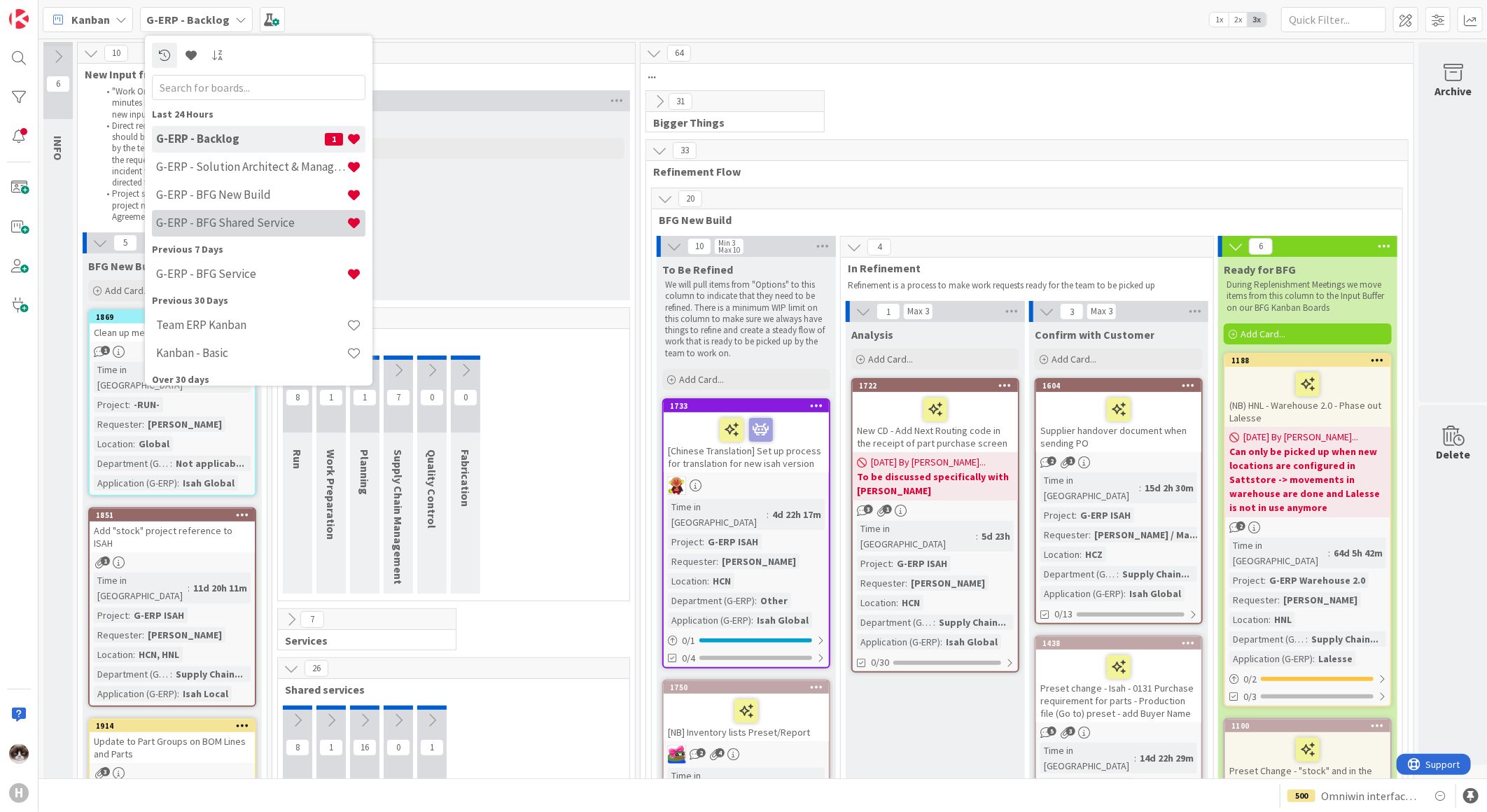
click at [256, 223] on h4 "G-ERP - BFG Shared Service" at bounding box center [251, 223] width 190 height 14
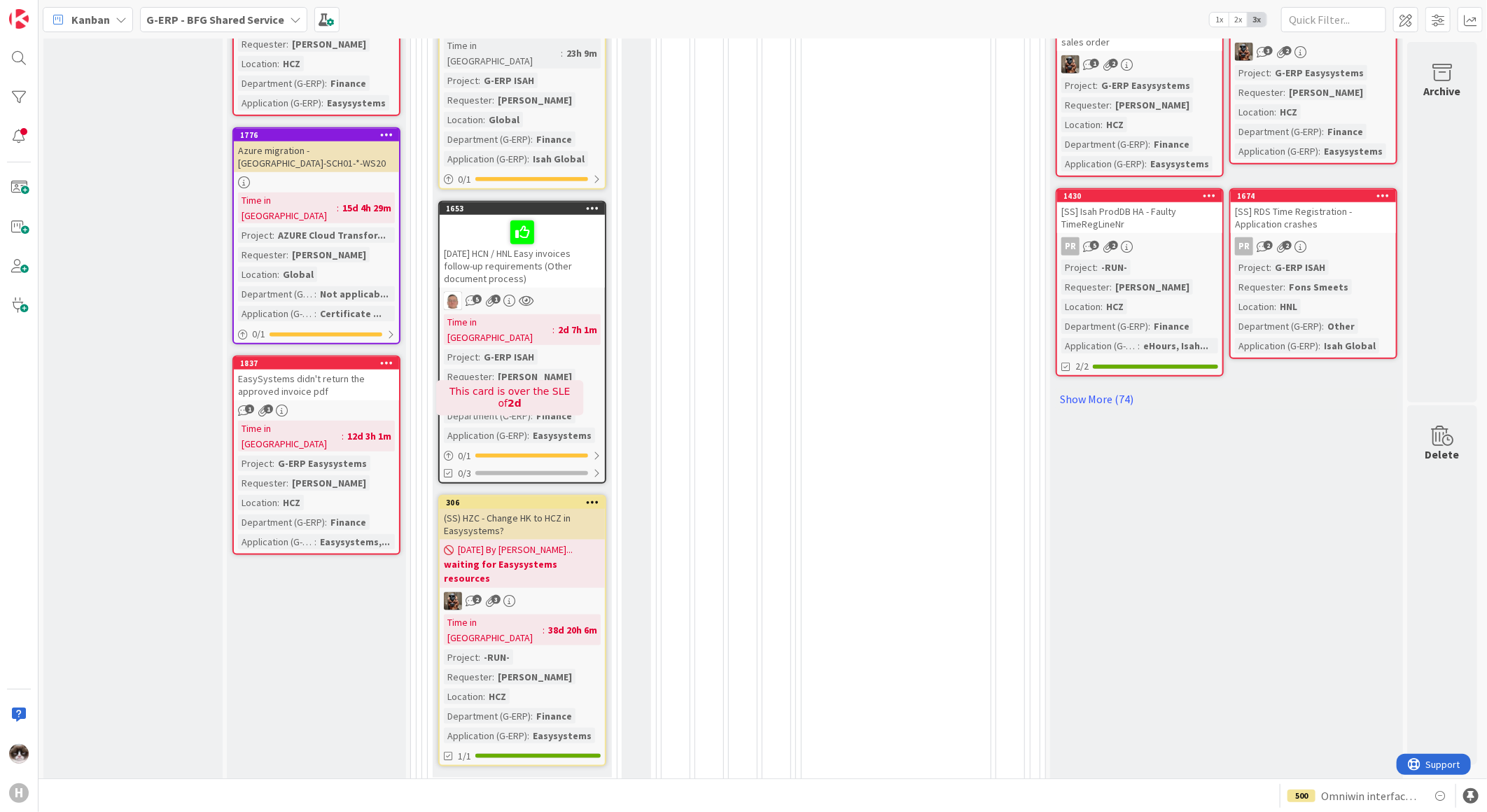
scroll to position [933, 0]
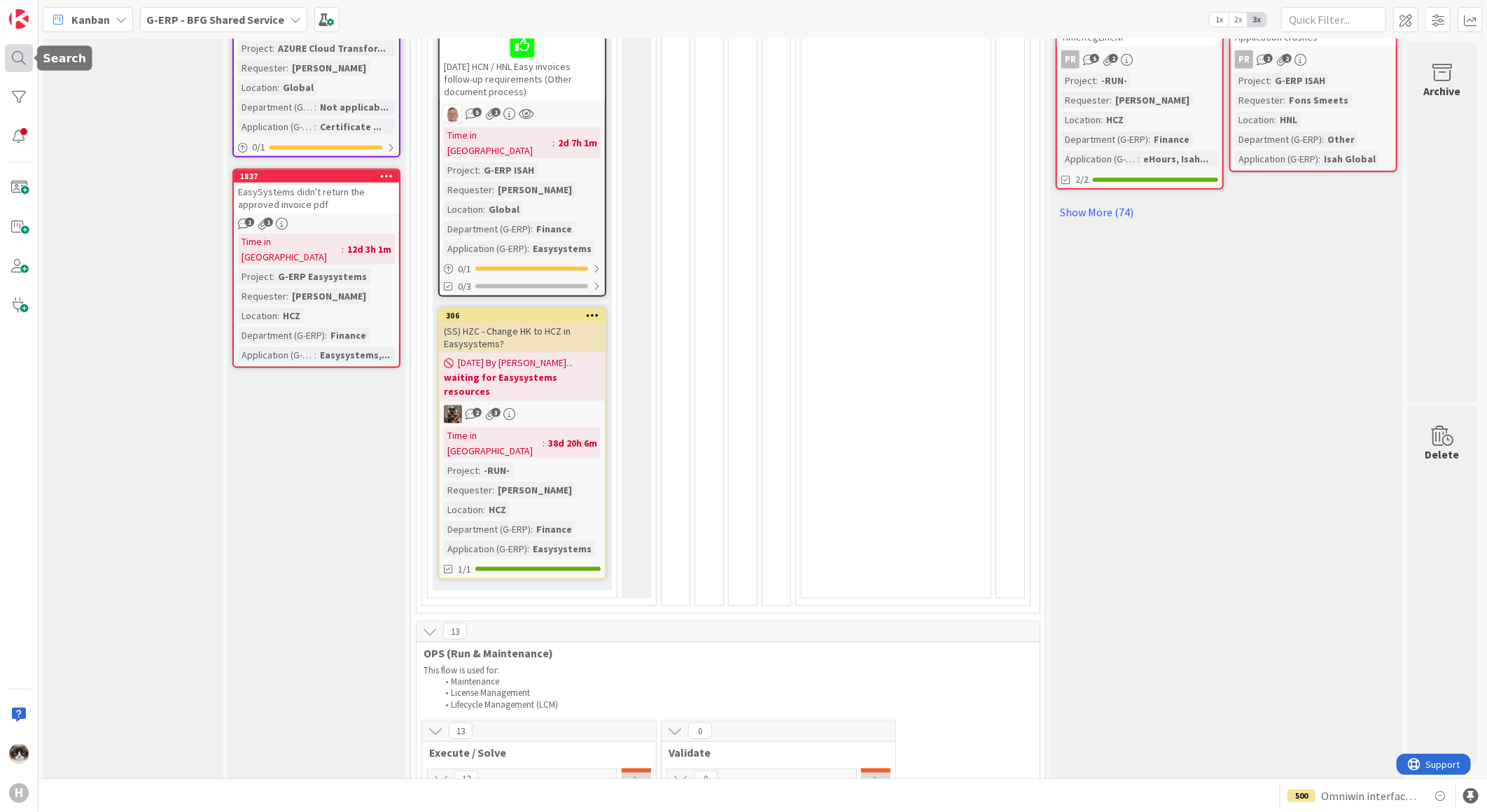
click at [20, 68] on div at bounding box center [19, 58] width 28 height 28
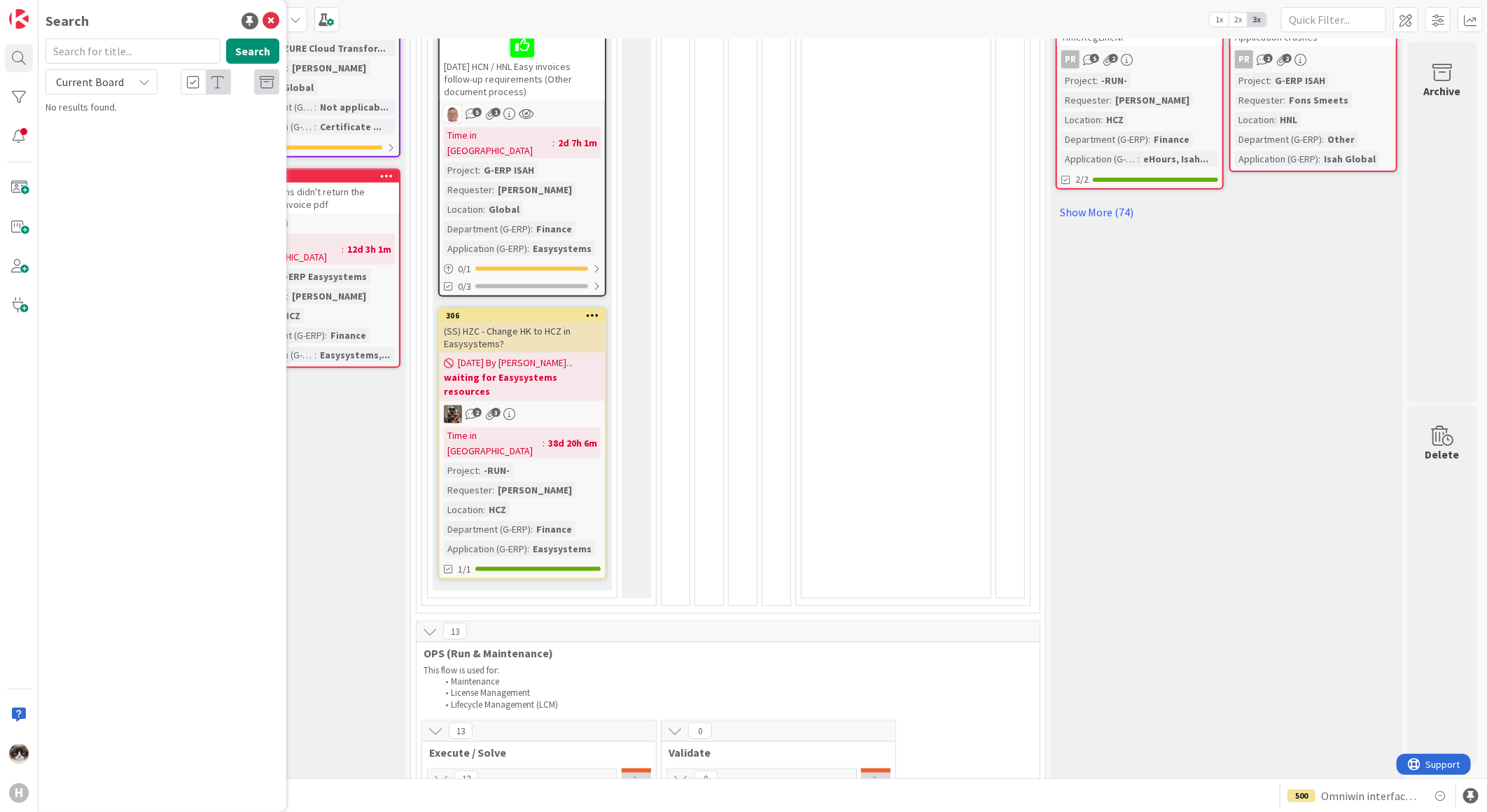
click at [100, 68] on div "Search" at bounding box center [162, 54] width 251 height 31
click at [103, 93] on div "Current Board" at bounding box center [101, 82] width 112 height 25
click at [102, 127] on link "All Boards" at bounding box center [126, 140] width 159 height 25
click at [105, 51] on input "text" at bounding box center [133, 51] width 175 height 25
type input "ws20"
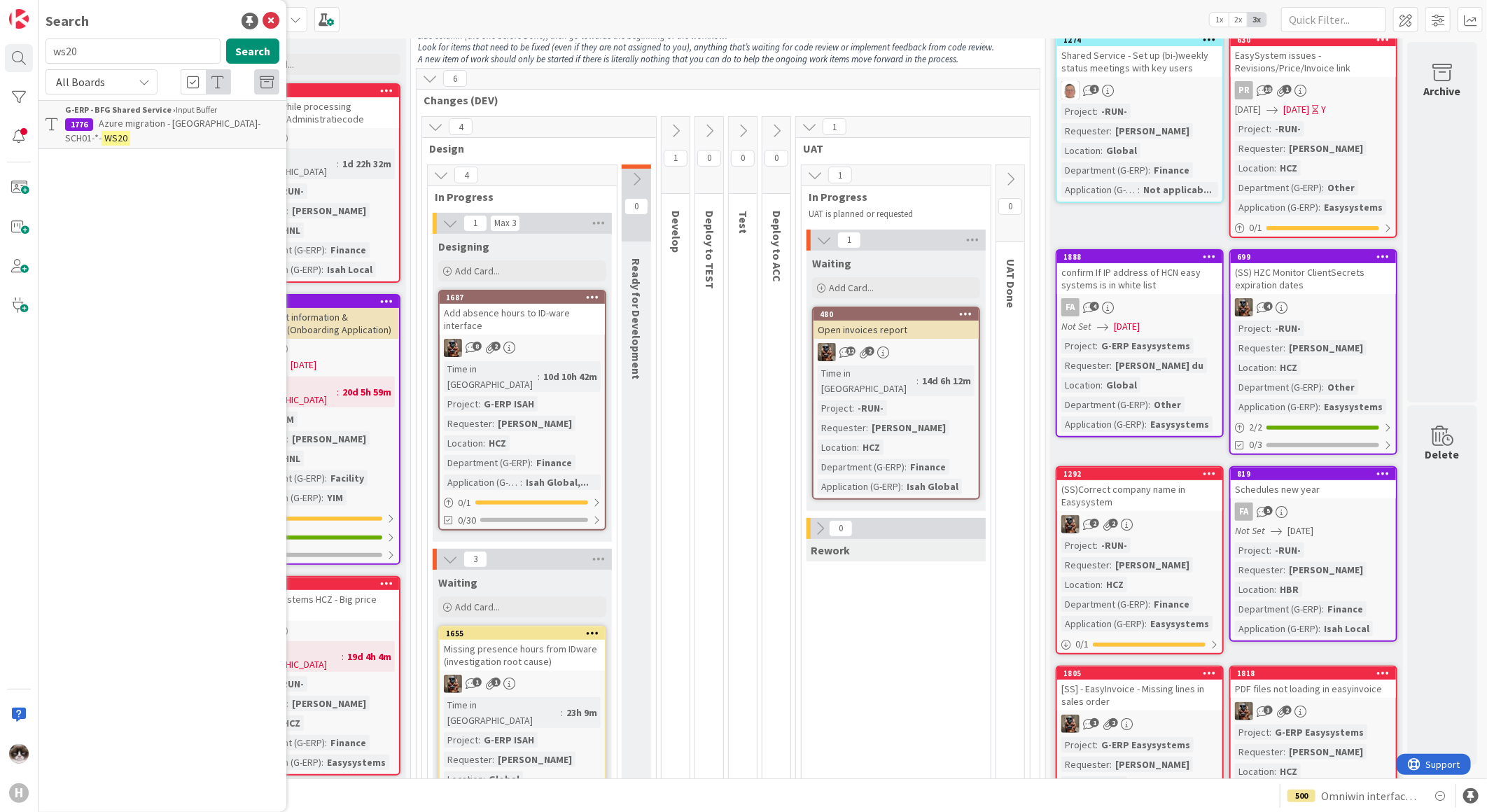
scroll to position [0, 0]
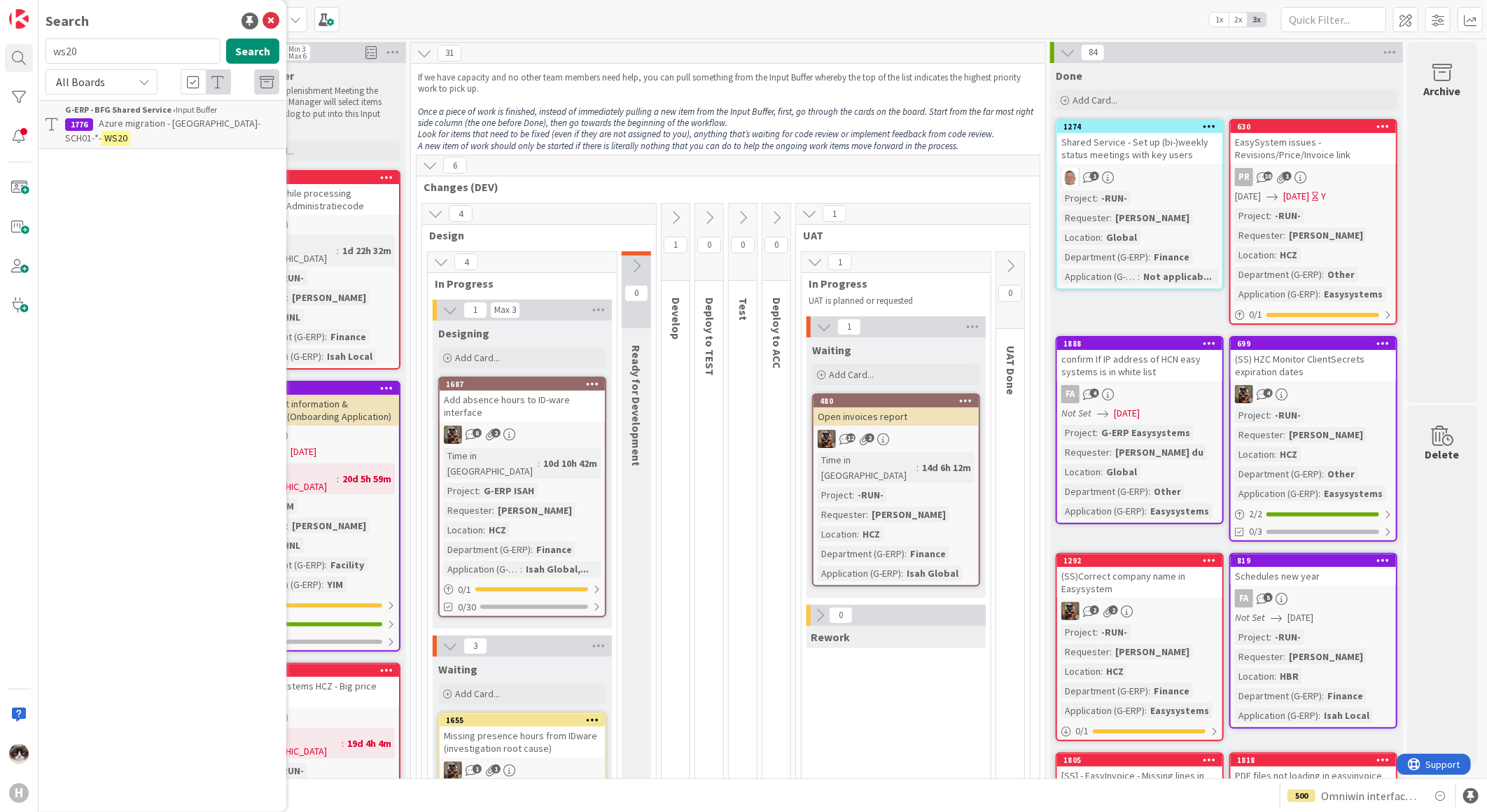
click at [273, 13] on icon at bounding box center [271, 21] width 17 height 17
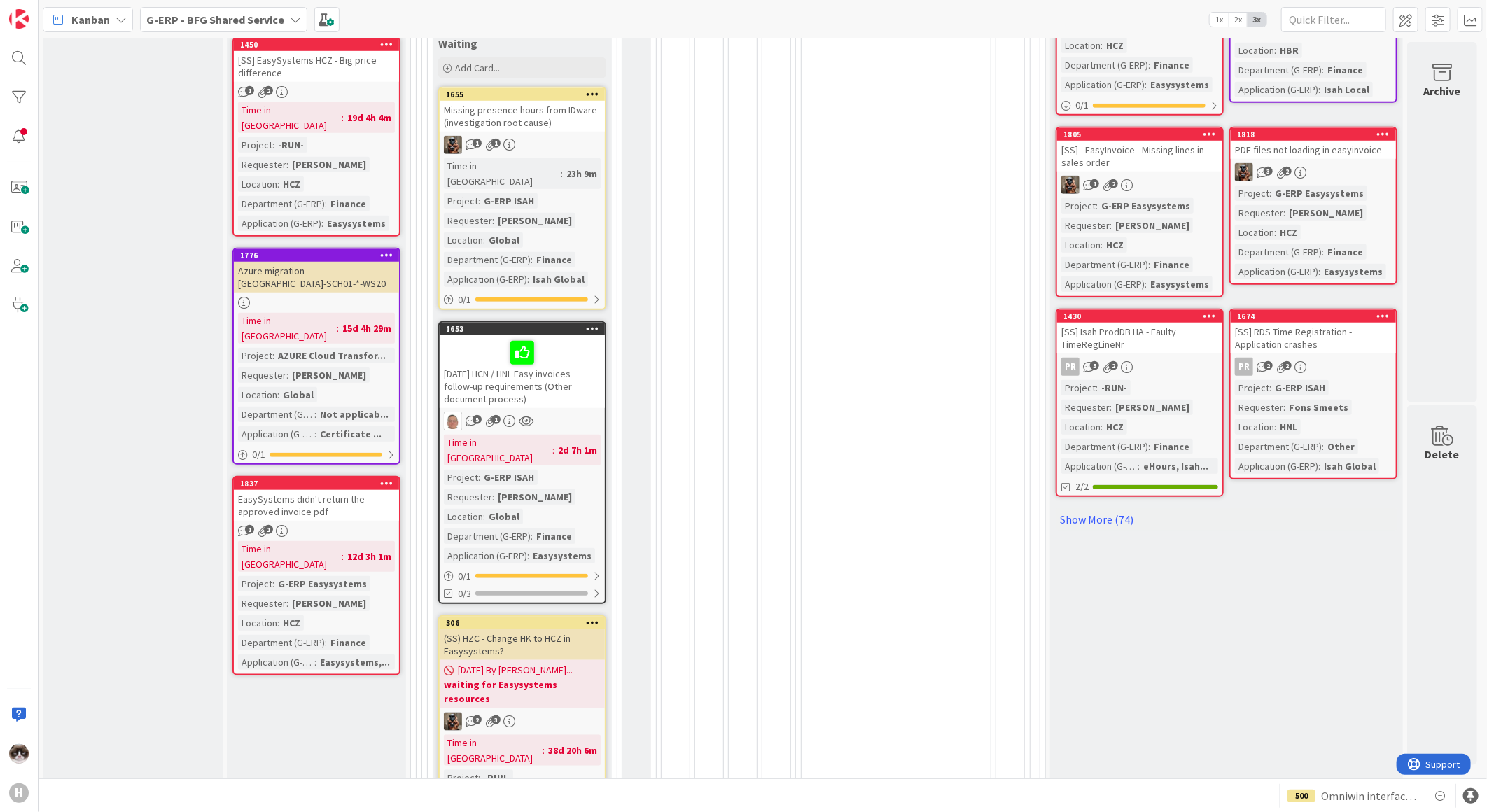
scroll to position [700, 0]
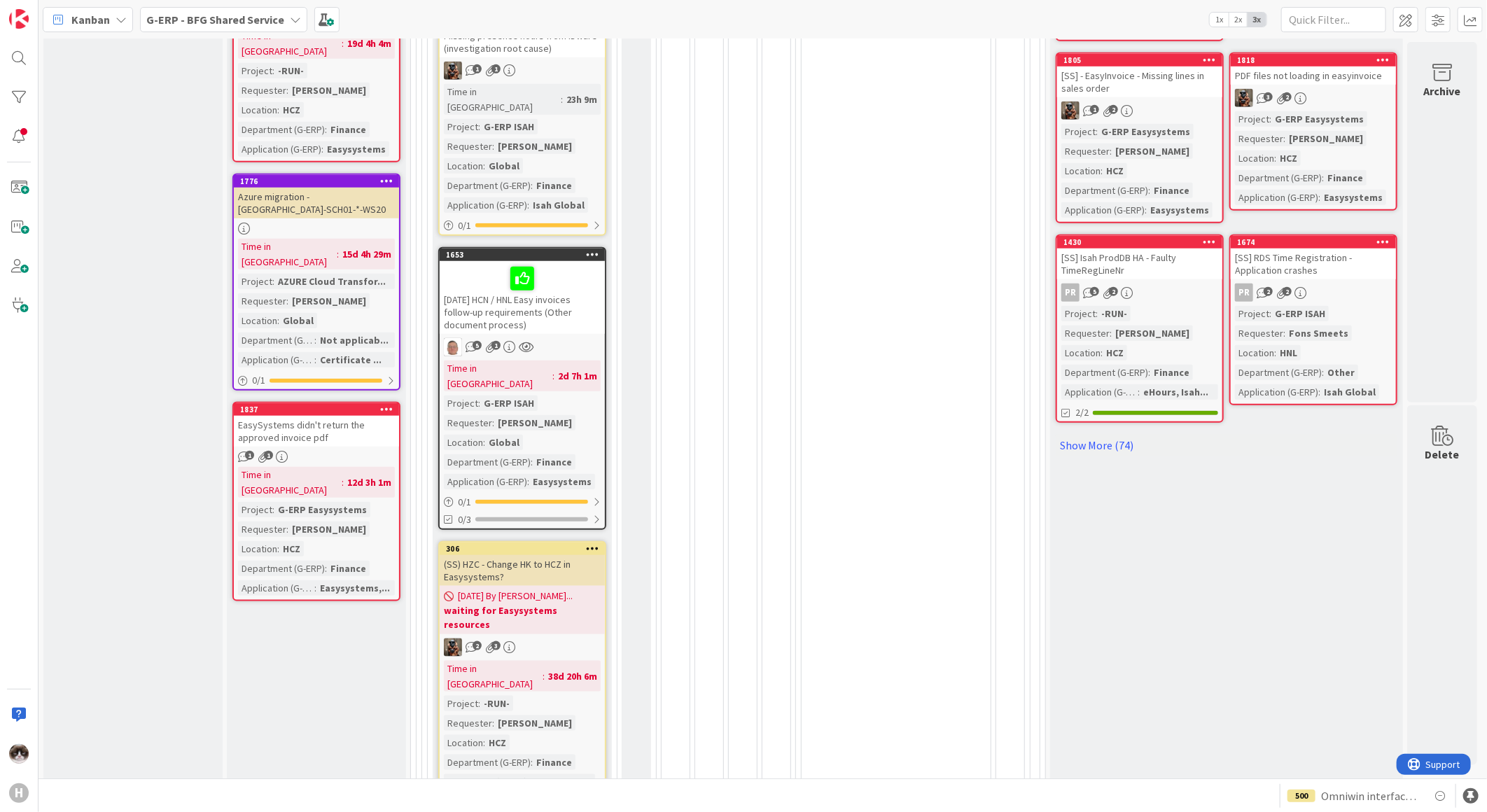
click at [372, 223] on div at bounding box center [316, 228] width 165 height 12
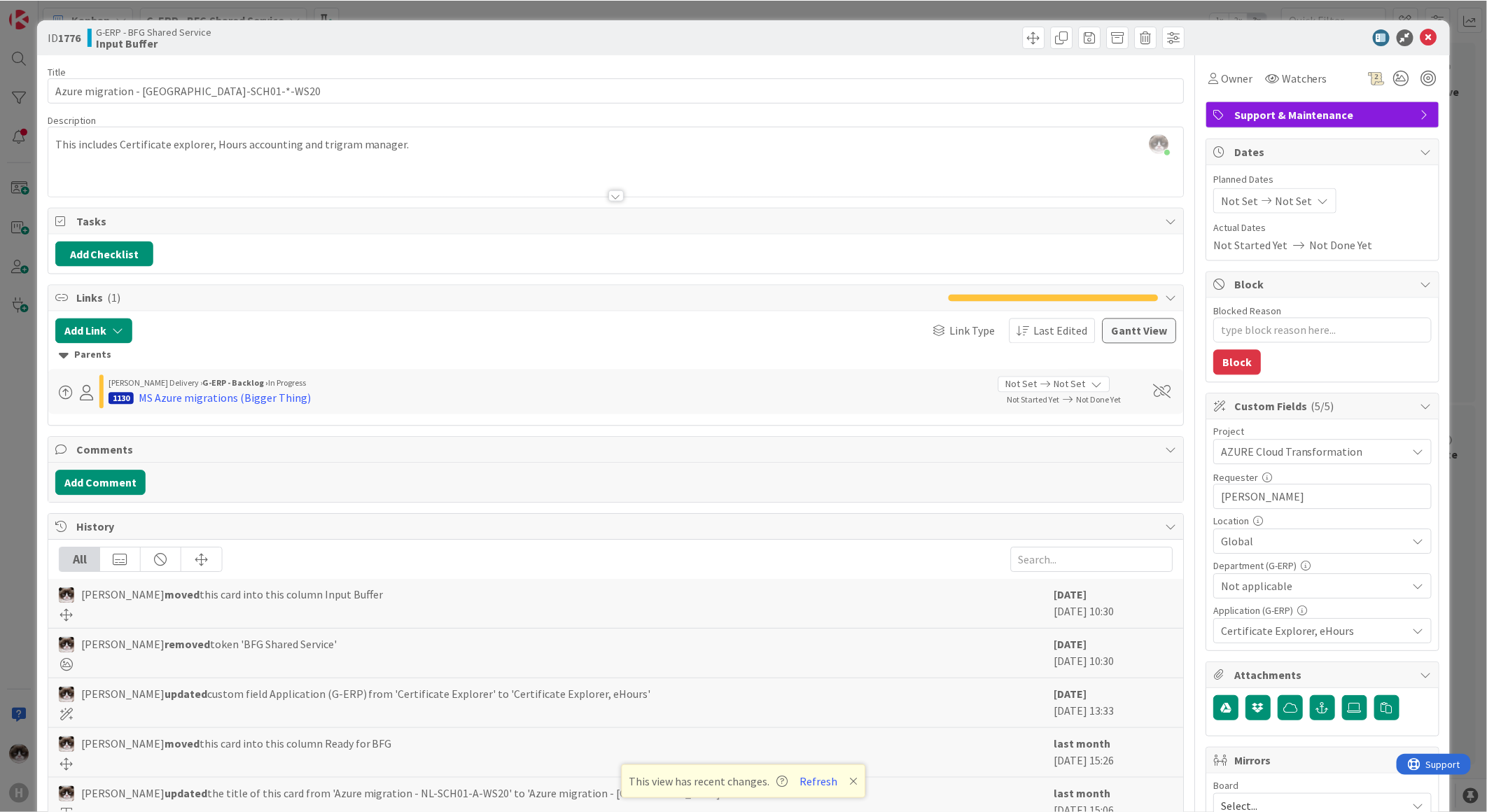
scroll to position [700, 0]
type textarea "x"
click at [1188, 38] on icon at bounding box center [1429, 37] width 17 height 17
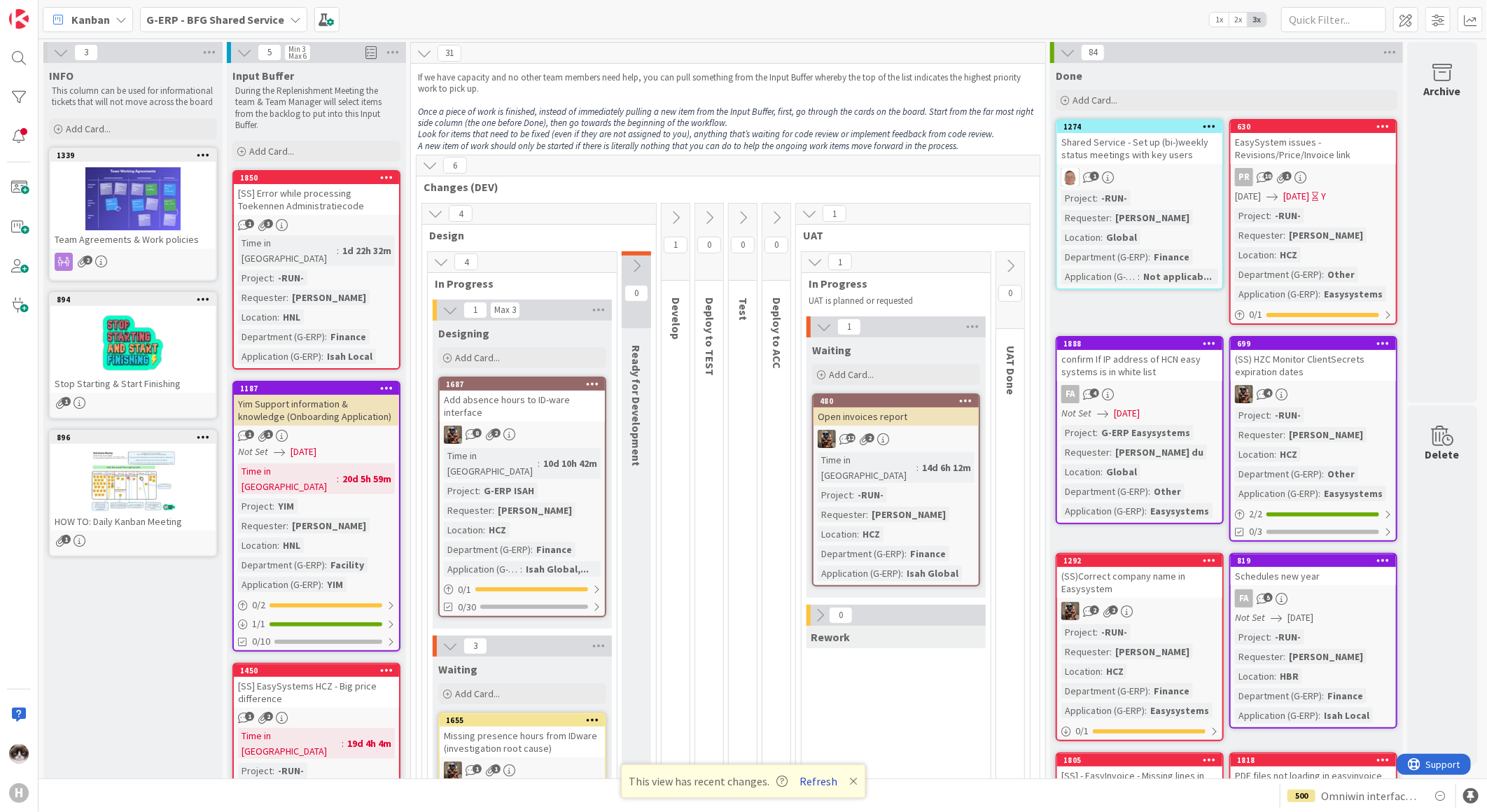
click at [824, 624] on button "Refresh" at bounding box center [819, 781] width 48 height 18
click at [254, 20] on b "G-ERP - BFG Shared Service" at bounding box center [215, 20] width 138 height 14
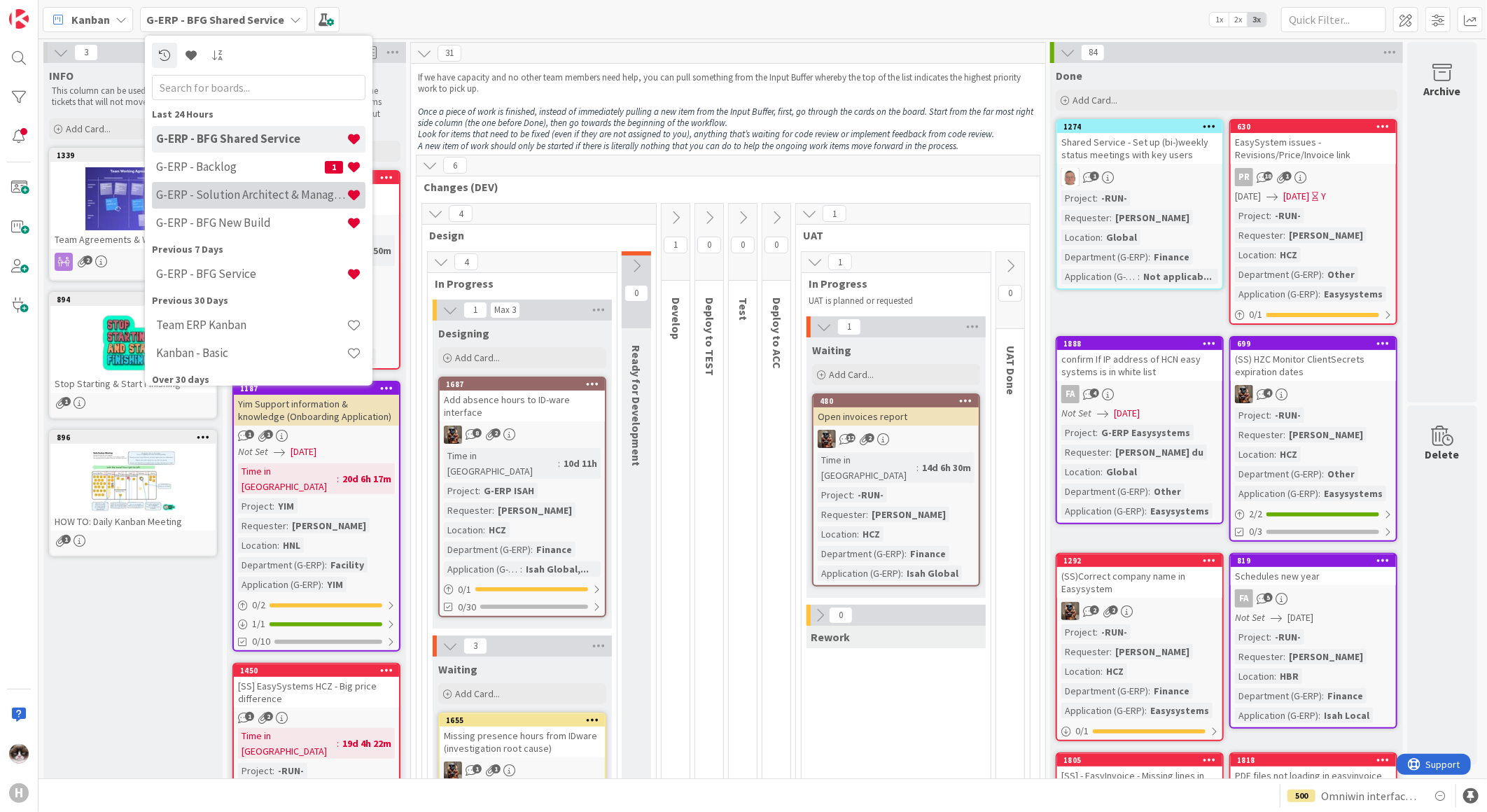
click at [277, 200] on h4 "G-ERP - Solution Architect & Management" at bounding box center [251, 195] width 190 height 14
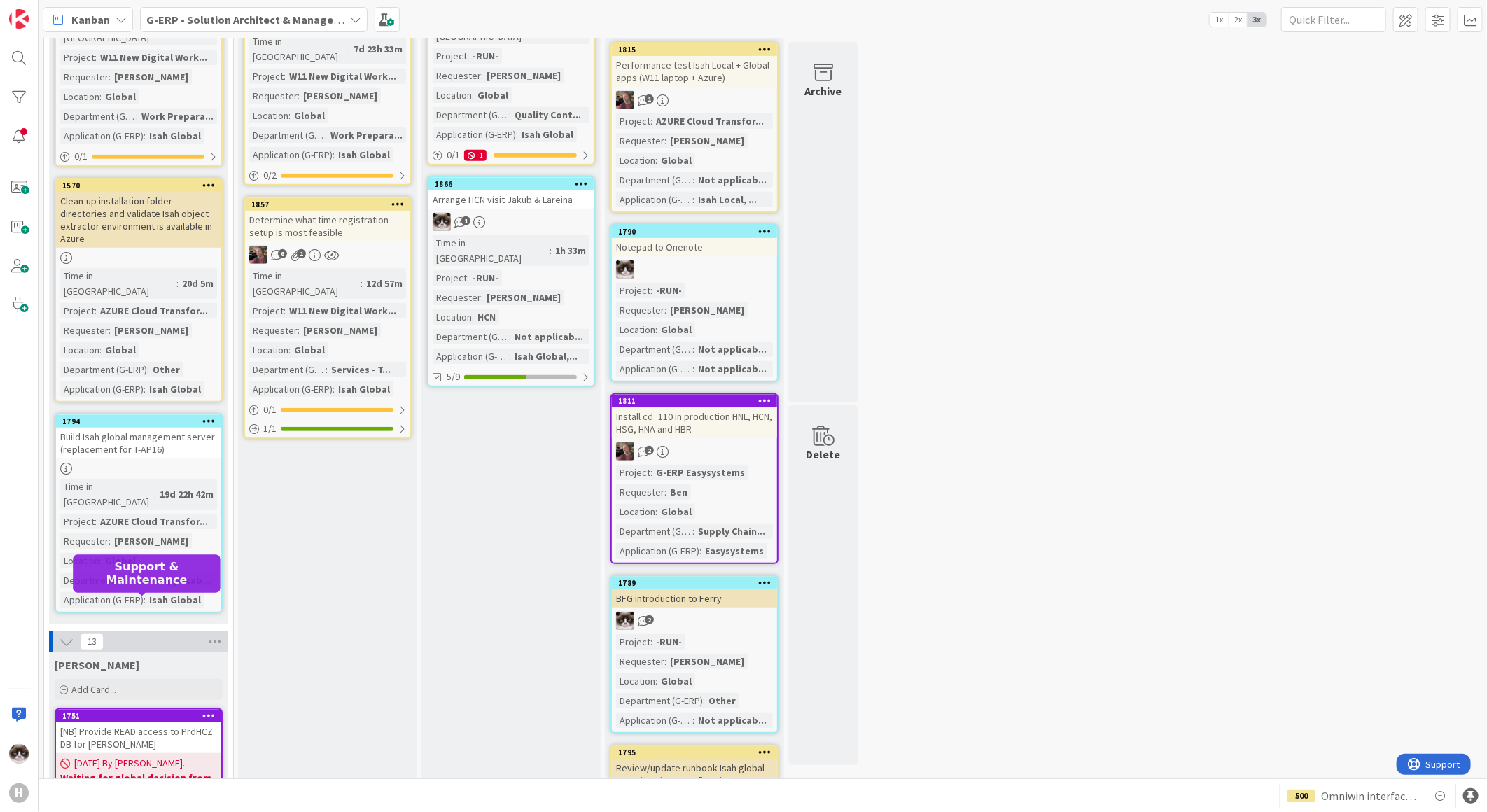
scroll to position [466, 0]
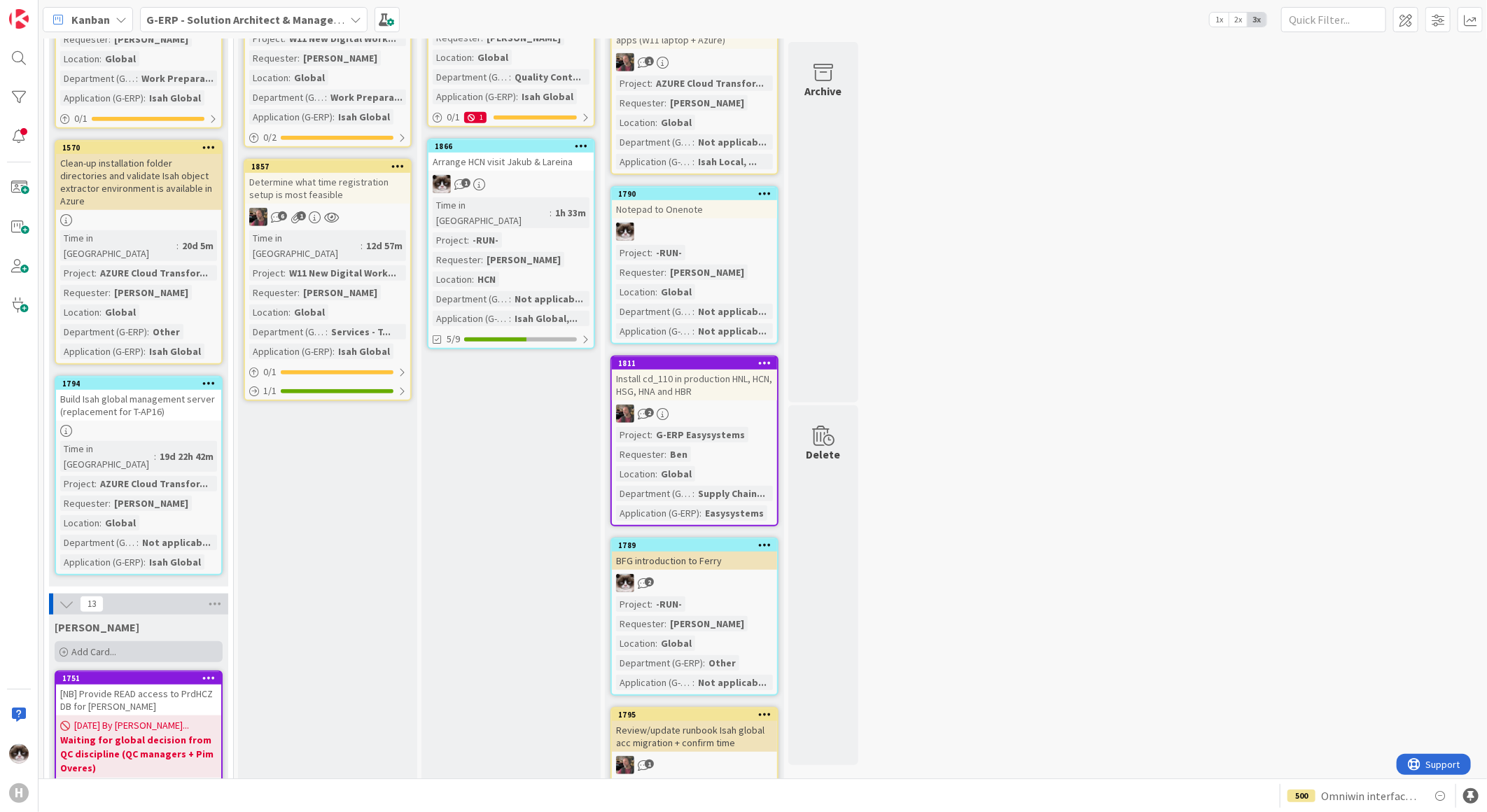
click at [102, 646] on span "Add Card..." at bounding box center [94, 652] width 45 height 13
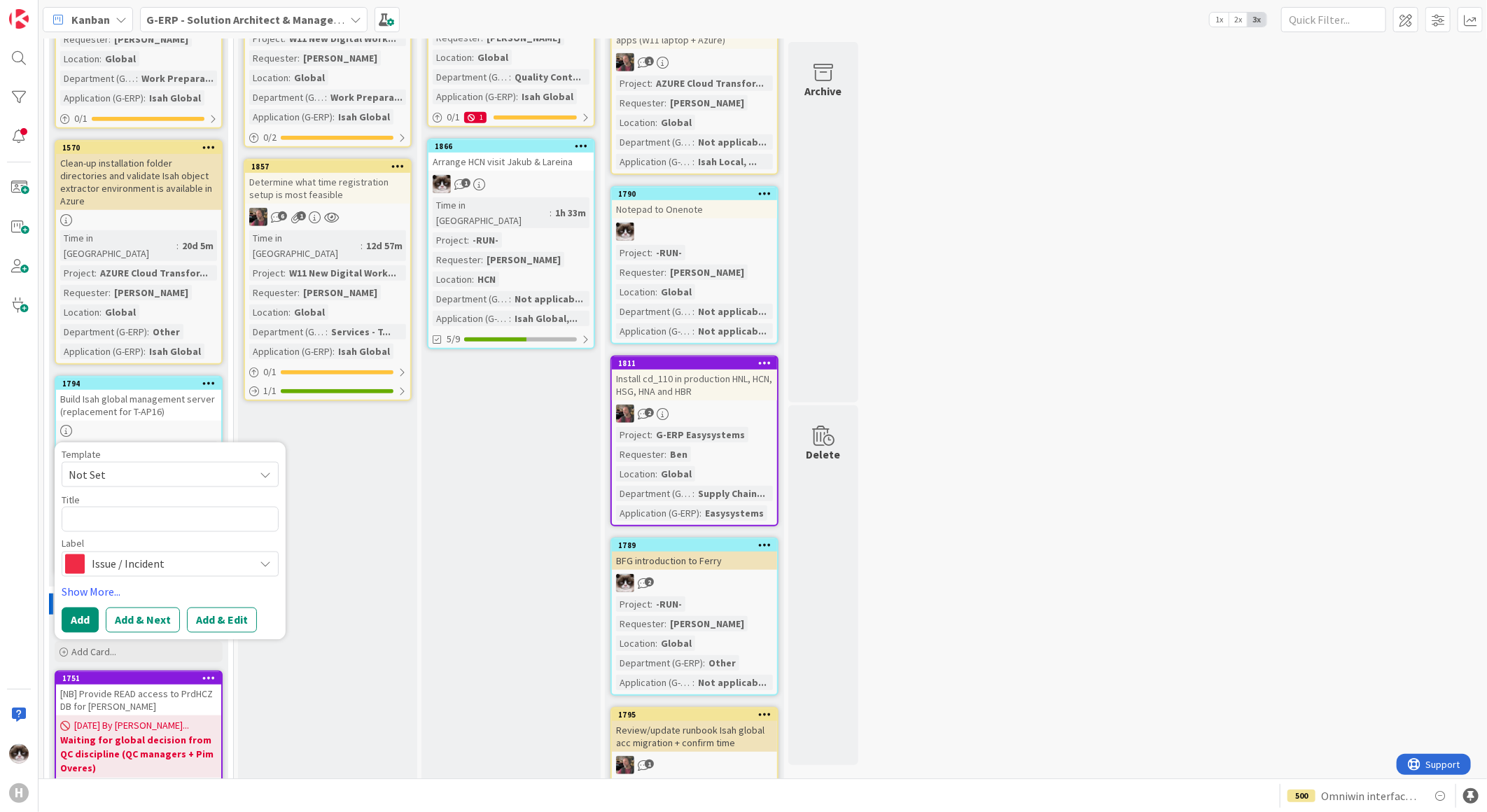
click at [140, 554] on span "Issue / Incident" at bounding box center [169, 564] width 155 height 20
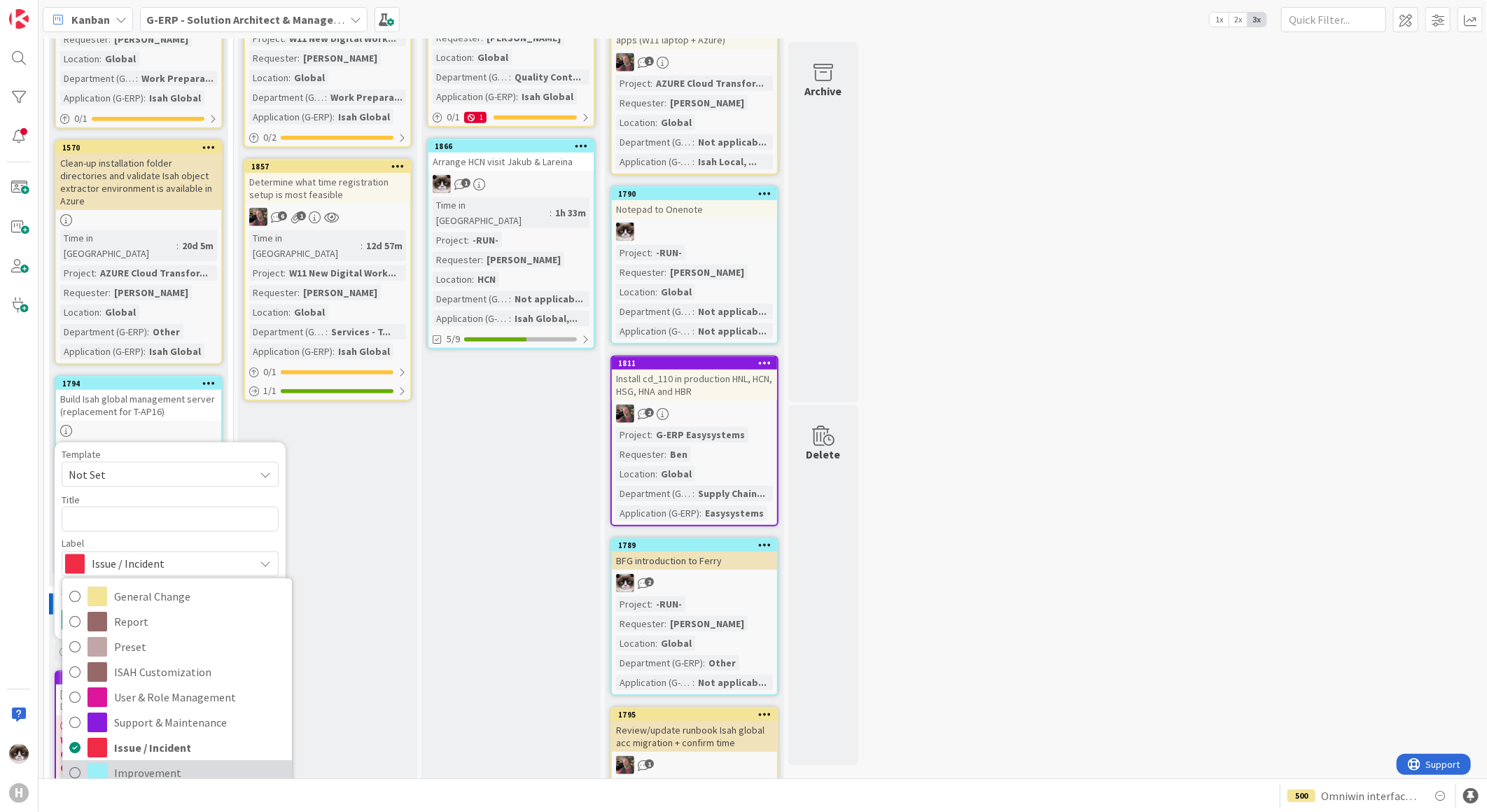
click at [176, 763] on span "Improvement" at bounding box center [199, 773] width 171 height 21
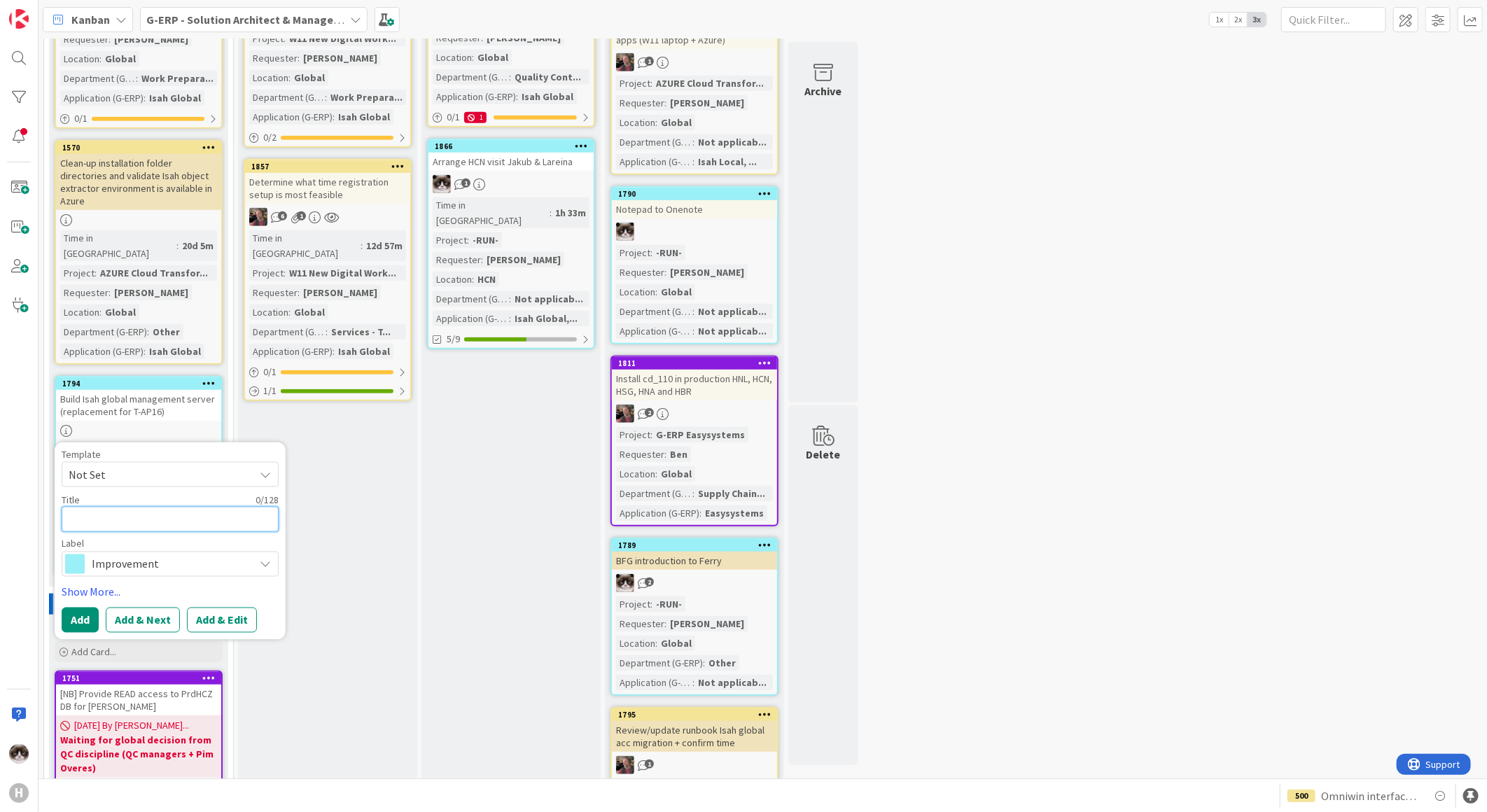
click at [137, 506] on textarea at bounding box center [170, 519] width 217 height 25
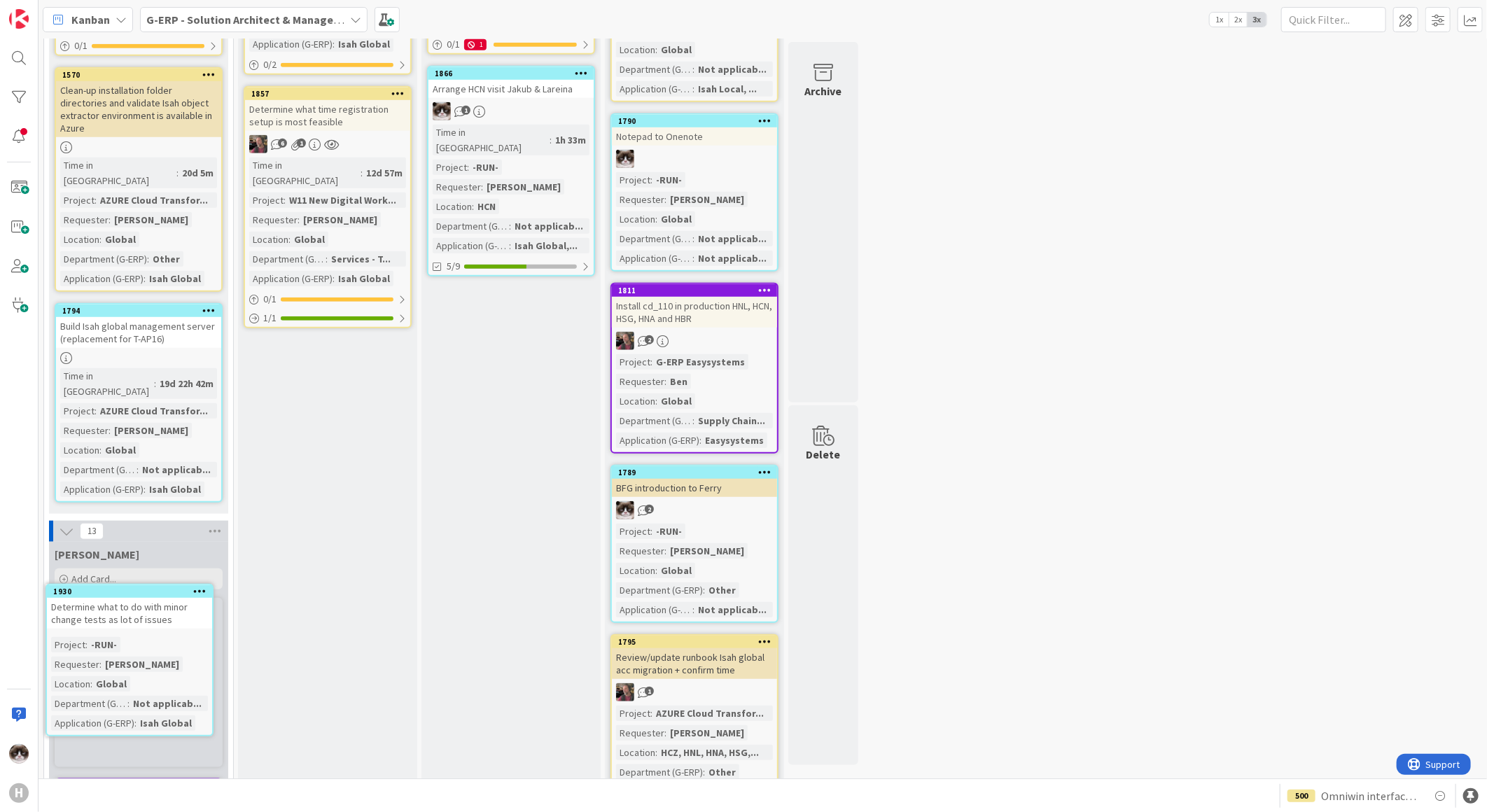
scroll to position [550, 0]
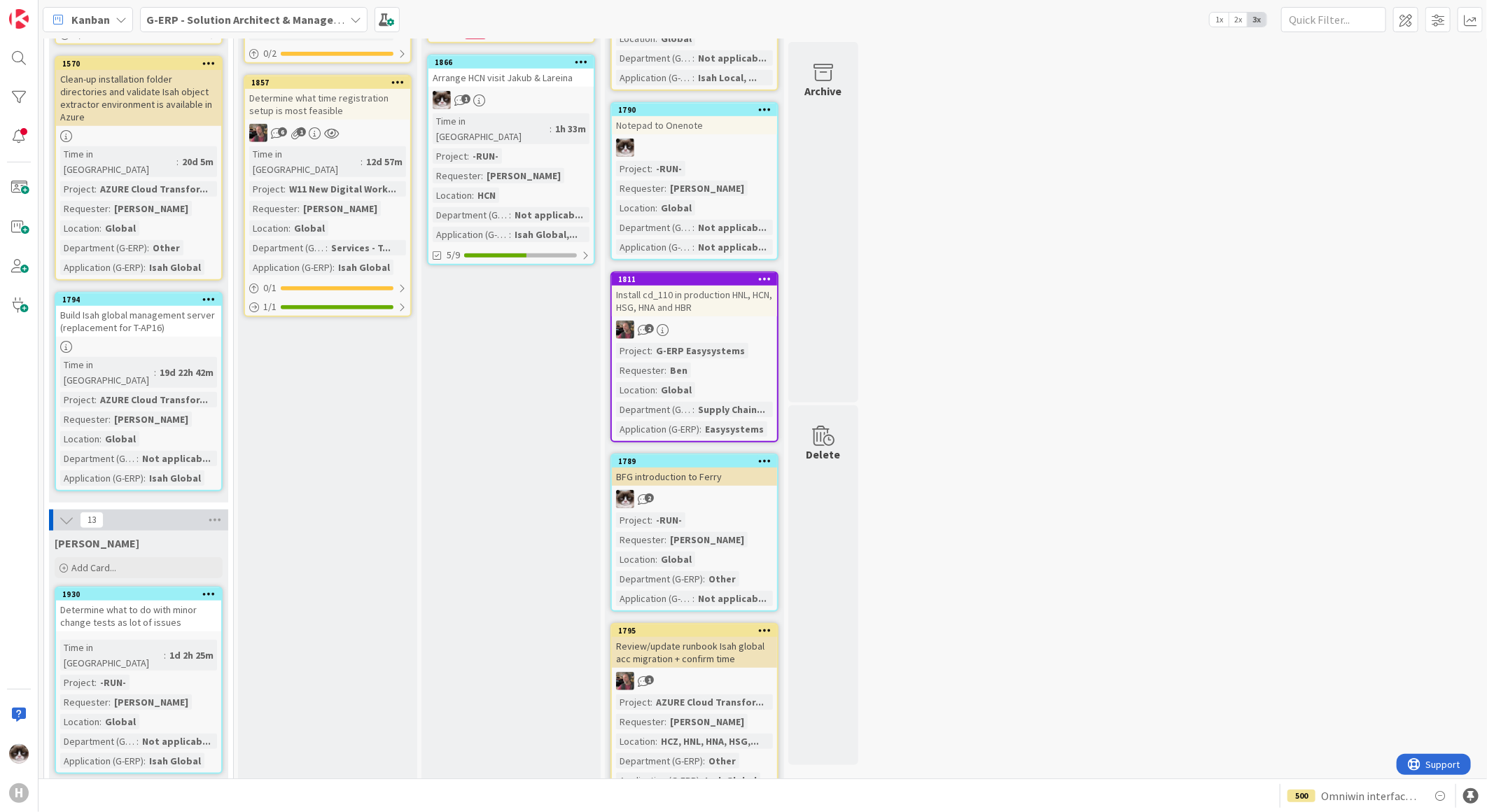
click at [197, 640] on div "Time in Column : 1d 2h 25m Project : -RUN- Requester : Kevin van Dijk Location …" at bounding box center [138, 704] width 157 height 129
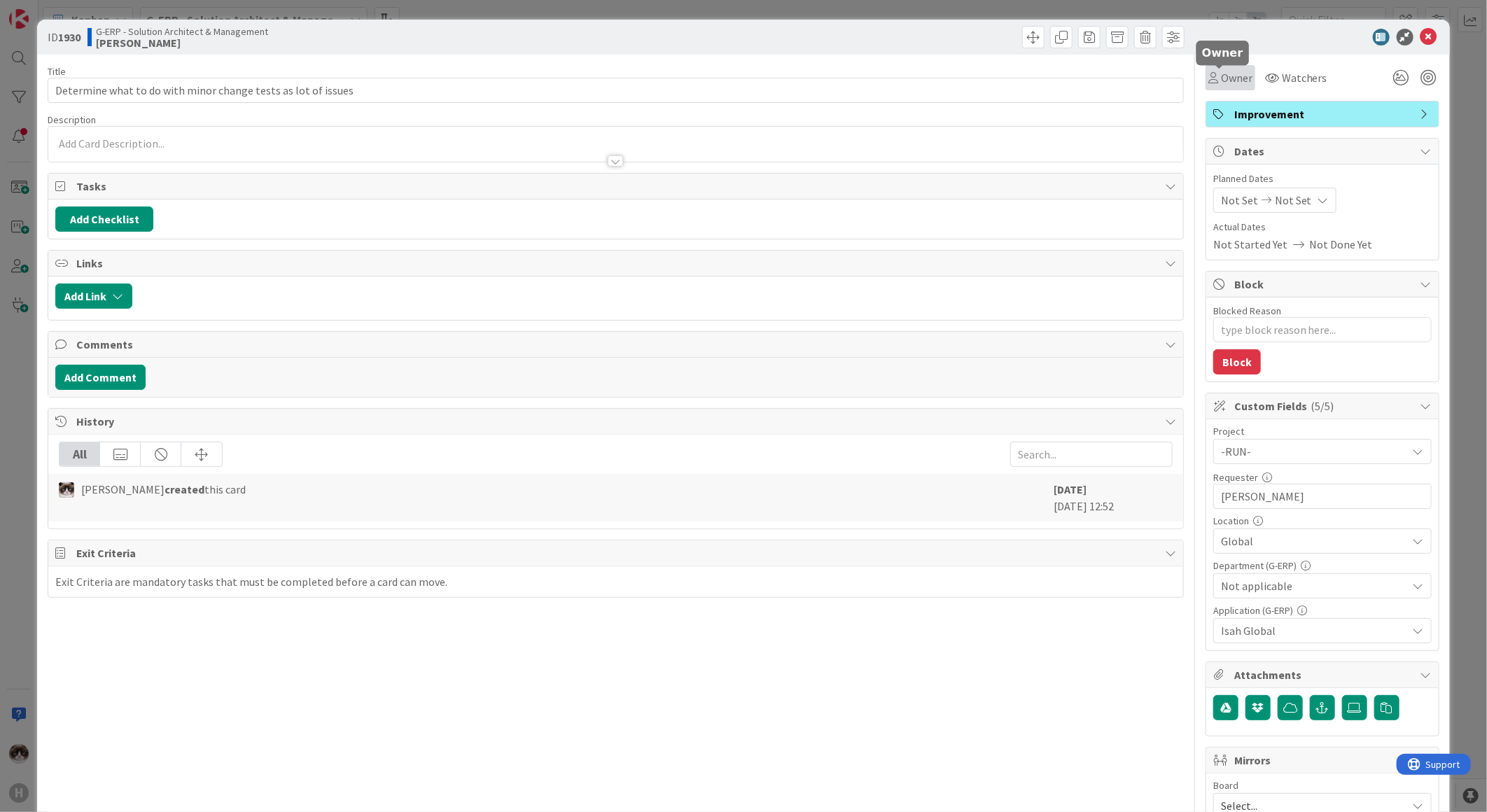
click at [1231, 86] on span "Owner" at bounding box center [1236, 78] width 32 height 17
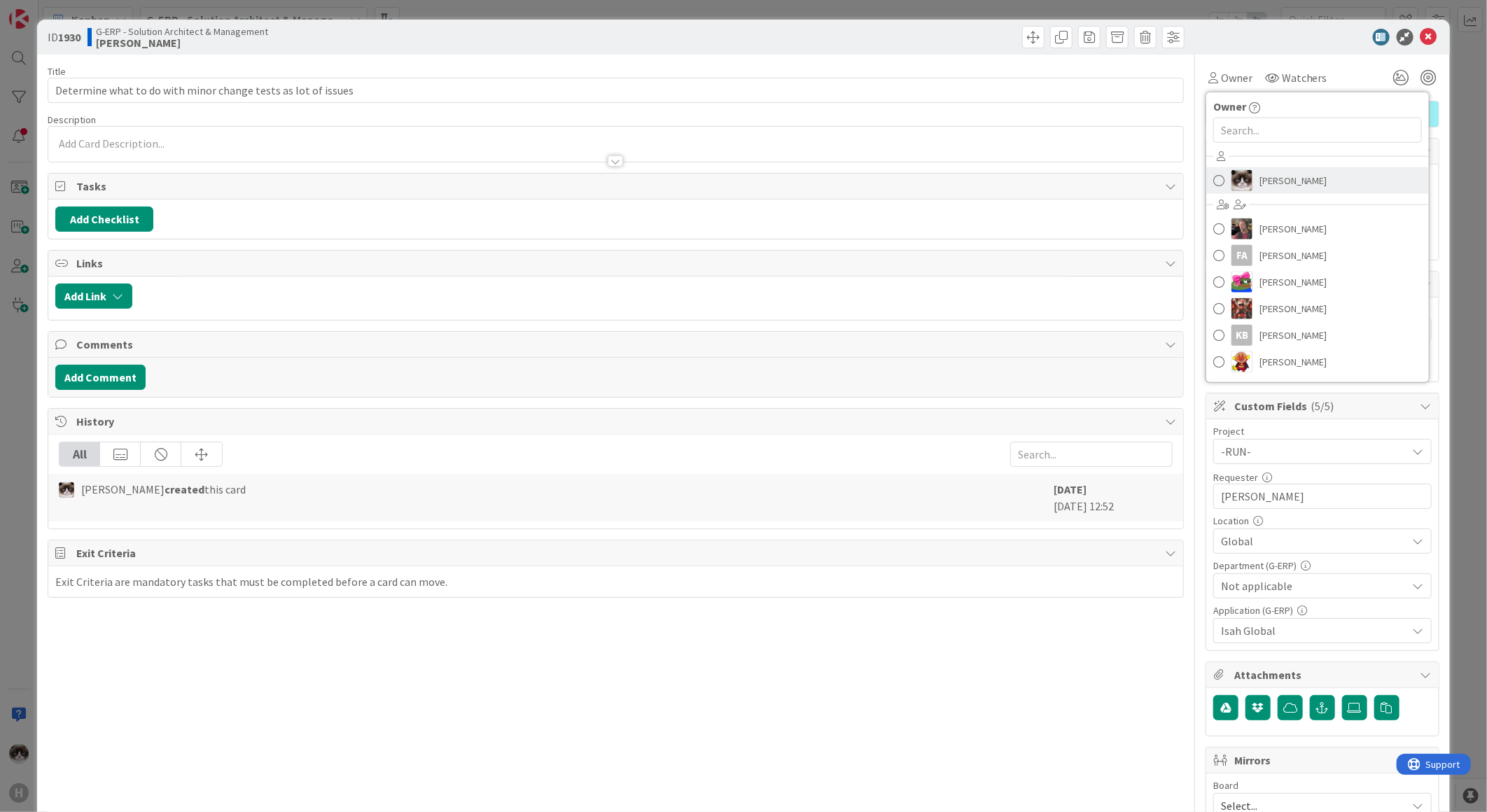
click at [1259, 176] on span "[PERSON_NAME]" at bounding box center [1293, 181] width 68 height 21
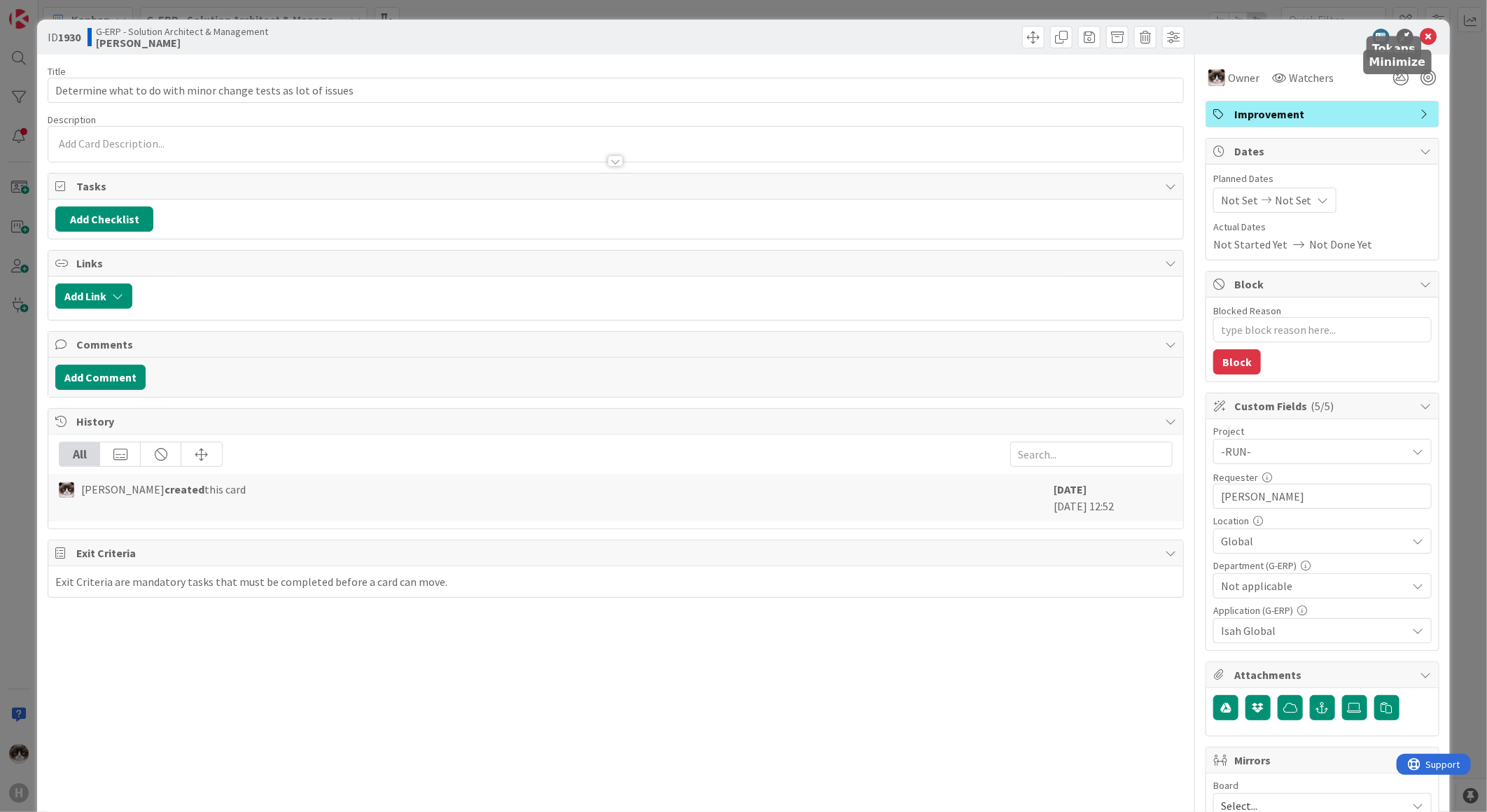
type textarea "x"
click at [1420, 32] on icon at bounding box center [1429, 37] width 17 height 17
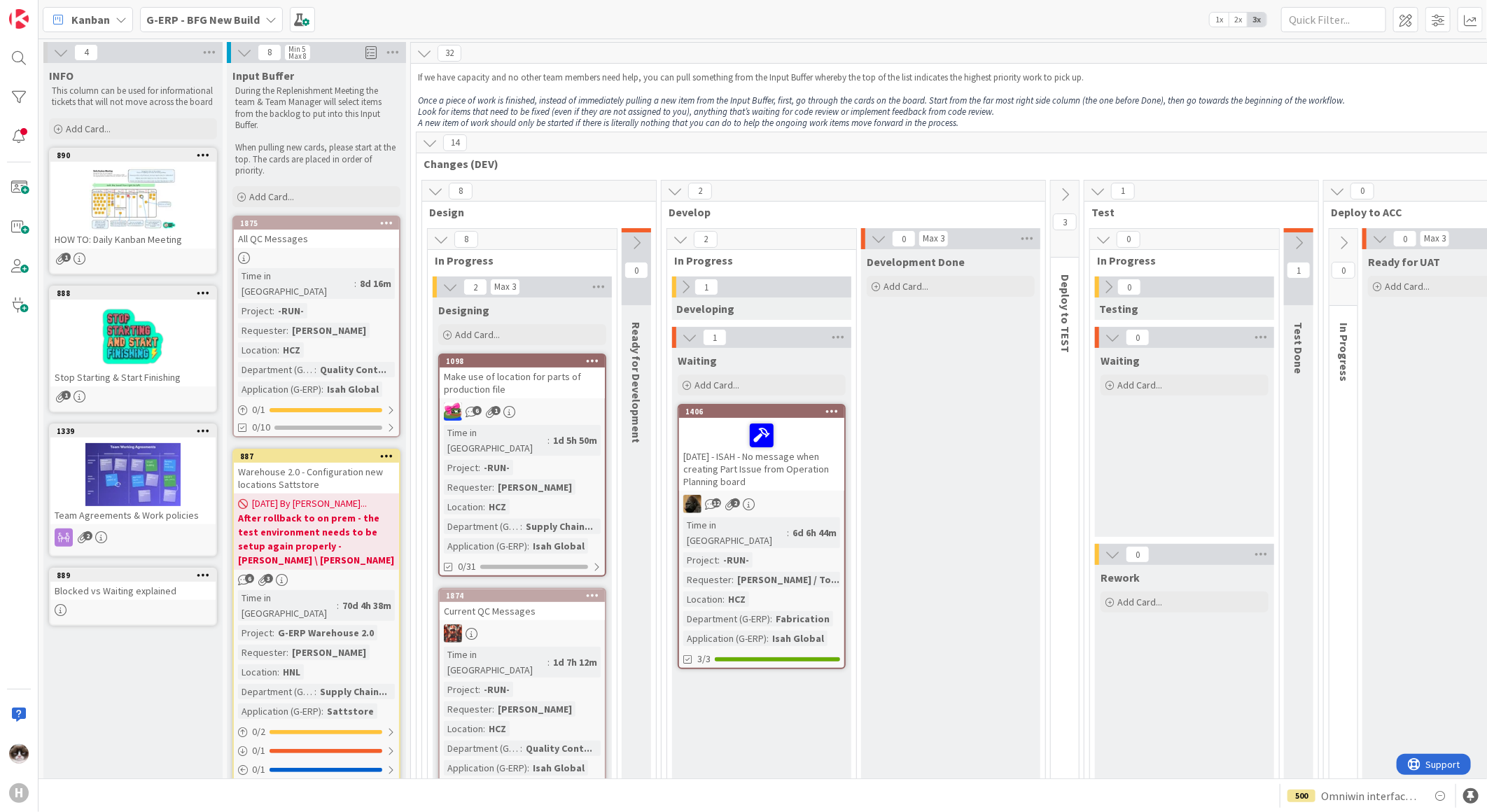
click at [219, 15] on b "G-ERP - BFG New Build" at bounding box center [202, 20] width 113 height 14
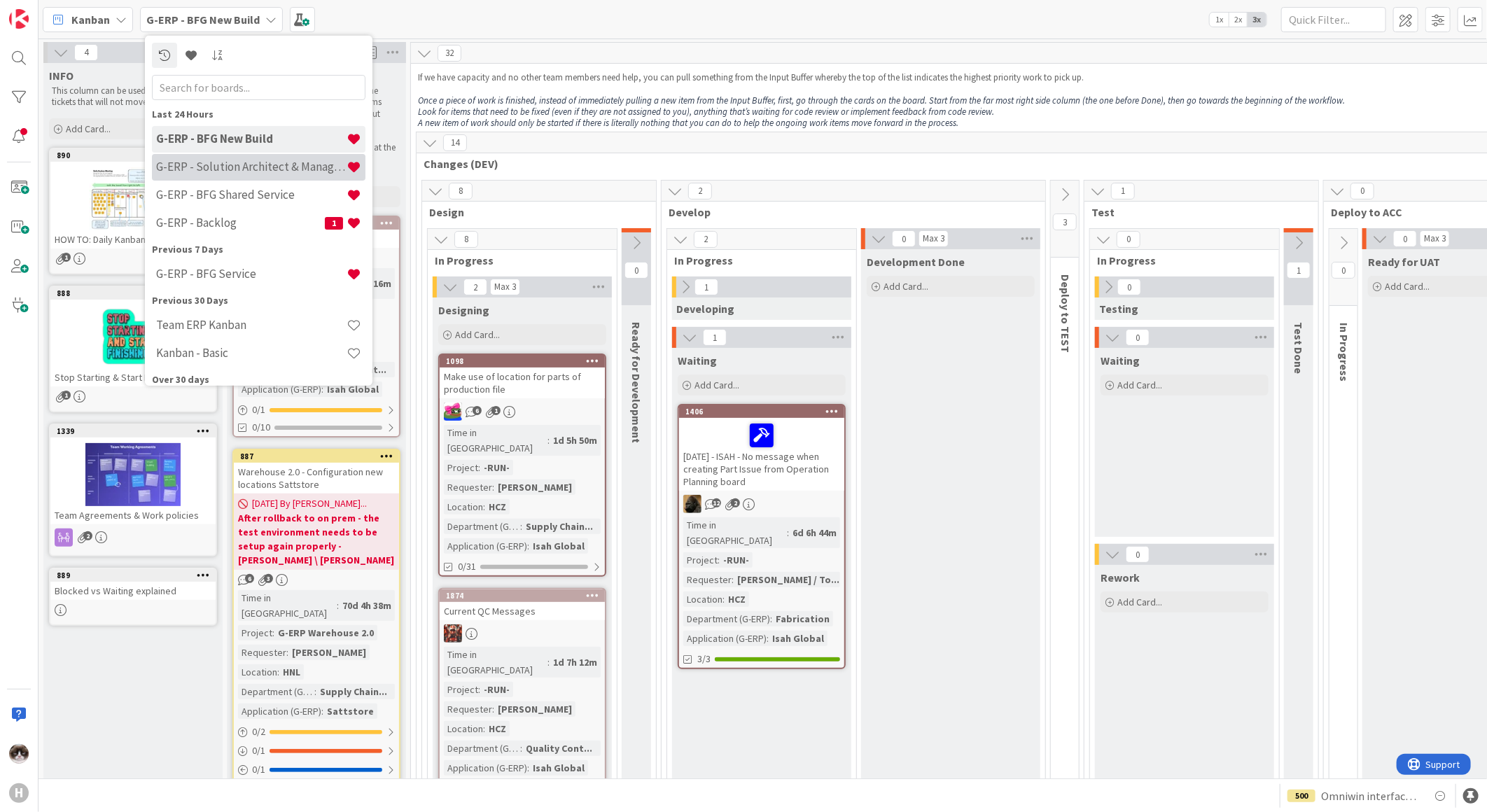
click at [248, 159] on h4 "G-ERP - Solution Architect & Management" at bounding box center [251, 166] width 190 height 14
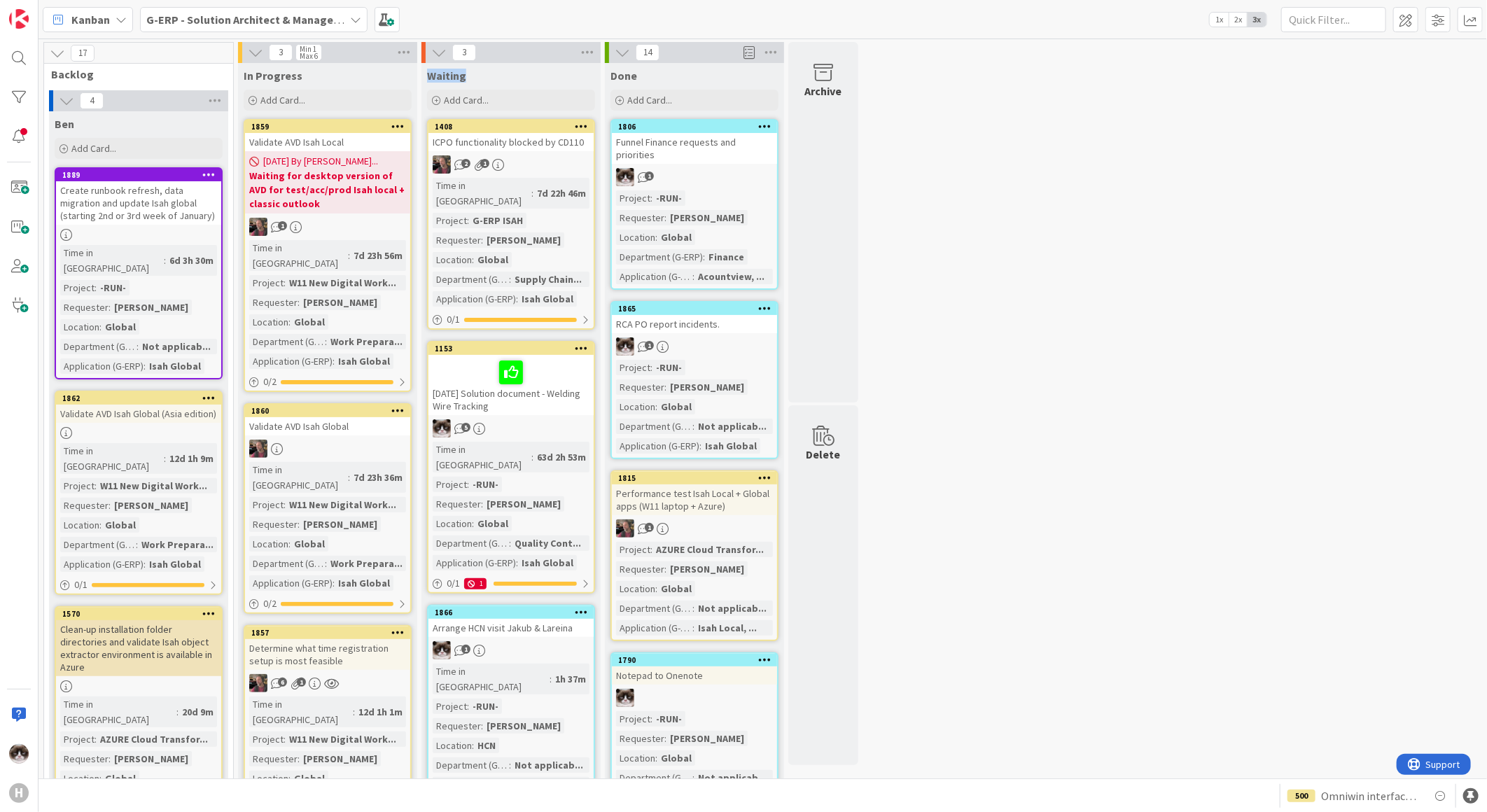
drag, startPoint x: 468, startPoint y: 80, endPoint x: 424, endPoint y: 76, distance: 44.2
click at [424, 76] on div "Waiting" at bounding box center [511, 73] width 179 height 20
drag, startPoint x: 424, startPoint y: 76, endPoint x: 222, endPoint y: 79, distance: 202.0
drag, startPoint x: 652, startPoint y: 74, endPoint x: 270, endPoint y: 58, distance: 382.3
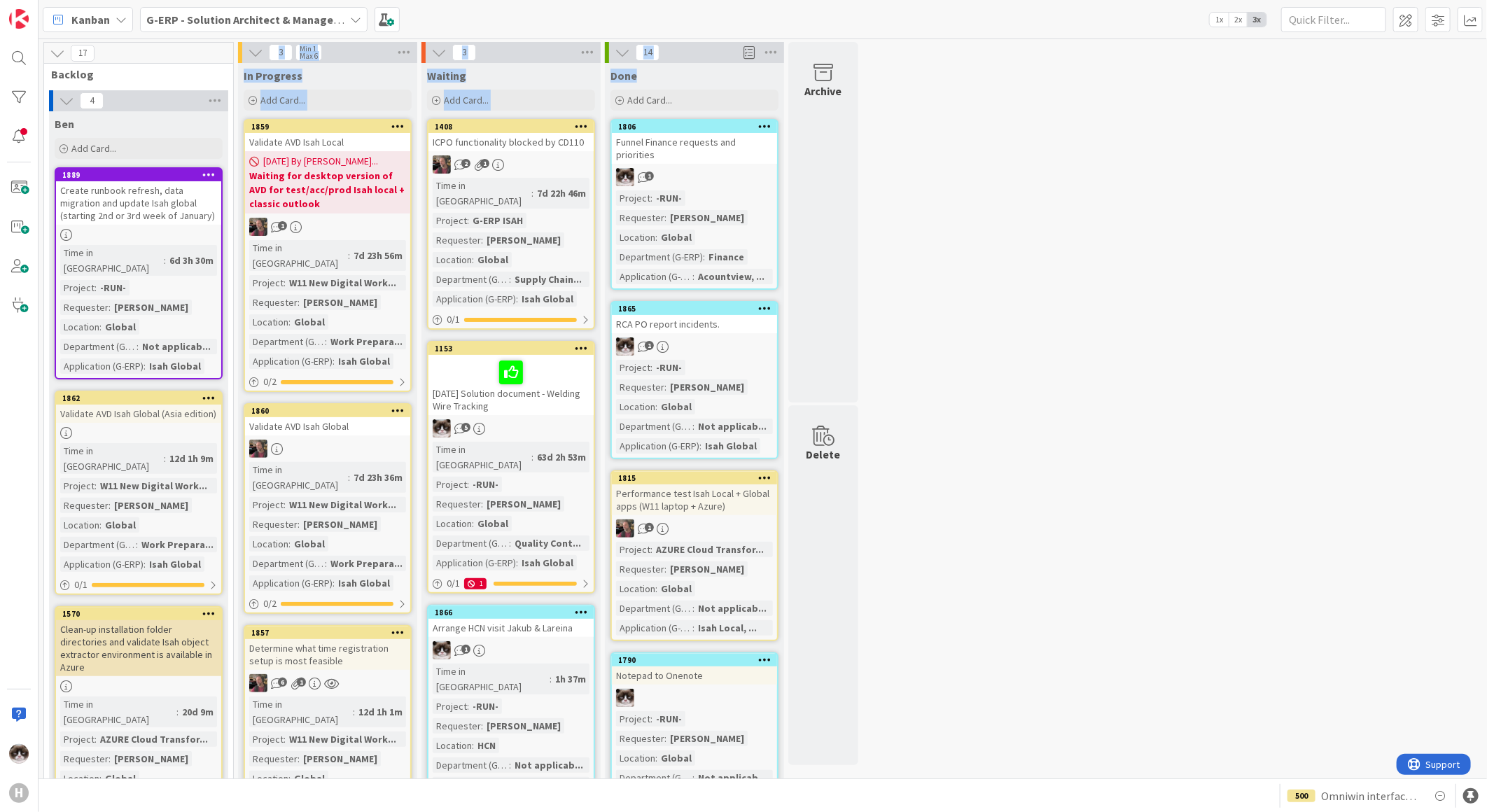
click at [717, 75] on div "Done" at bounding box center [694, 76] width 168 height 14
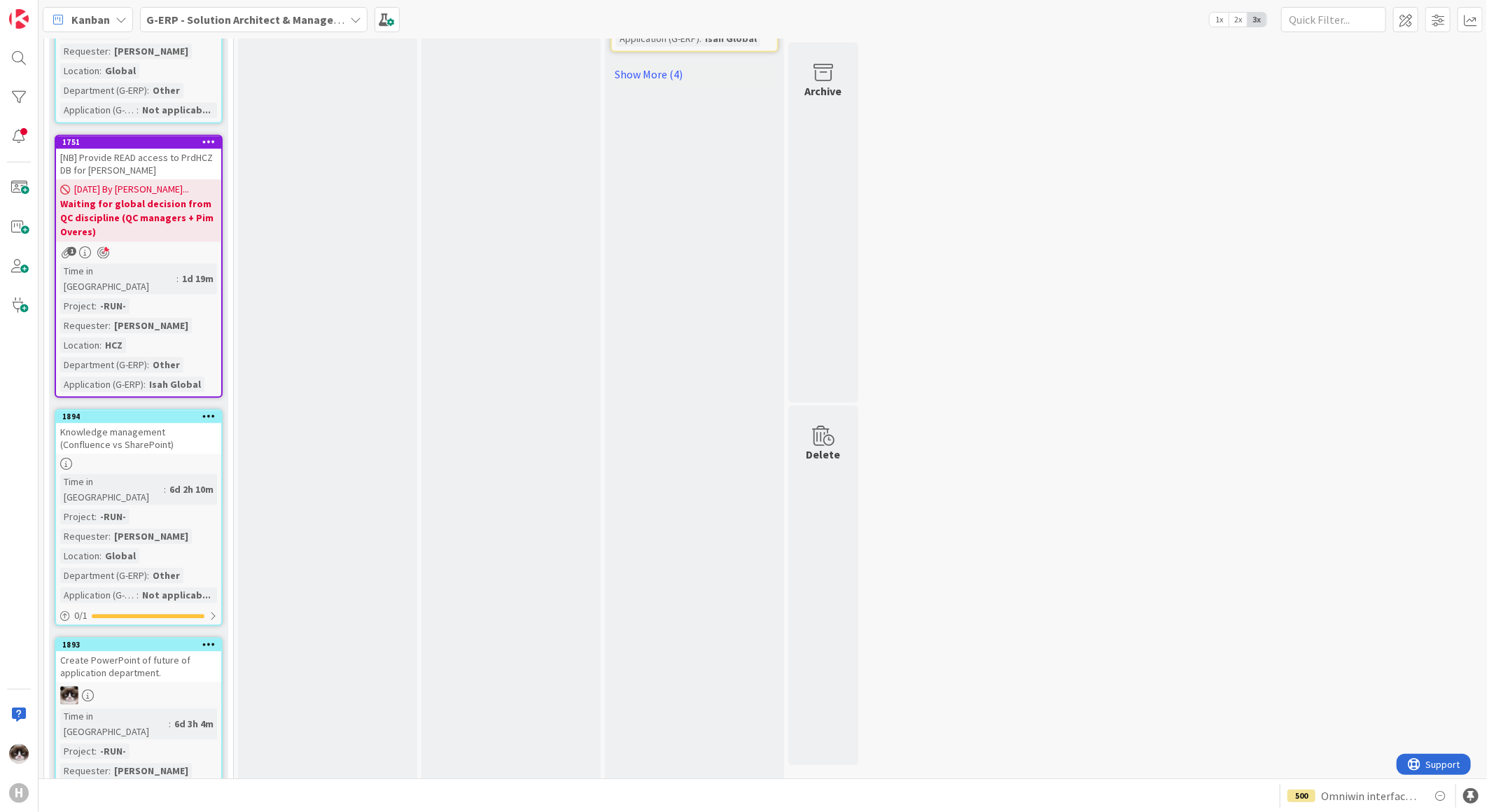
scroll to position [2022, 0]
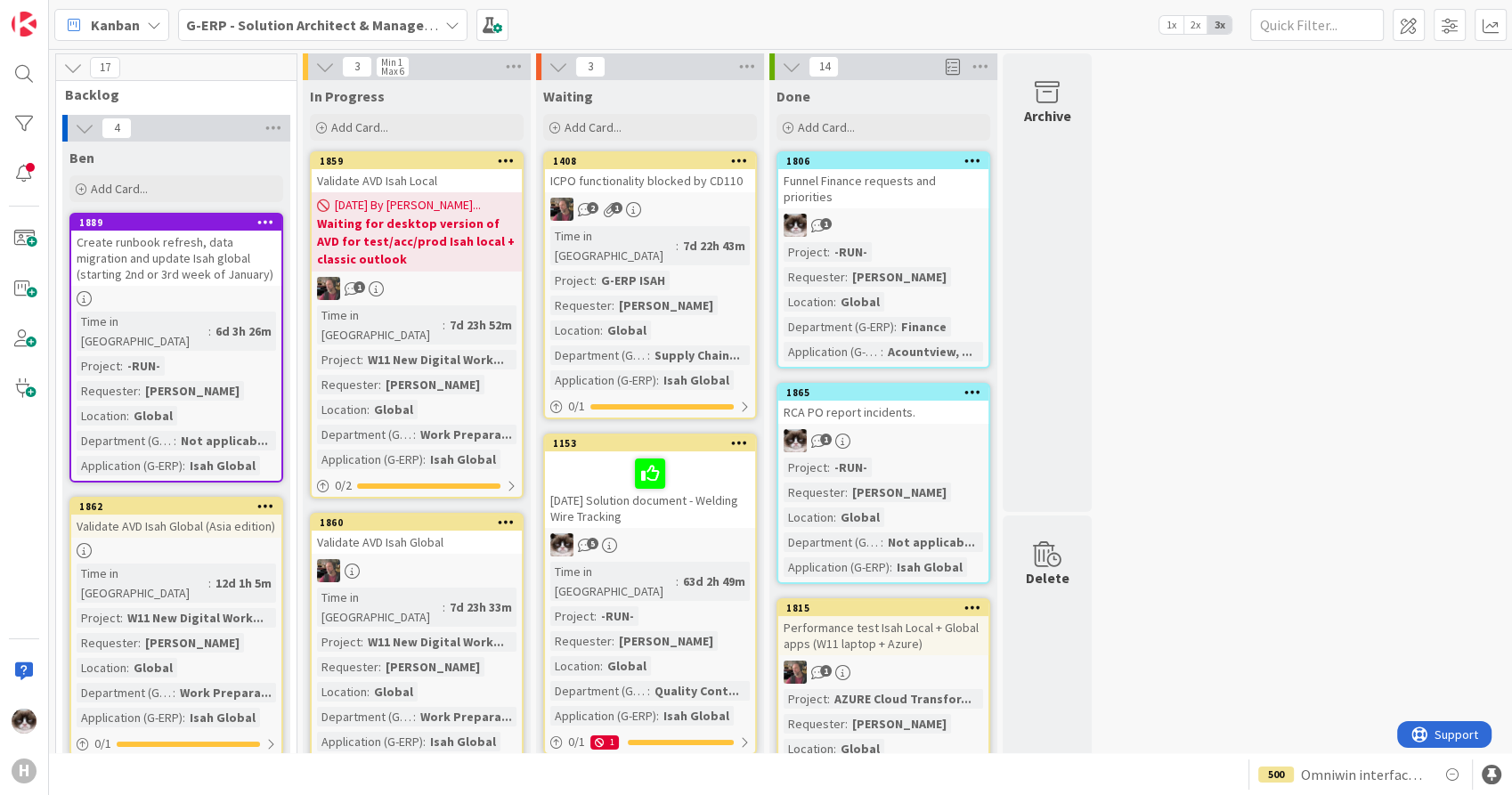
click at [284, 29] on b "G-ERP - Solution Architect & Management" at bounding box center [322, 25] width 273 height 18
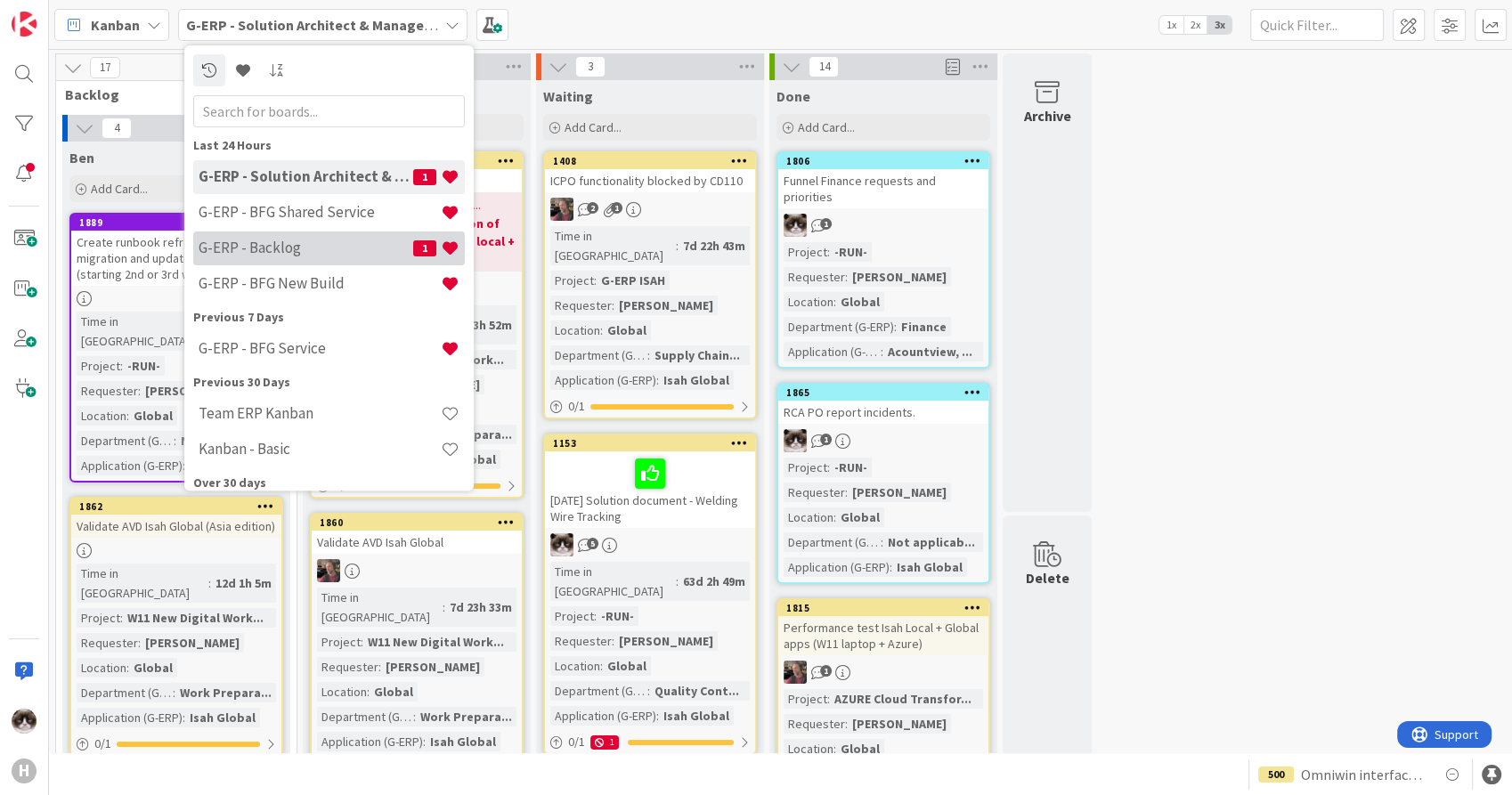
click at [295, 245] on h4 "G-ERP - Backlog" at bounding box center [306, 248] width 214 height 18
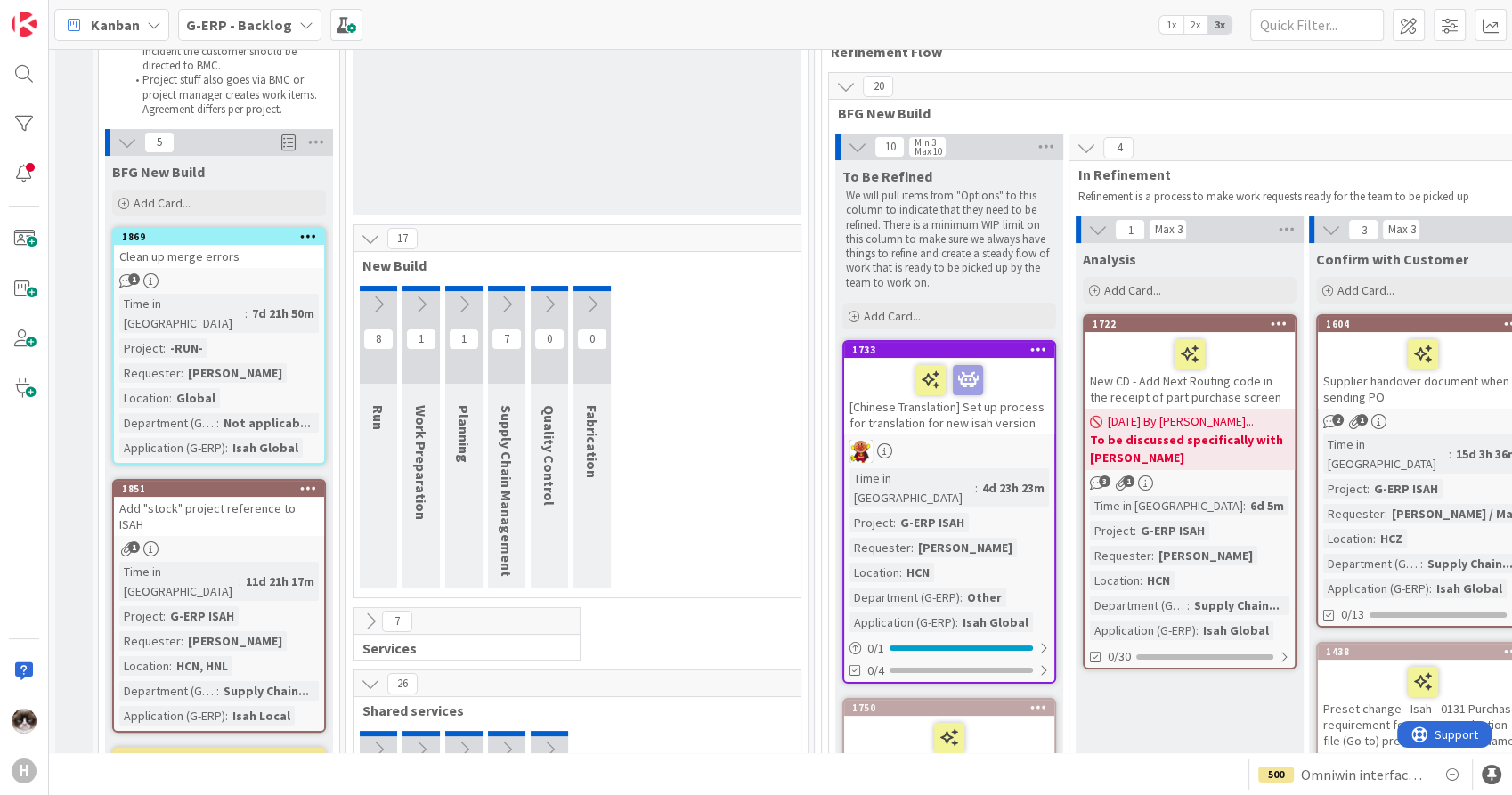
scroll to position [213, 0]
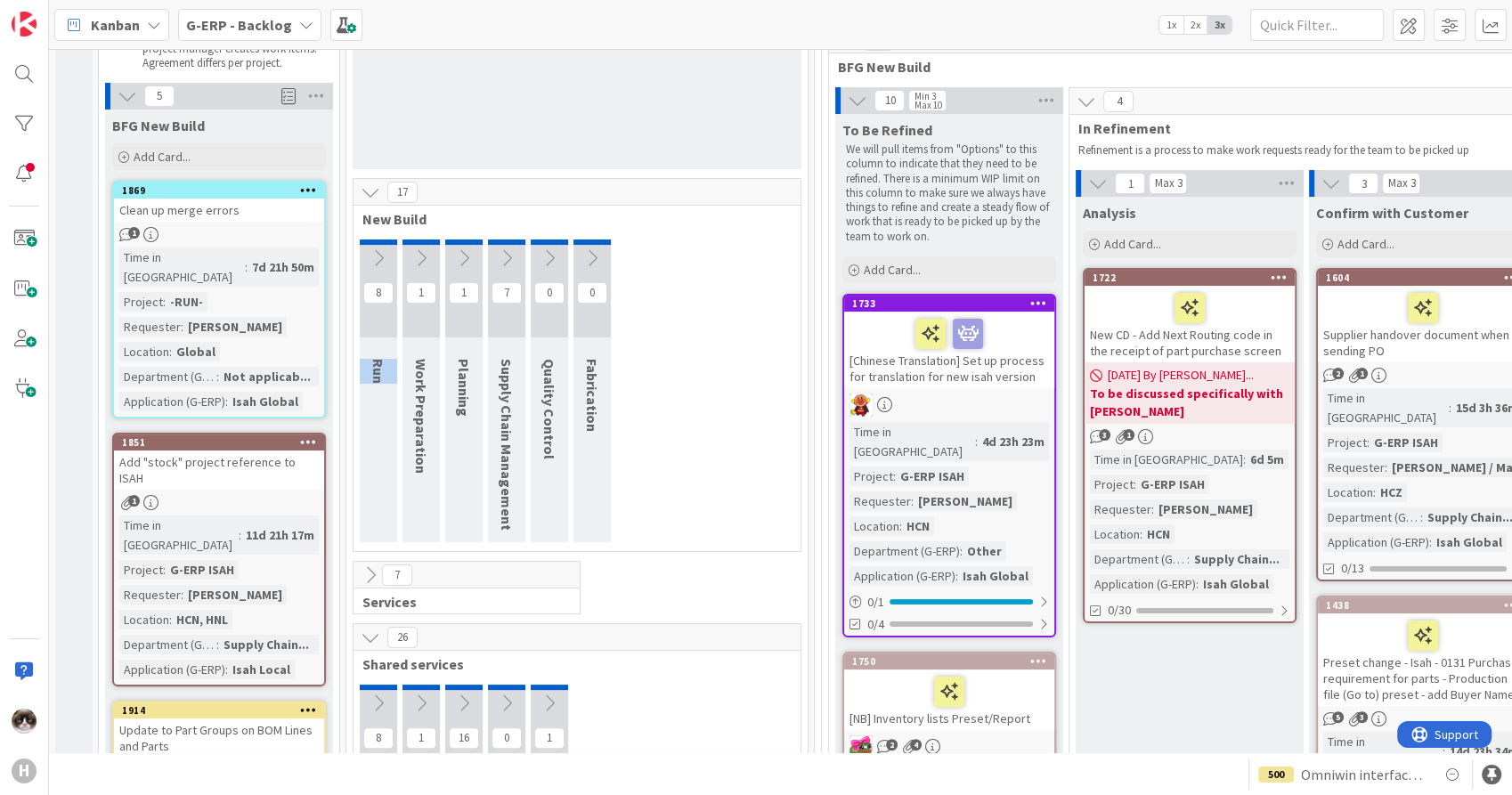
drag, startPoint x: 372, startPoint y: 381, endPoint x: 374, endPoint y: 361, distance: 20.1
click at [374, 361] on span "Run" at bounding box center [379, 372] width 18 height 25
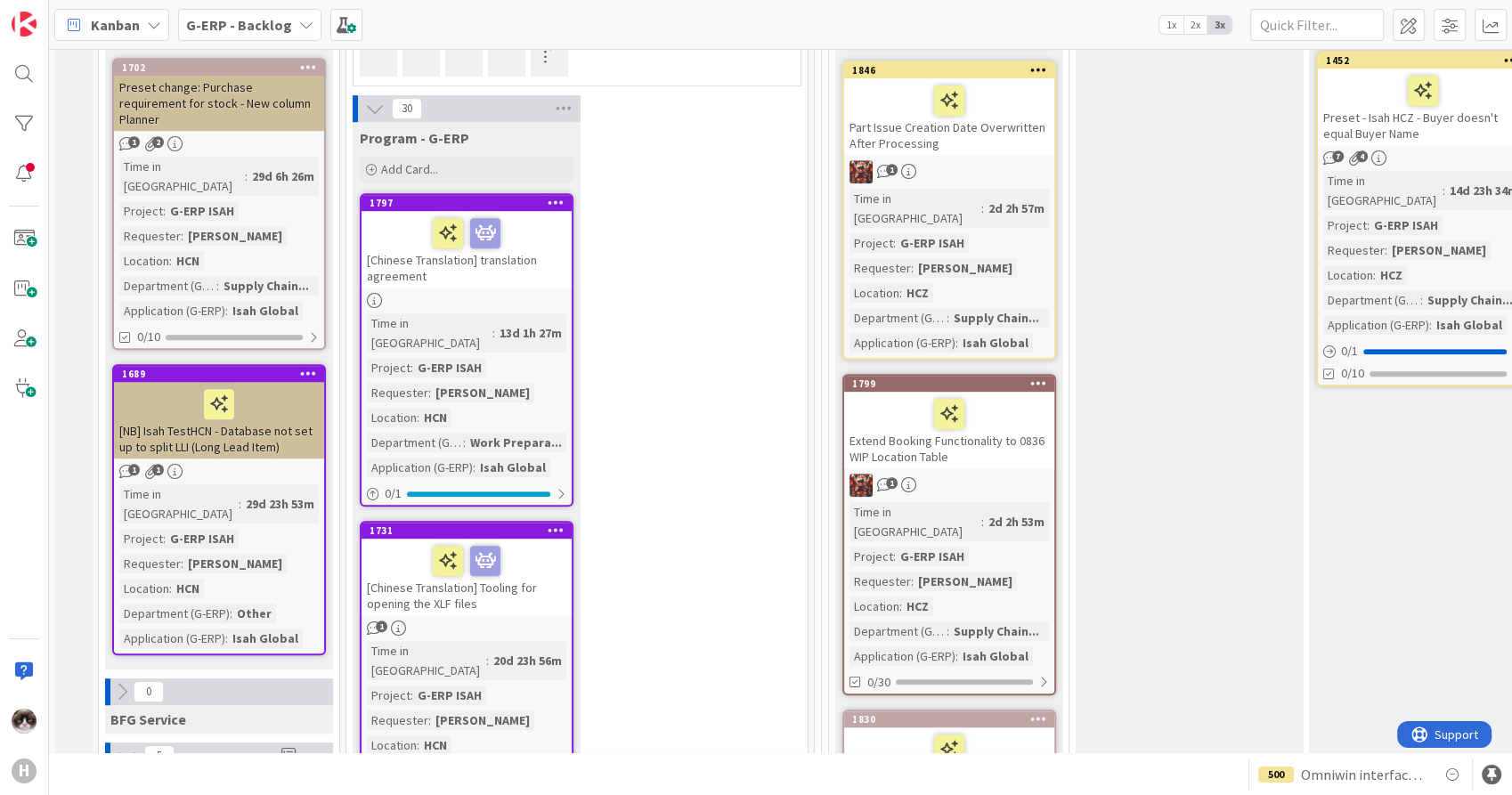
scroll to position [1076, 0]
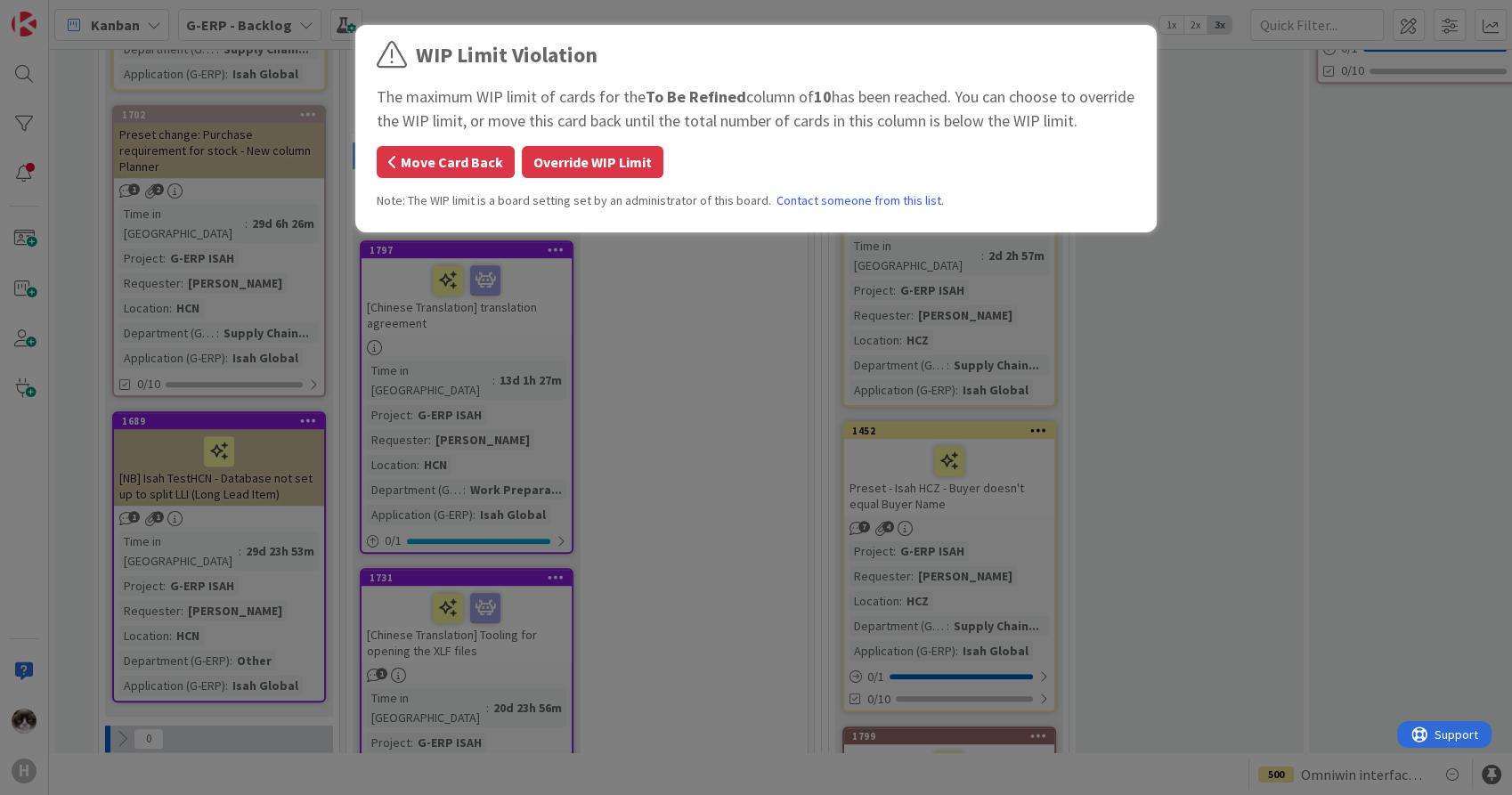
click at [444, 165] on button "Move Card Back" at bounding box center [446, 162] width 138 height 32
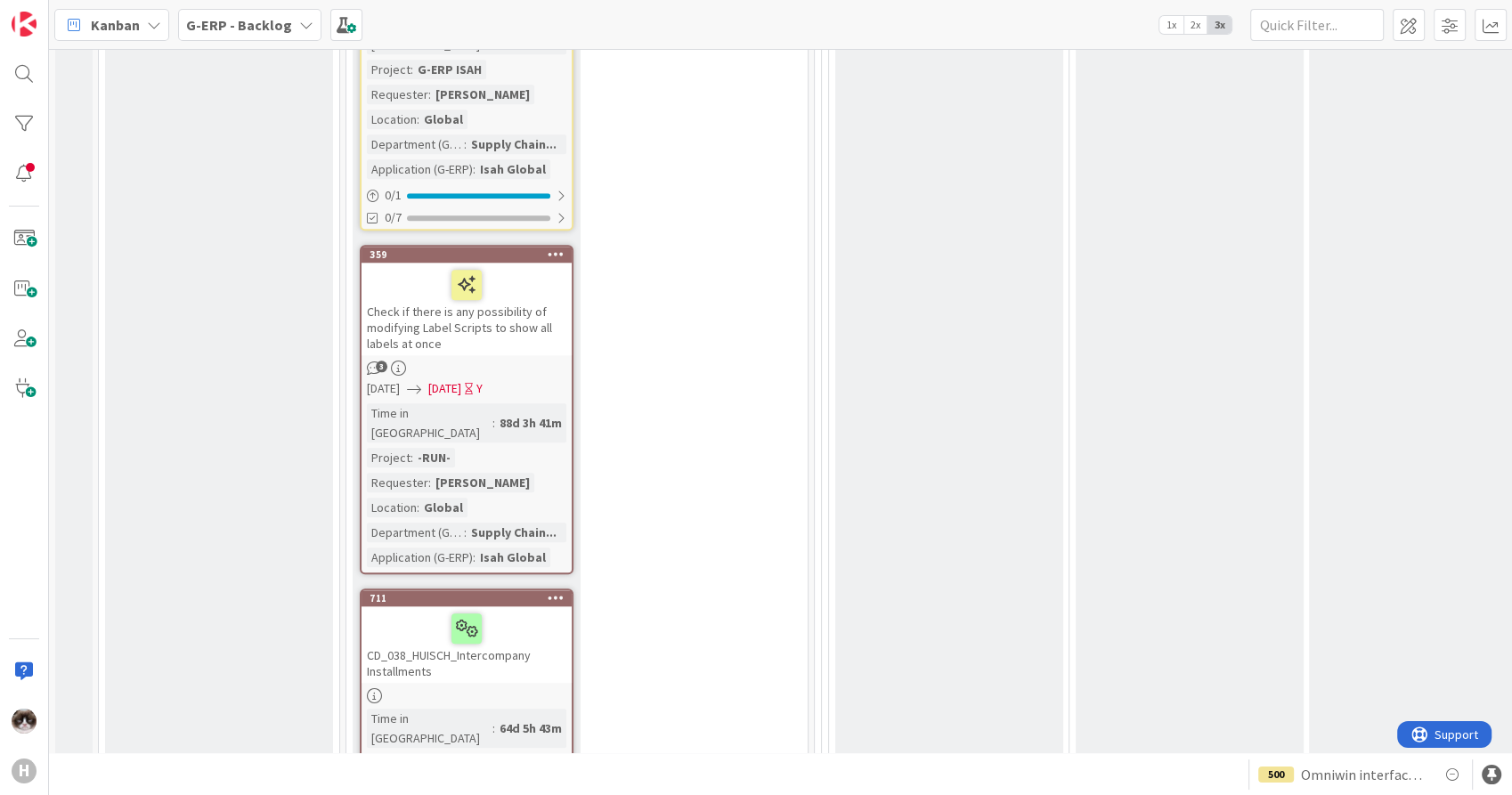
scroll to position [8507, 0]
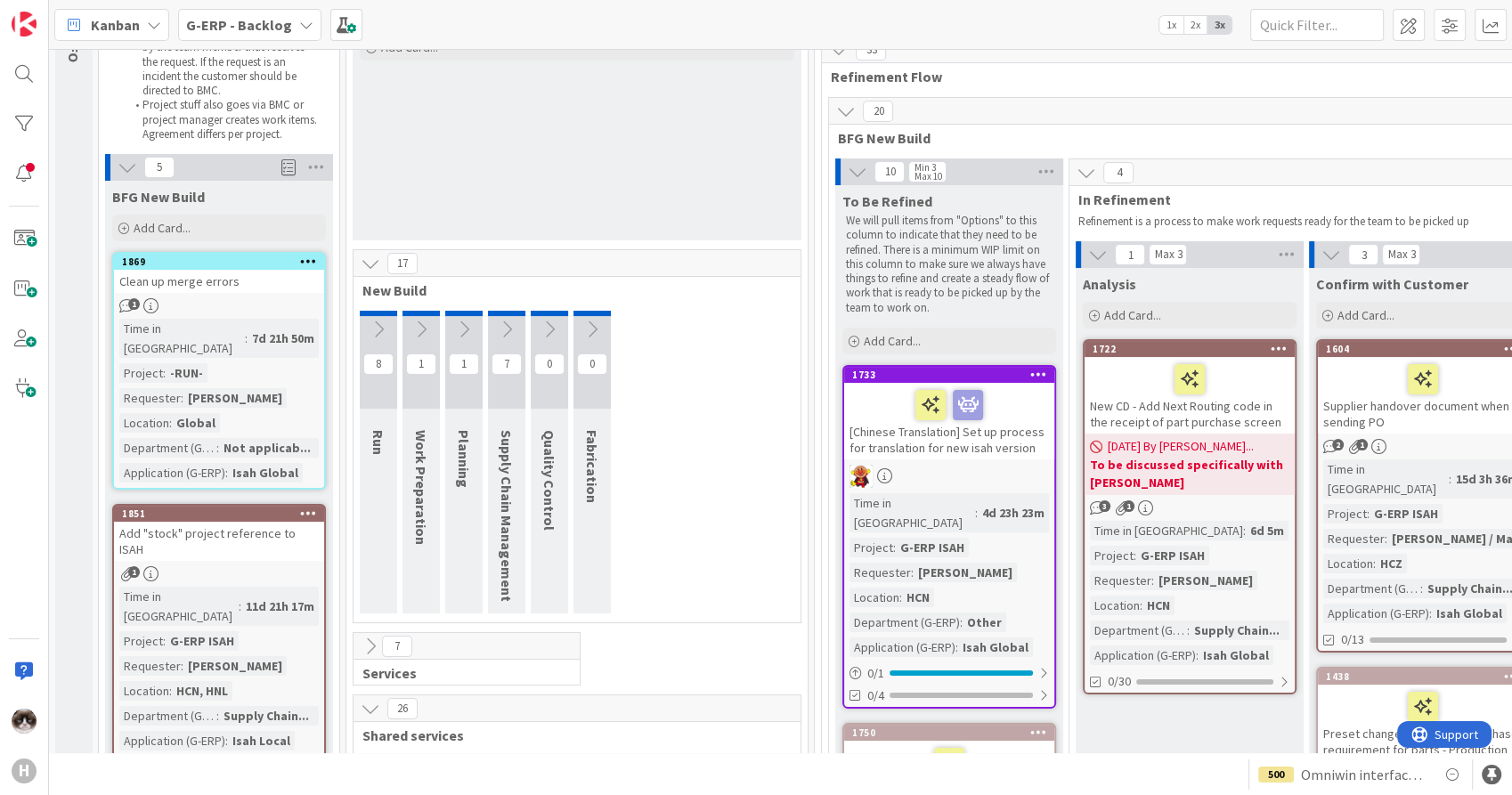
scroll to position [0, 0]
